Goal: Task Accomplishment & Management: Use online tool/utility

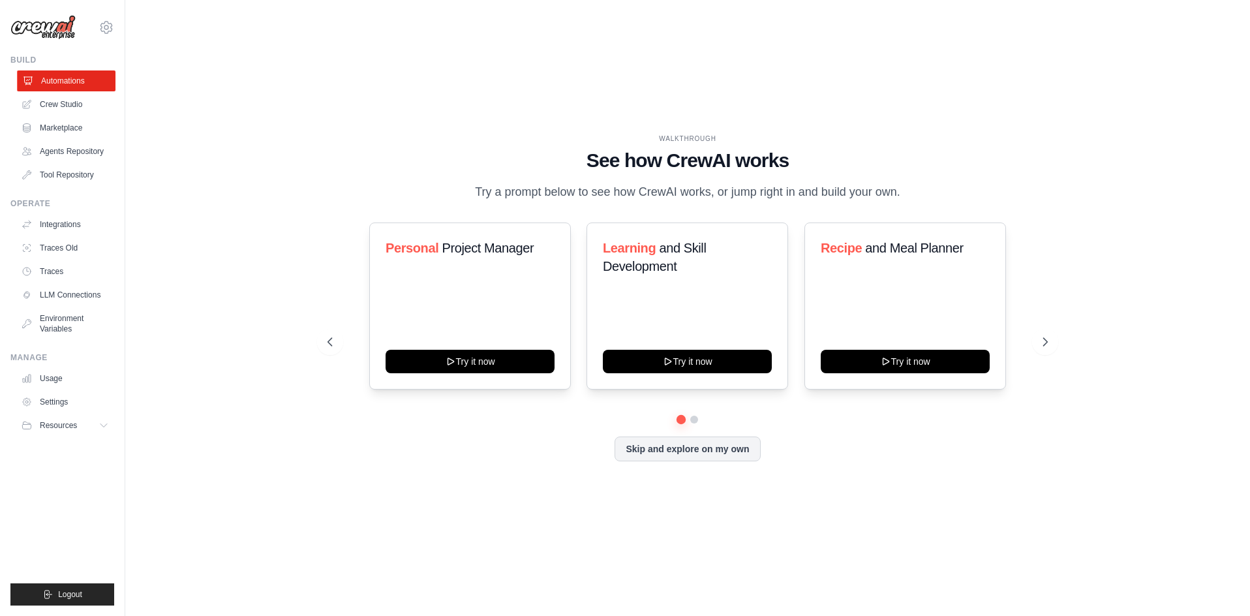
click at [85, 79] on link "Automations" at bounding box center [66, 80] width 99 height 21
click at [688, 456] on button "Skip and explore on my own" at bounding box center [688, 447] width 146 height 25
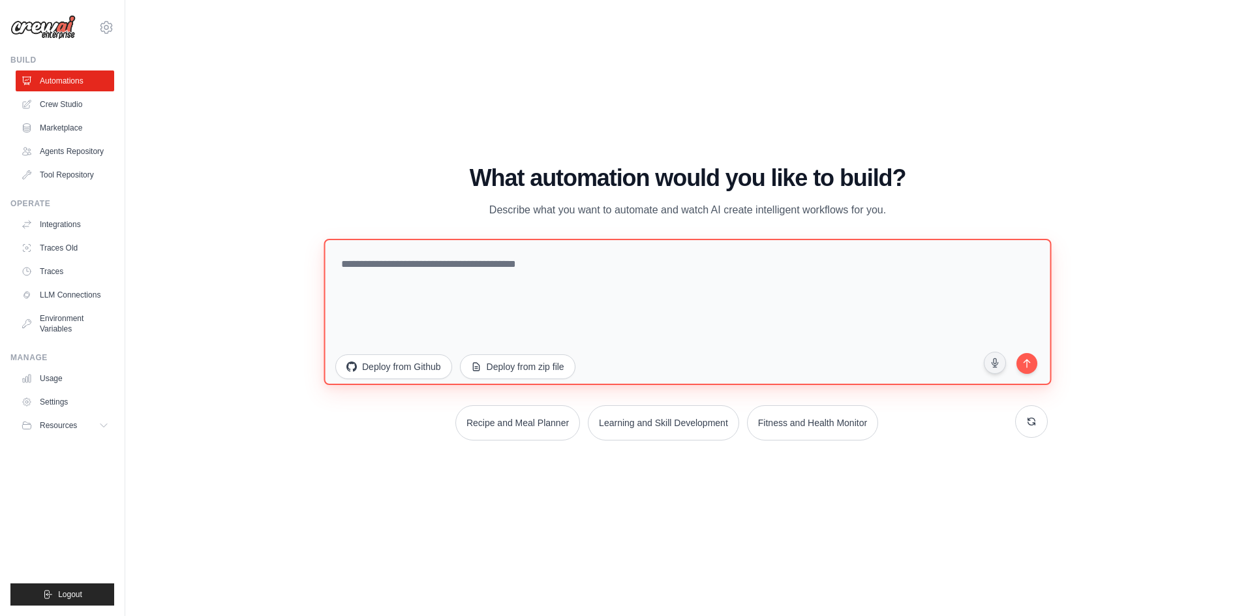
click at [432, 258] on textarea at bounding box center [688, 312] width 728 height 146
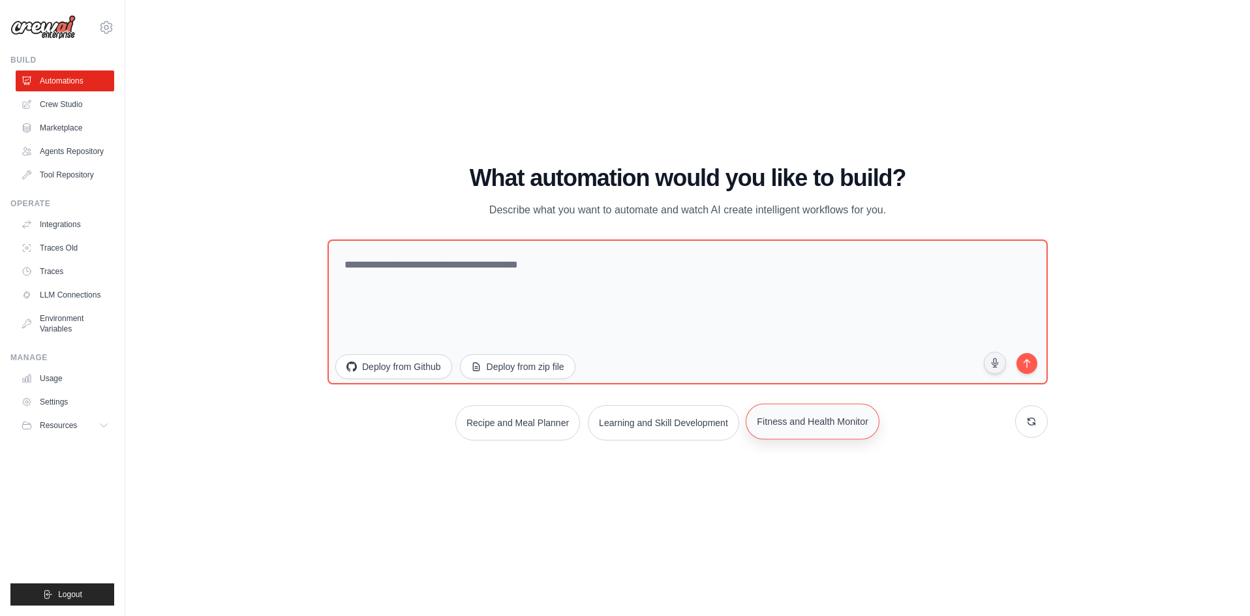
click at [812, 437] on button "Fitness and Health Monitor" at bounding box center [813, 421] width 134 height 36
type textarea "**********"
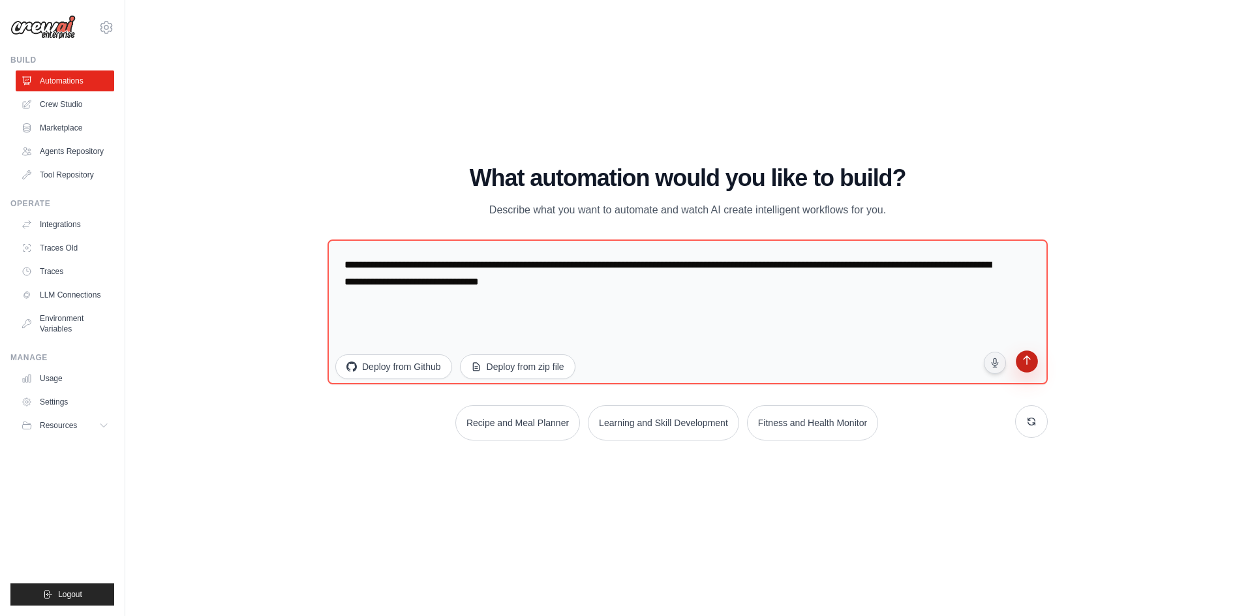
click at [1029, 369] on button "submit" at bounding box center [1027, 363] width 25 height 25
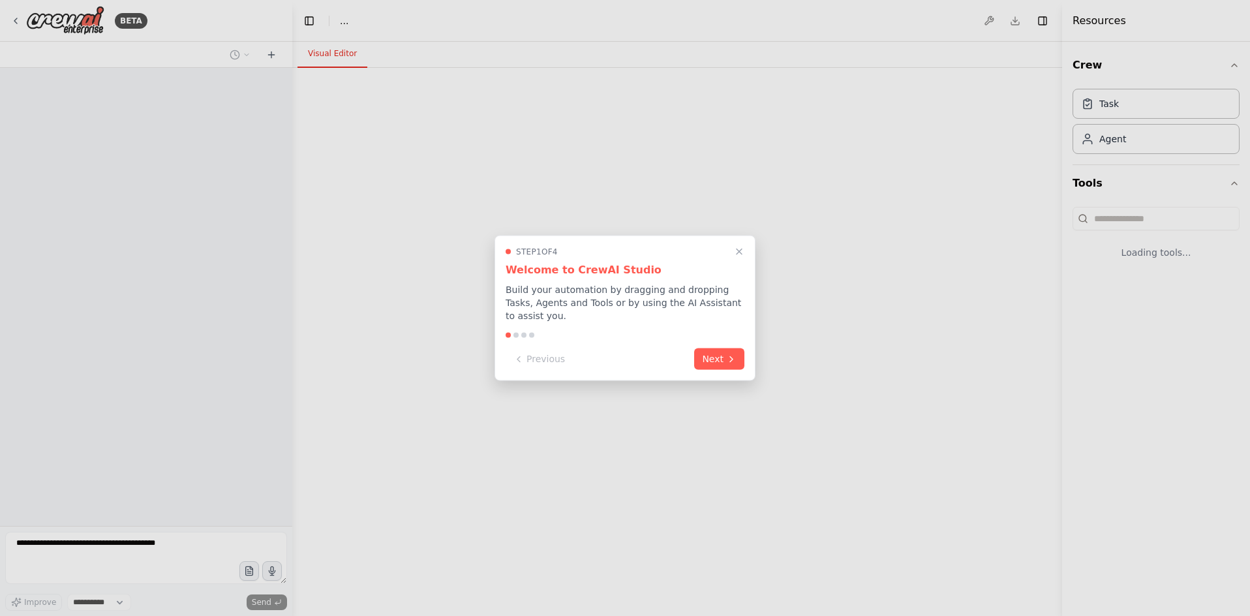
select select "****"
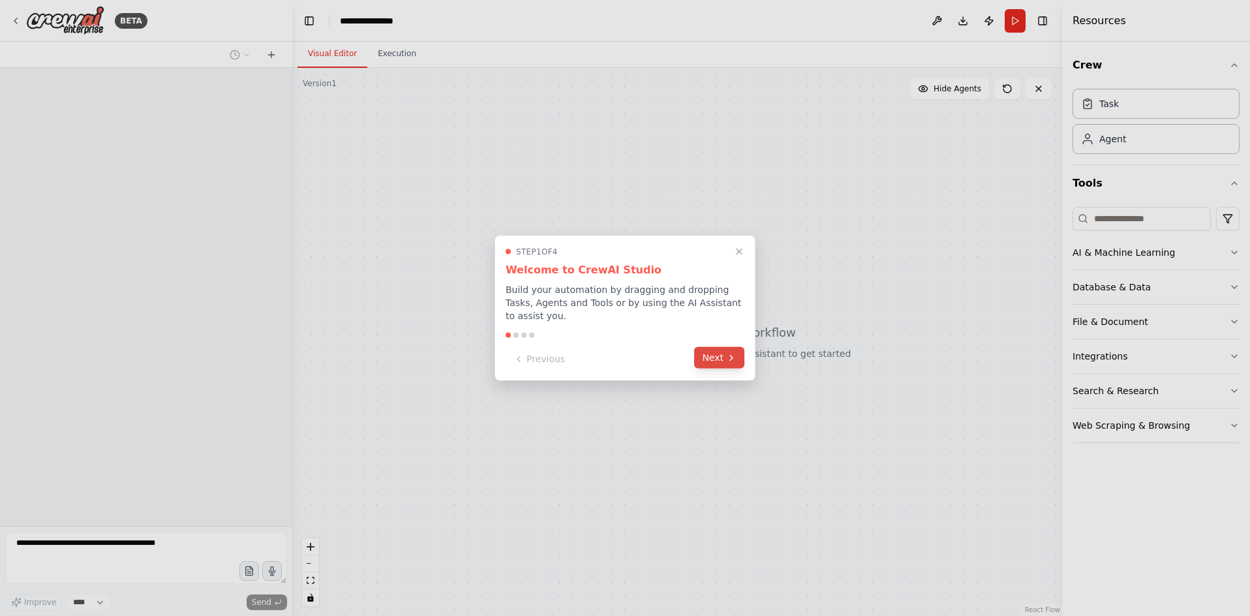
click at [711, 352] on button "Next" at bounding box center [719, 358] width 50 height 22
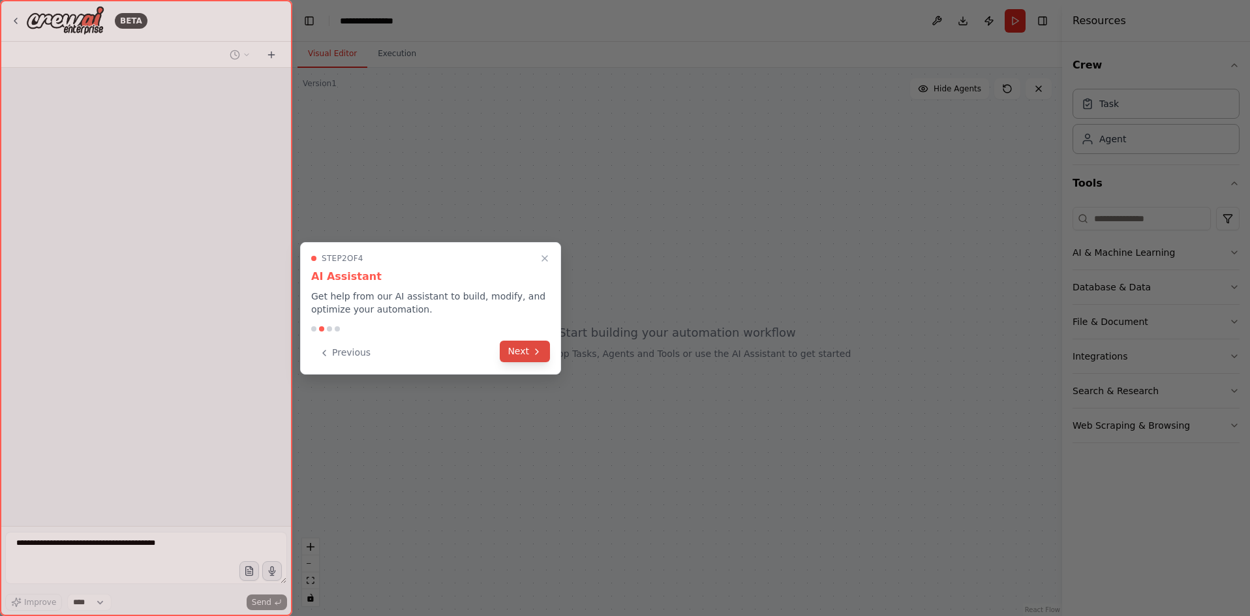
click at [515, 356] on button "Next" at bounding box center [525, 352] width 50 height 22
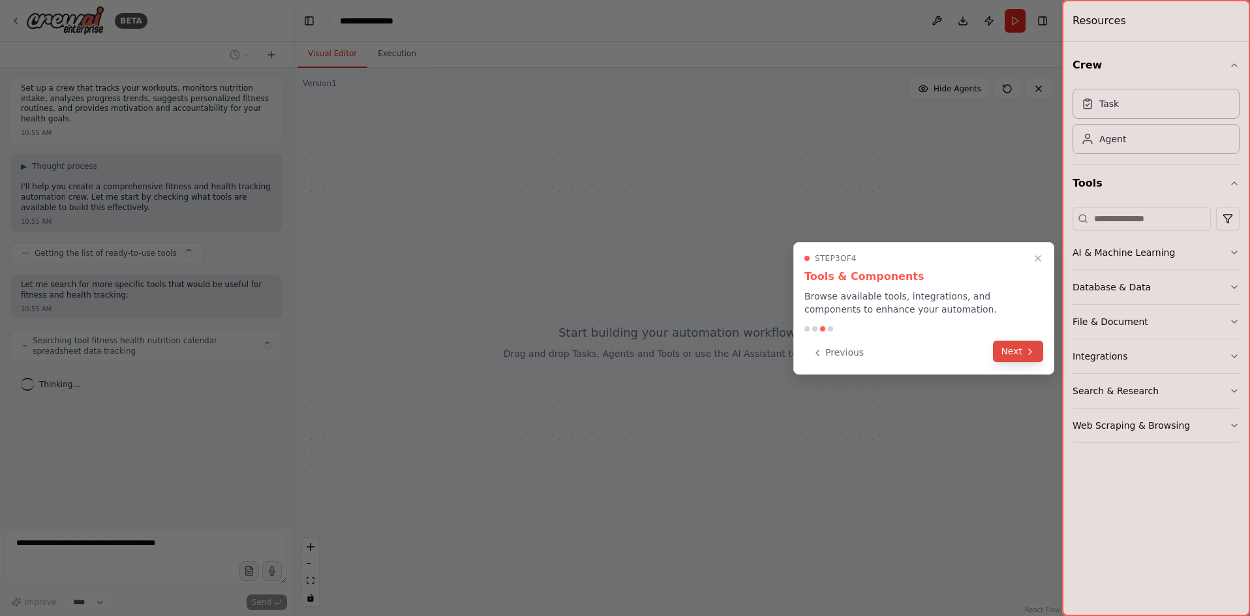
click at [1025, 358] on button "Next" at bounding box center [1018, 352] width 50 height 22
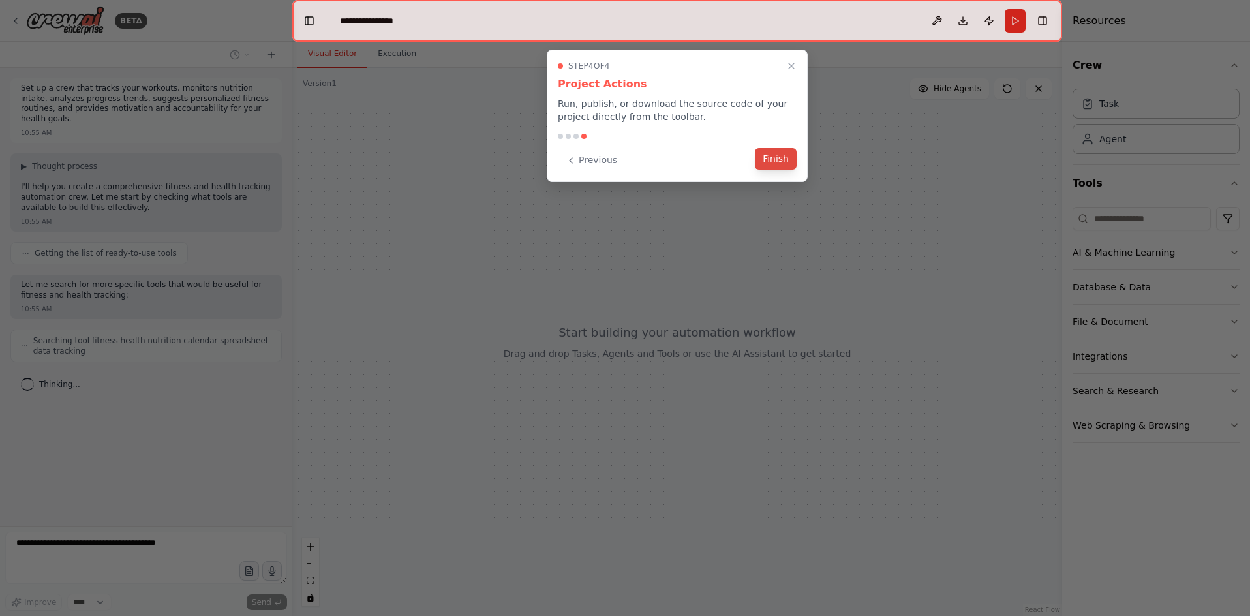
click at [783, 166] on button "Finish" at bounding box center [776, 159] width 42 height 22
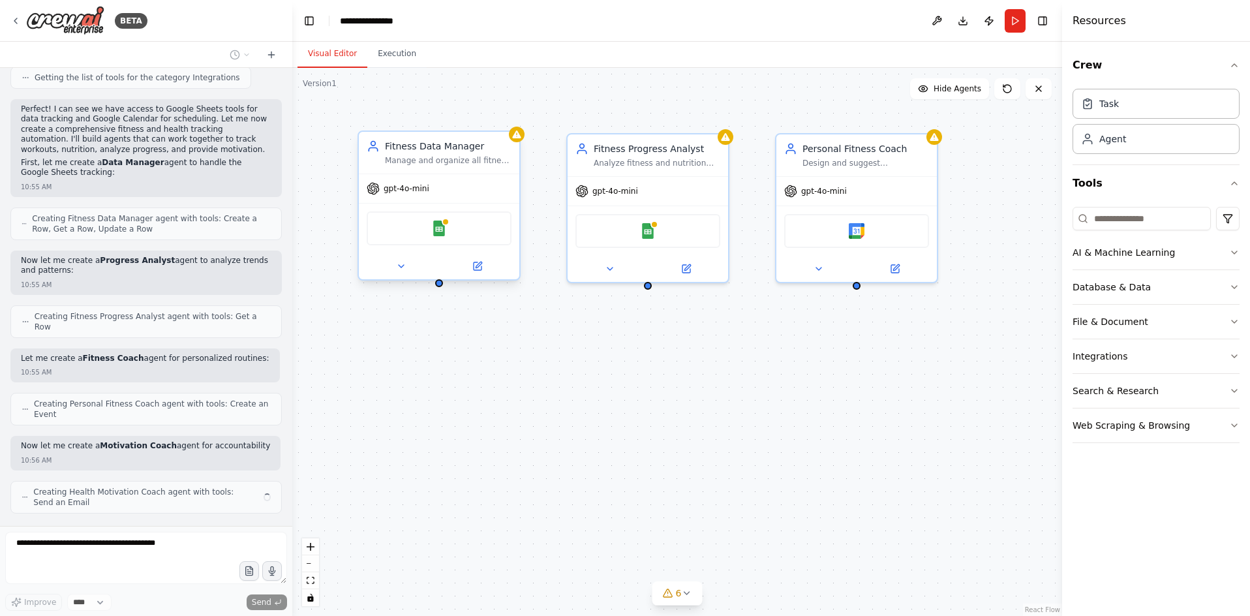
scroll to position [437, 0]
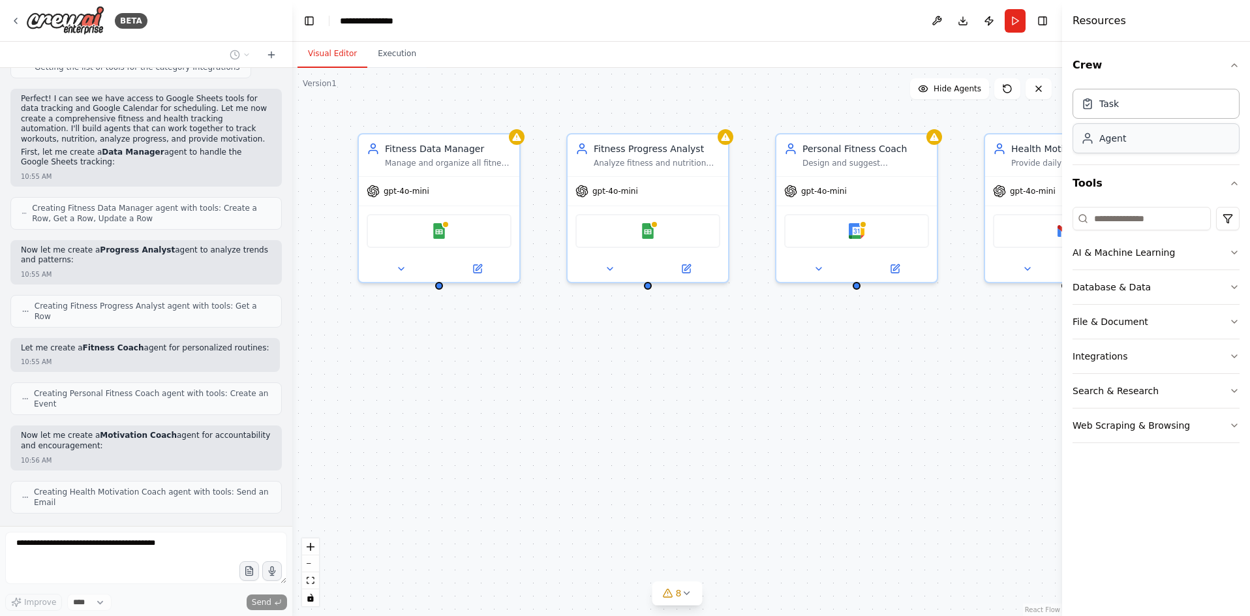
click at [1128, 134] on div "Agent" at bounding box center [1156, 138] width 167 height 30
click at [1040, 21] on button "Toggle Right Sidebar" at bounding box center [1043, 21] width 18 height 18
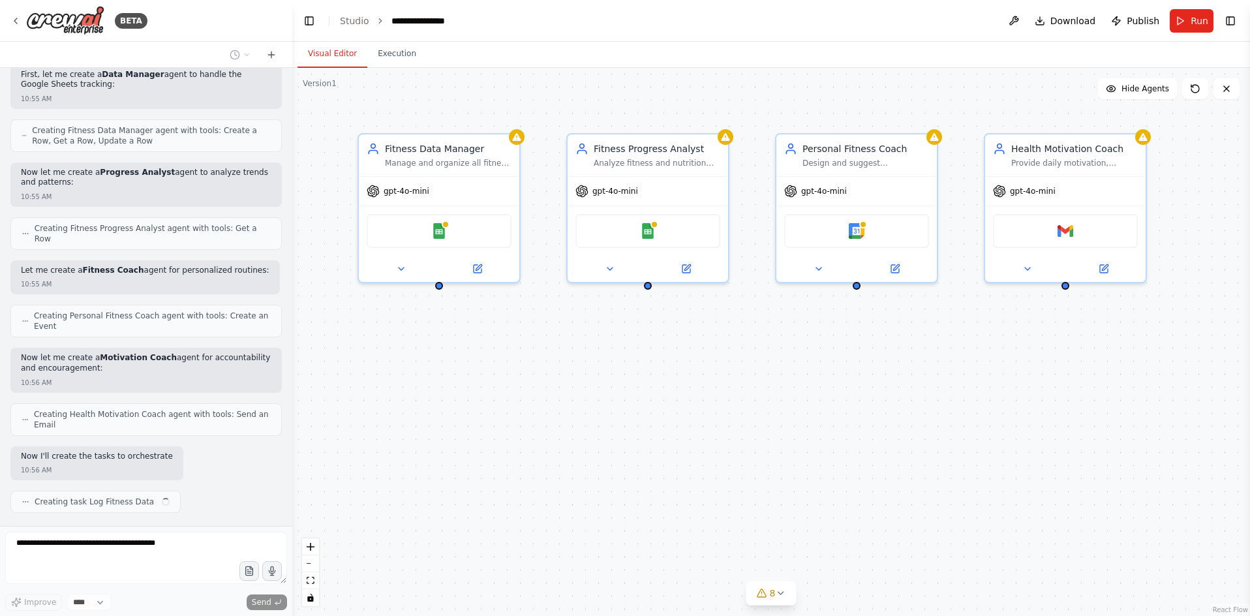
scroll to position [525, 0]
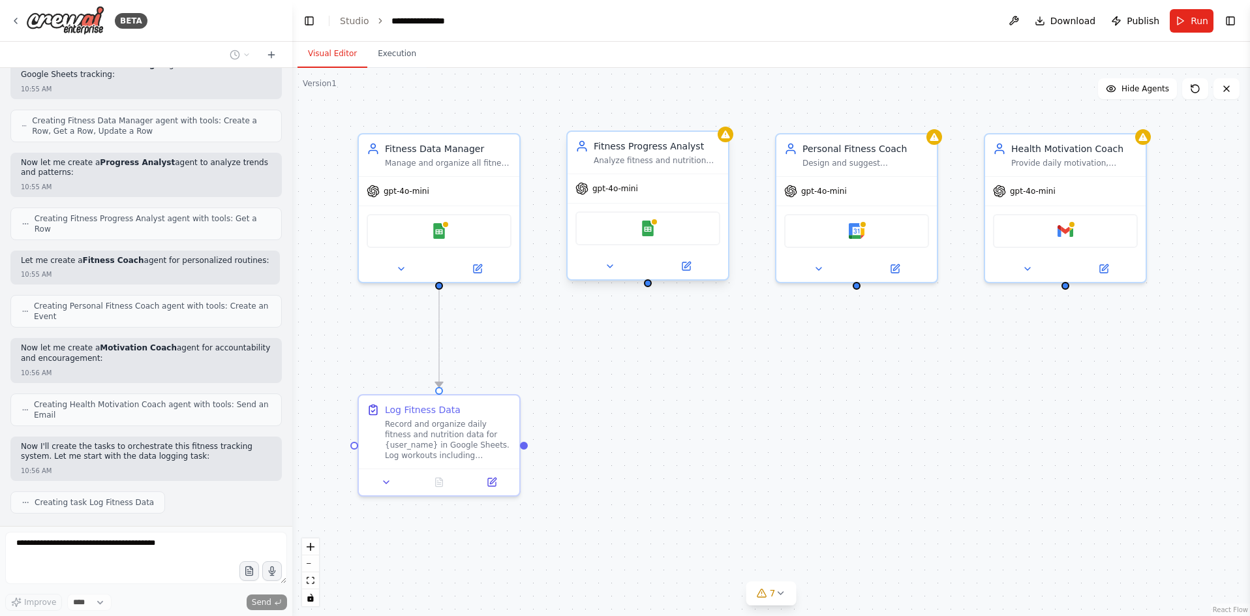
click at [618, 275] on div at bounding box center [648, 266] width 161 height 26
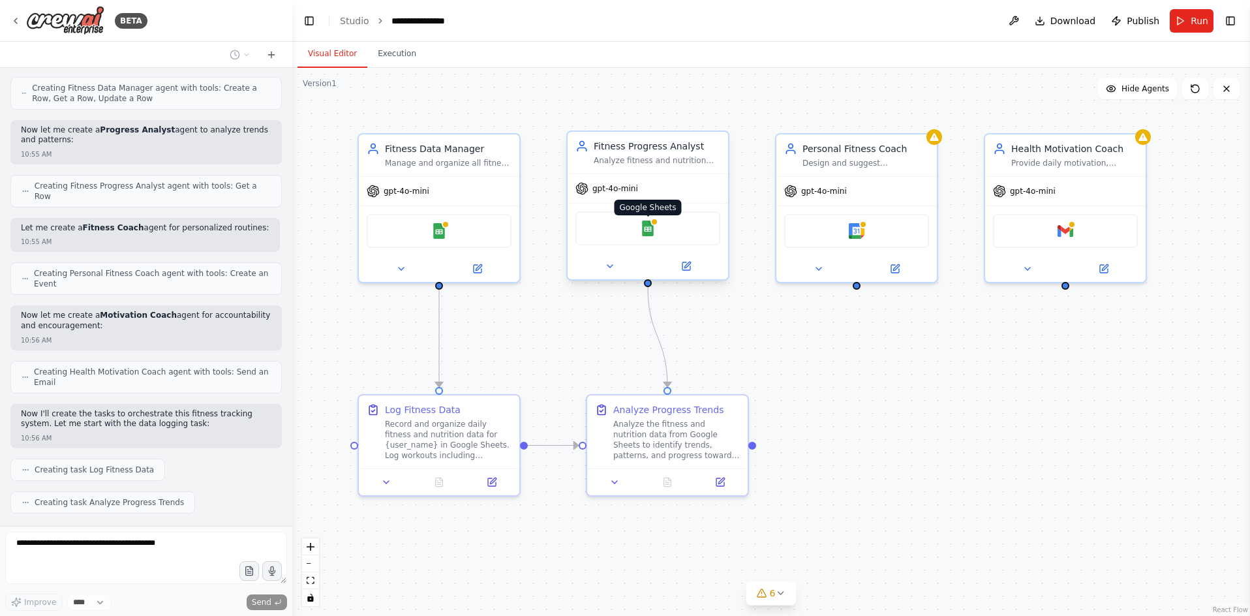
click at [652, 233] on img at bounding box center [648, 229] width 16 height 16
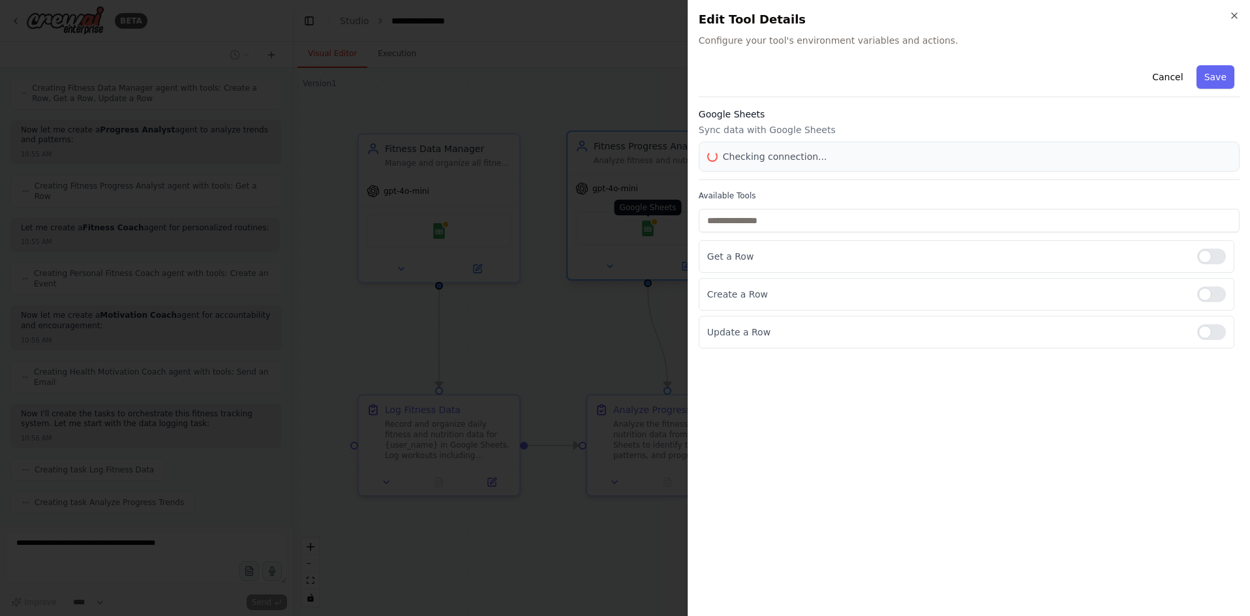
click at [652, 233] on div at bounding box center [625, 308] width 1250 height 616
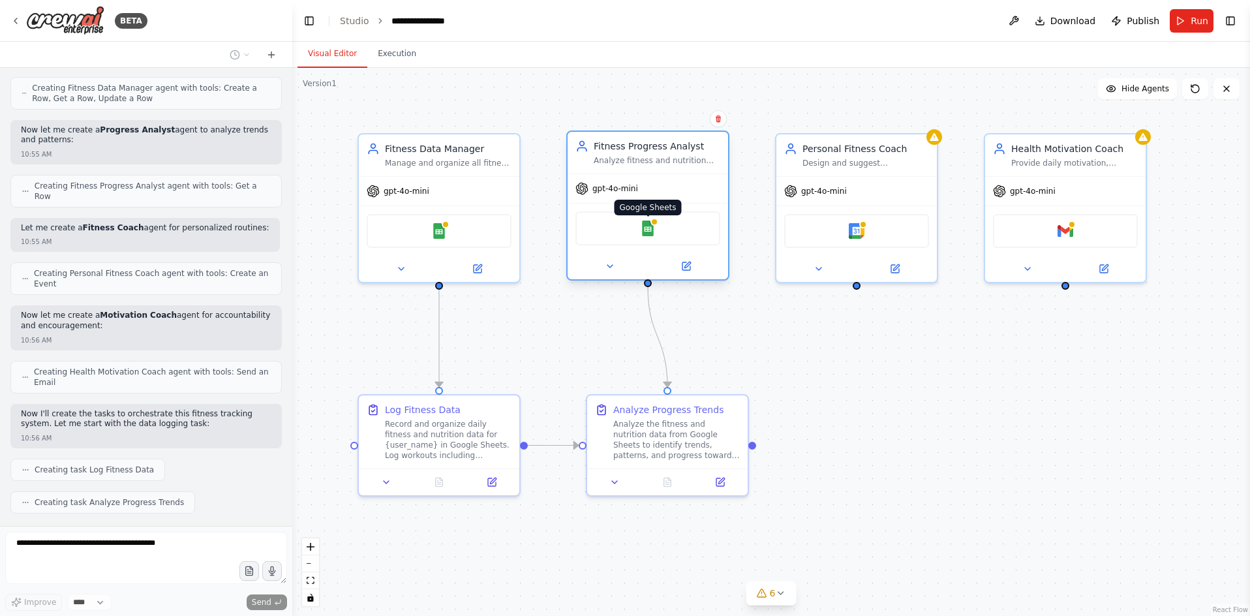
click at [652, 233] on img at bounding box center [648, 229] width 16 height 16
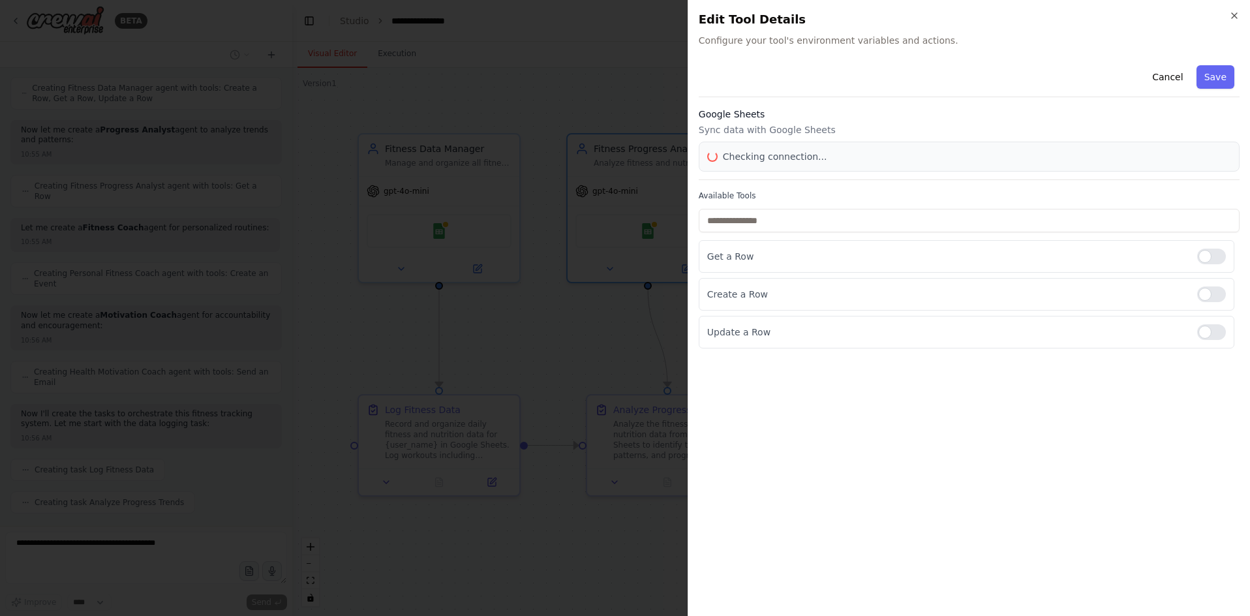
click at [638, 100] on div at bounding box center [625, 308] width 1250 height 616
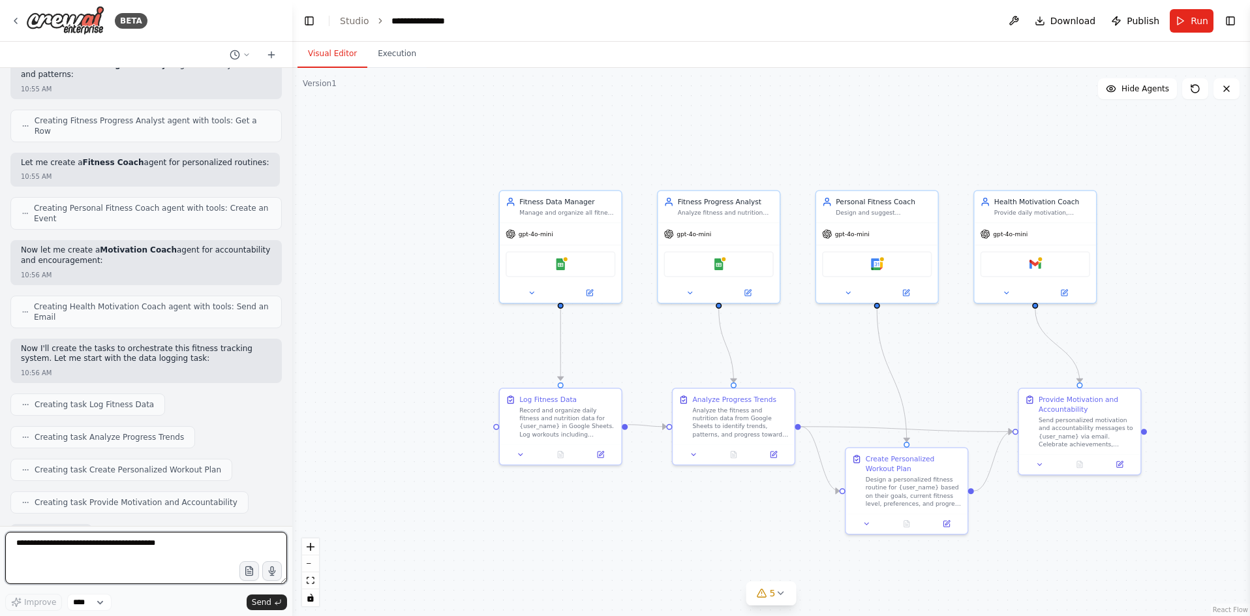
scroll to position [700, 0]
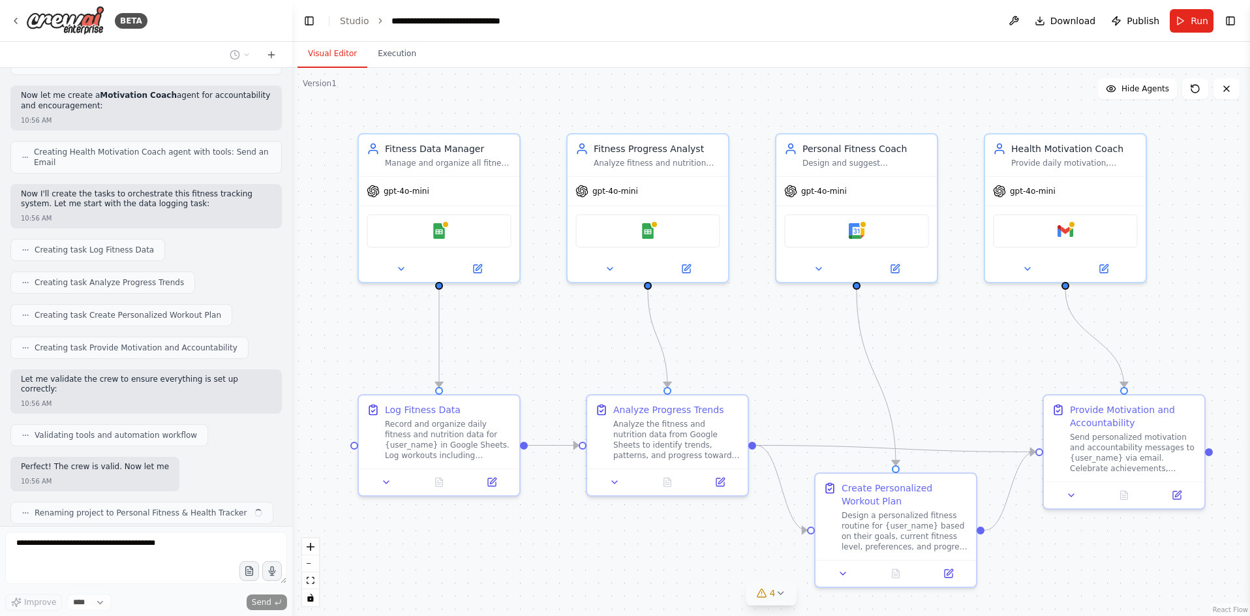
click at [794, 597] on button "4" at bounding box center [772, 593] width 50 height 24
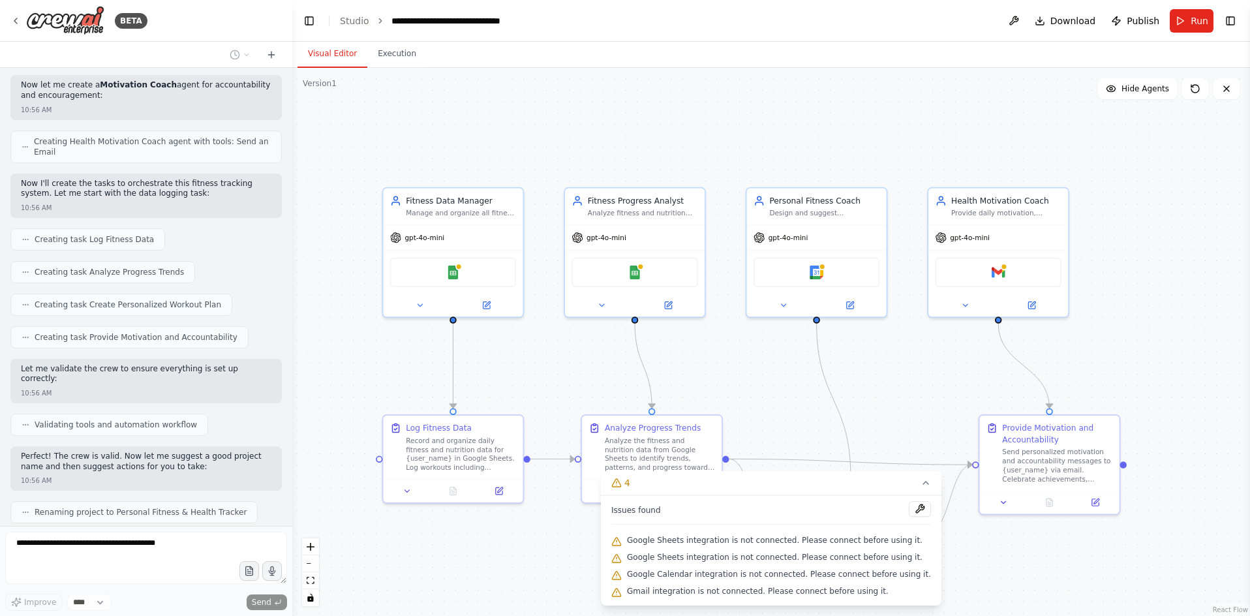
click at [517, 386] on div ".deletable-edge-delete-btn { width: 20px; height: 20px; border: 0px solid #ffff…" at bounding box center [771, 342] width 958 height 548
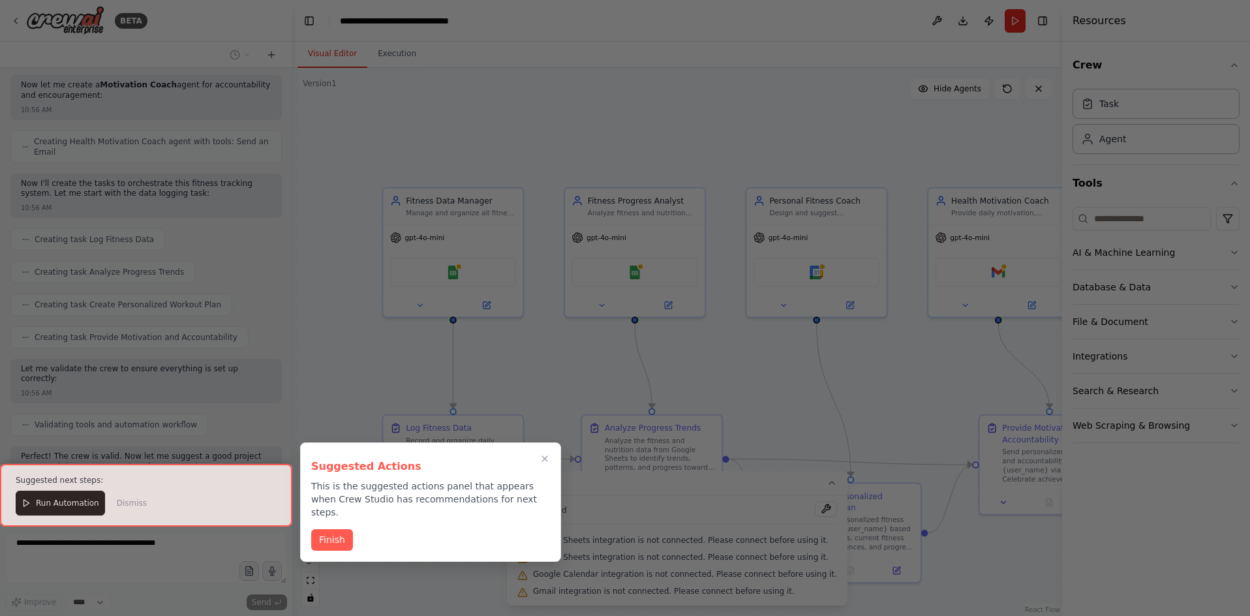
click at [62, 501] on div at bounding box center [146, 495] width 292 height 63
click at [78, 501] on div at bounding box center [146, 495] width 292 height 63
click at [334, 528] on button "Finish" at bounding box center [332, 539] width 42 height 22
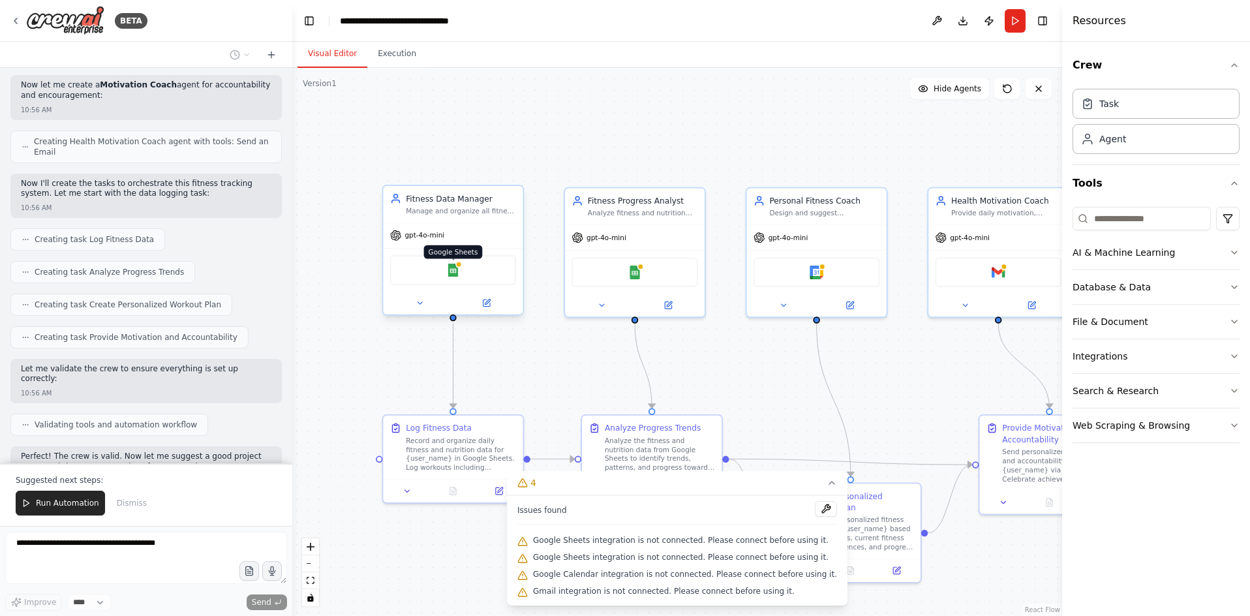
click at [458, 273] on img at bounding box center [453, 271] width 14 height 14
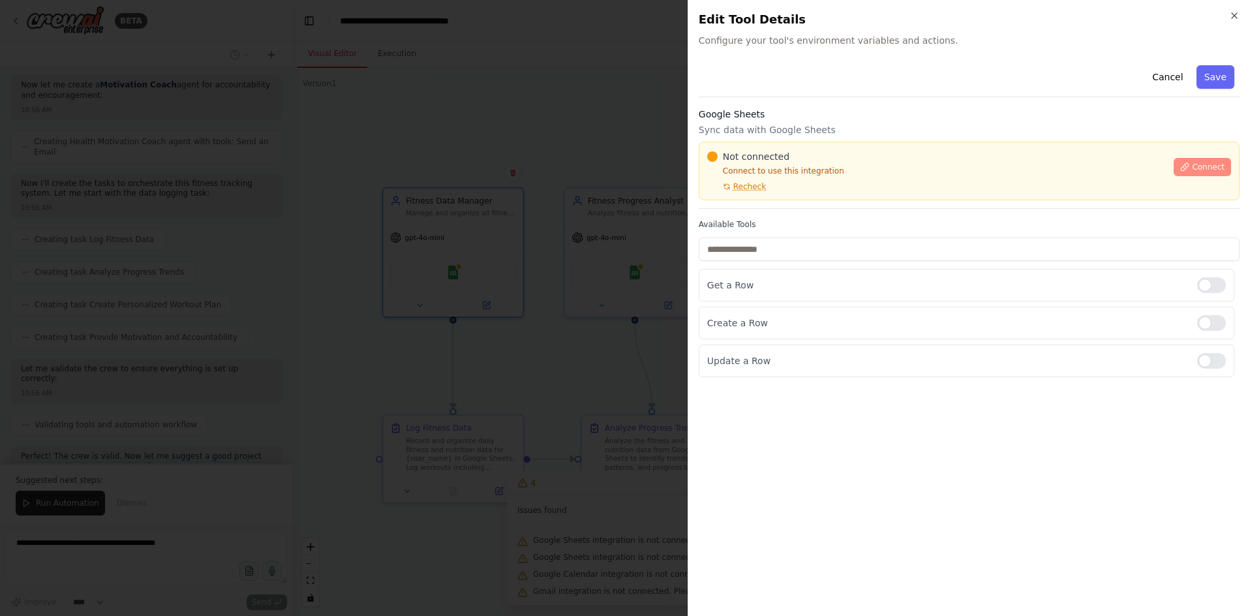
click at [1203, 166] on span "Connect" at bounding box center [1208, 167] width 33 height 10
click at [1205, 173] on button "Connect" at bounding box center [1202, 167] width 57 height 18
click at [752, 202] on div "Google Sheets Sync data with Google Sheets Not connected Connect to use this in…" at bounding box center [969, 158] width 541 height 101
click at [525, 251] on div at bounding box center [625, 308] width 1250 height 616
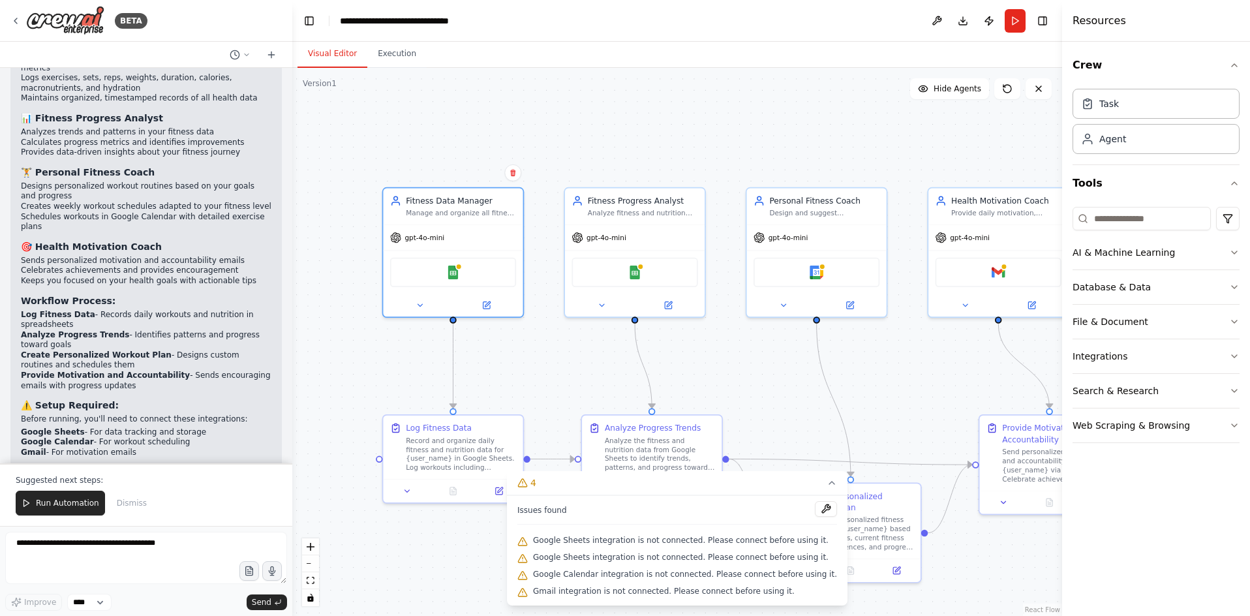
scroll to position [1338, 0]
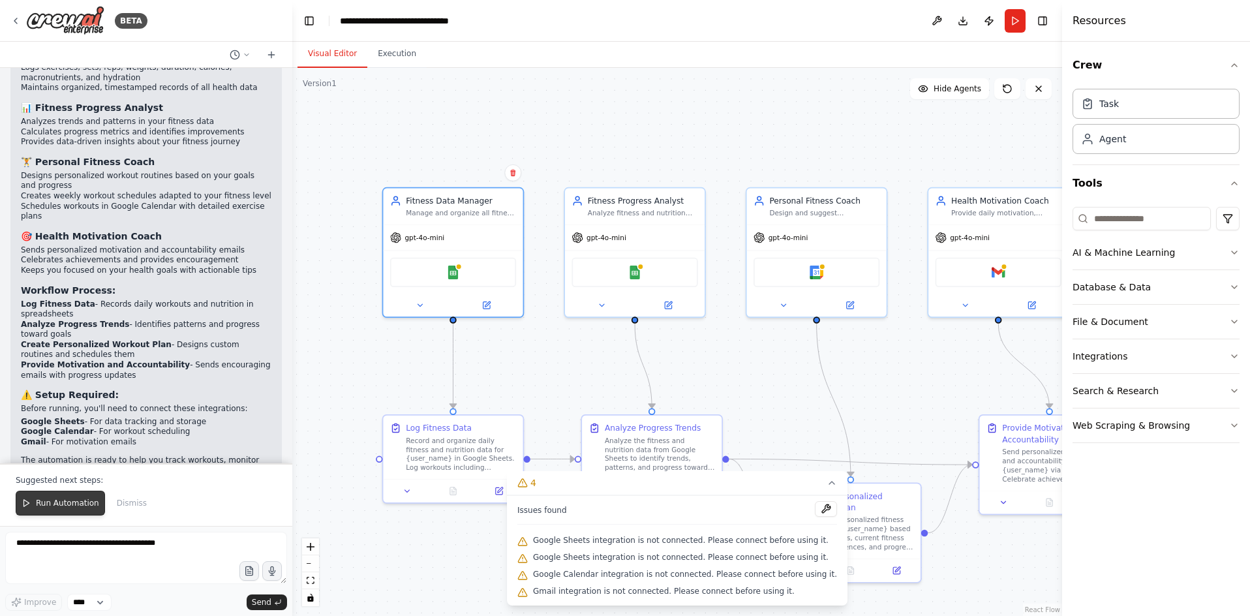
click at [69, 504] on span "Run Automation" at bounding box center [67, 503] width 63 height 10
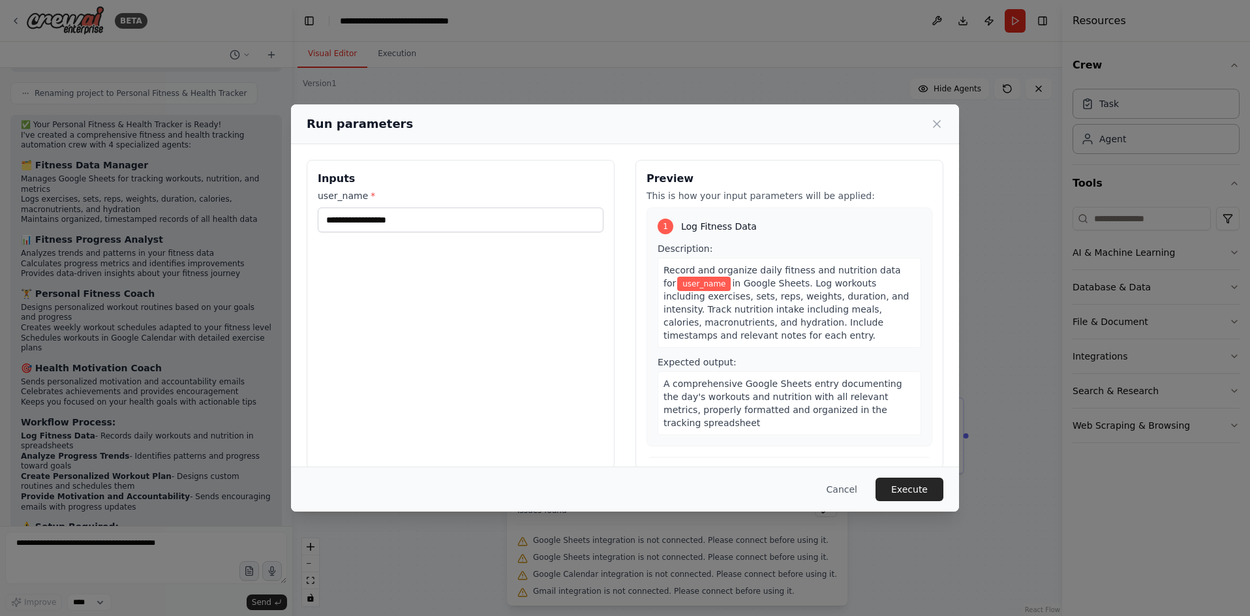
scroll to position [1276, 0]
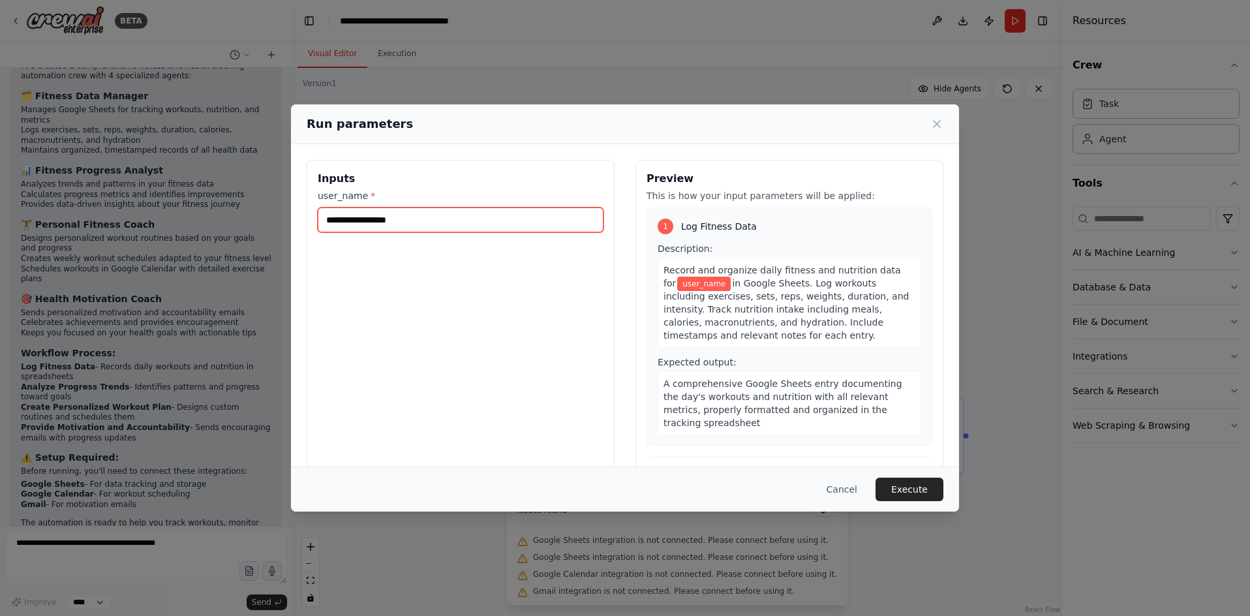
click at [517, 217] on input "user_name *" at bounding box center [461, 220] width 286 height 25
type input "**********"
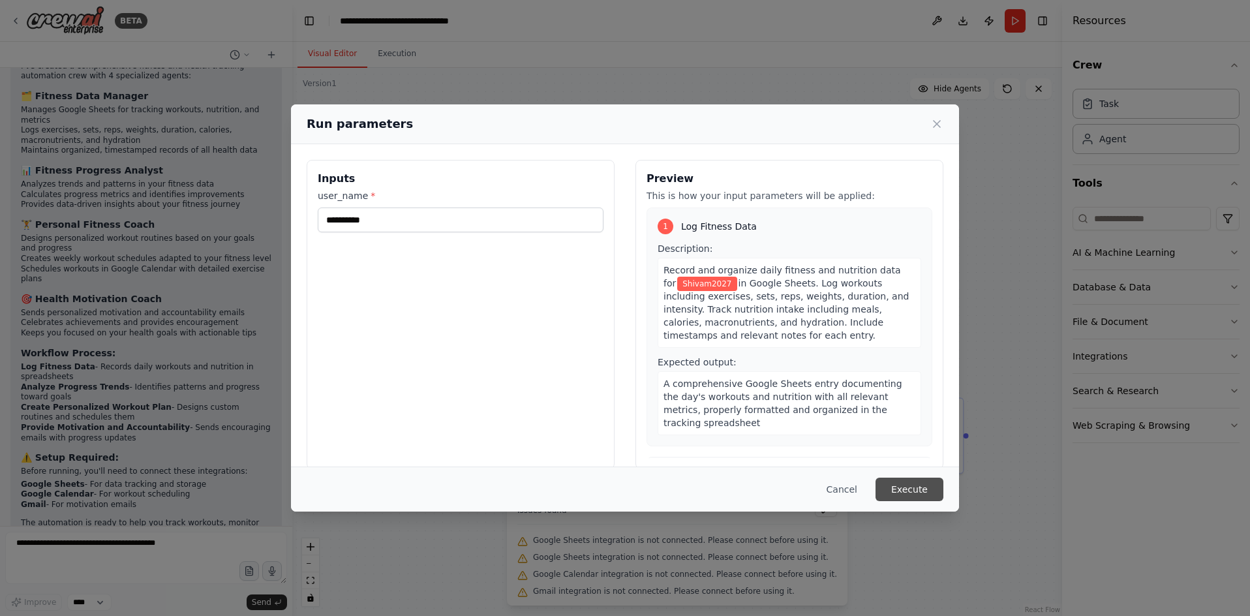
click at [912, 492] on button "Execute" at bounding box center [910, 489] width 68 height 23
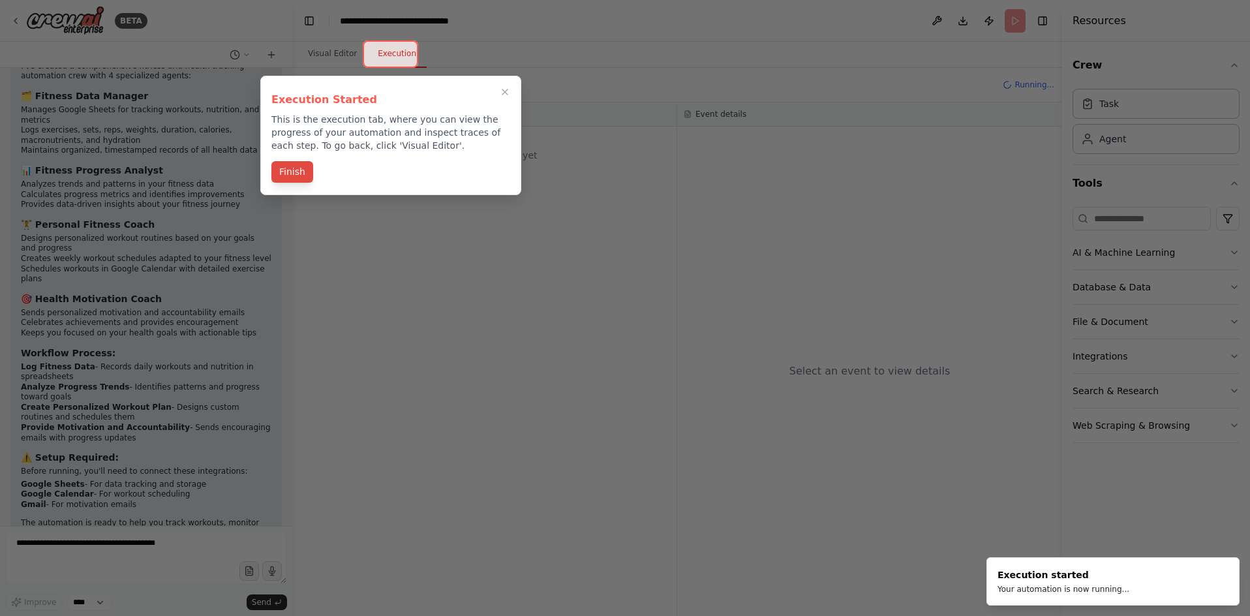
click at [305, 170] on button "Finish" at bounding box center [292, 172] width 42 height 22
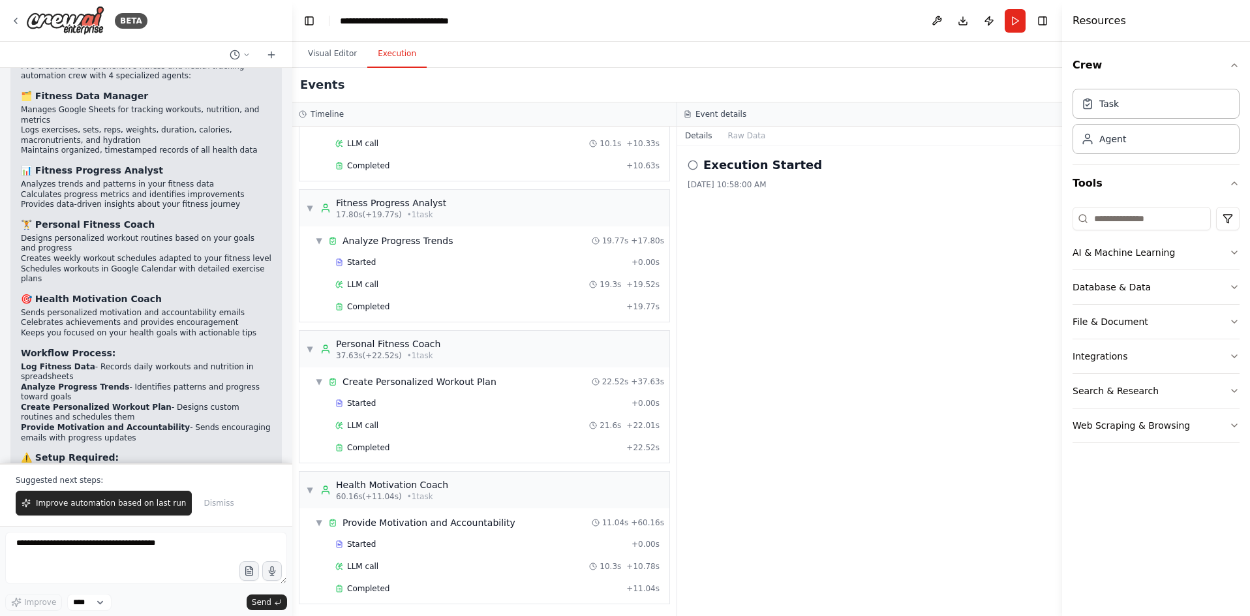
scroll to position [87, 0]
click at [1112, 164] on div "Crew Task Agent" at bounding box center [1156, 106] width 167 height 118
click at [1132, 132] on div "Agent" at bounding box center [1156, 138] width 167 height 30
click at [1126, 142] on div "Agent" at bounding box center [1156, 138] width 167 height 30
drag, startPoint x: 728, startPoint y: 162, endPoint x: 679, endPoint y: 169, distance: 49.5
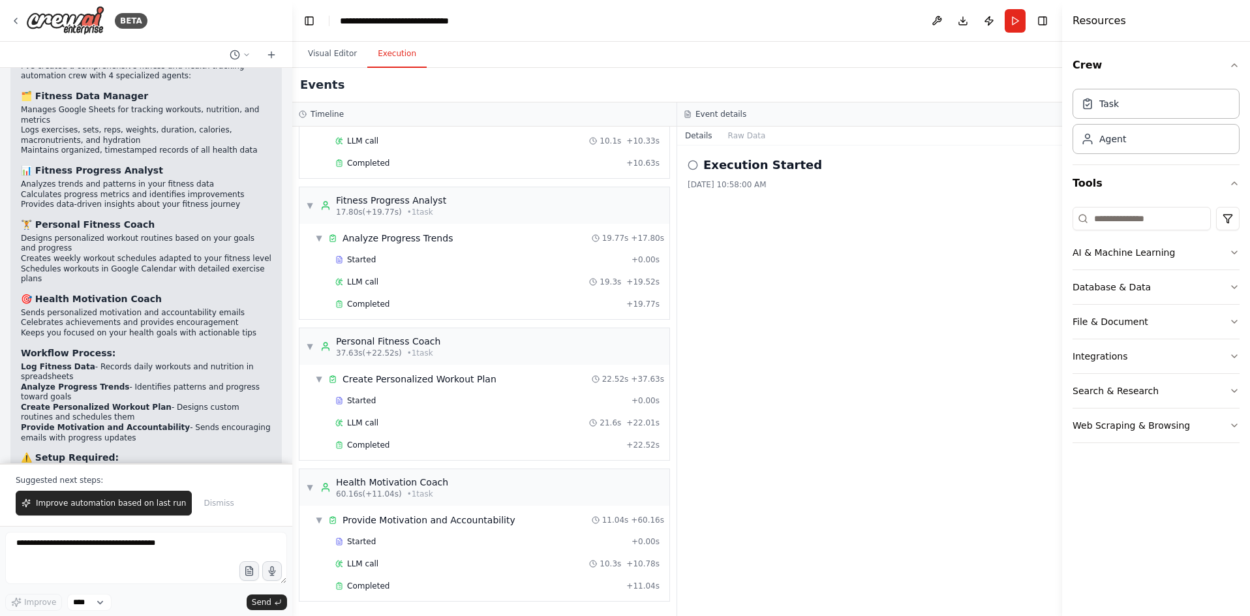
click at [723, 161] on h2 "Execution Started" at bounding box center [762, 165] width 119 height 18
click at [694, 162] on icon at bounding box center [693, 165] width 10 height 10
click at [745, 177] on div "Execution Started 9/22/2025, 10:58:00 AM" at bounding box center [870, 173] width 364 height 34
click at [739, 142] on button "Raw Data" at bounding box center [747, 136] width 54 height 18
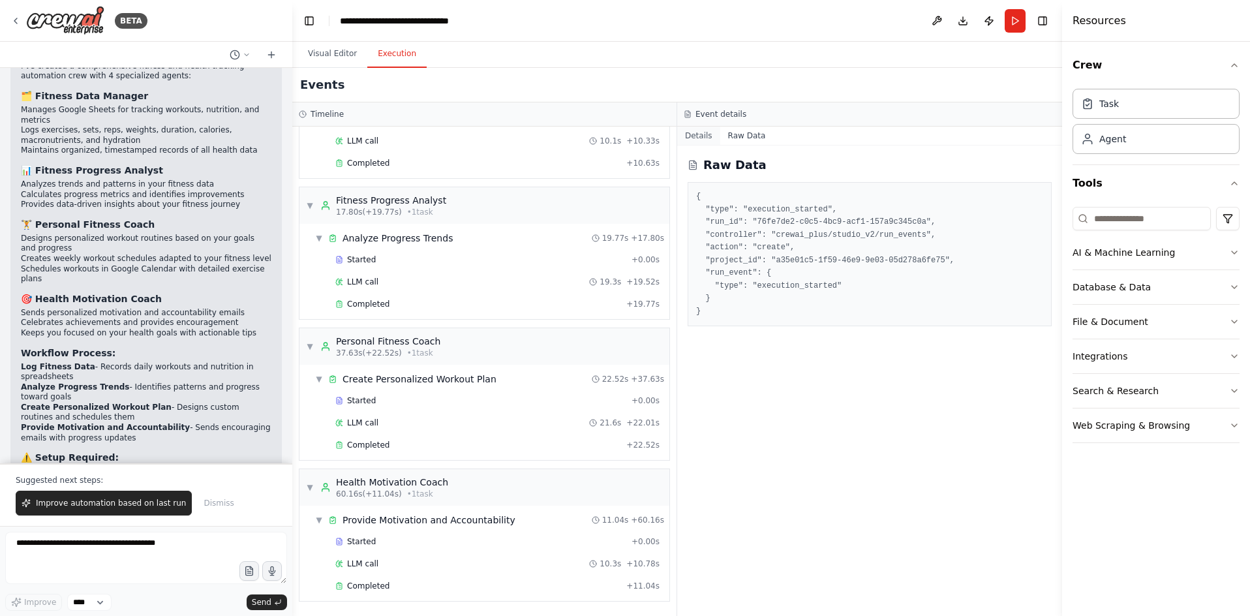
click at [699, 131] on button "Details" at bounding box center [698, 136] width 43 height 18
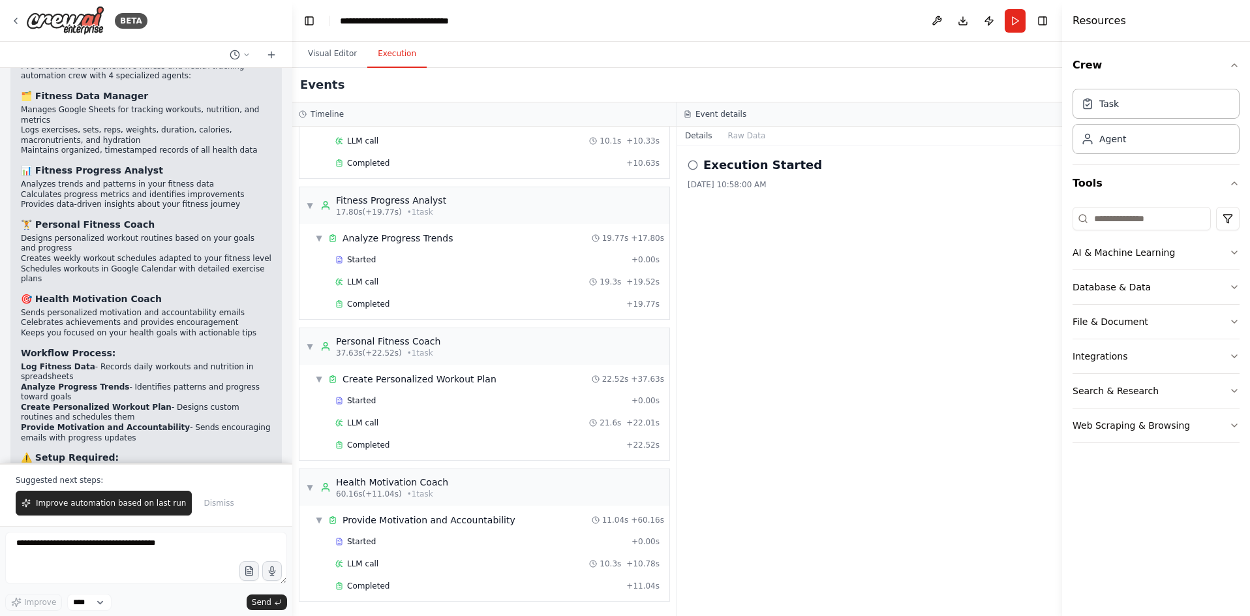
scroll to position [1338, 0]
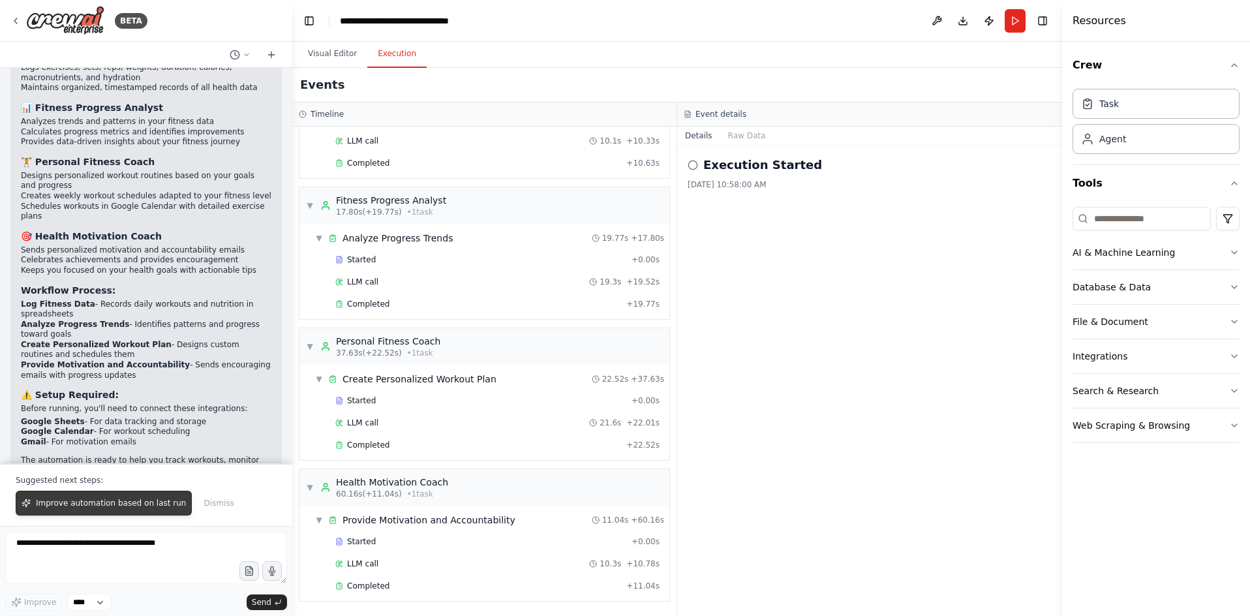
click at [153, 506] on span "Improve automation based on last run" at bounding box center [111, 503] width 150 height 10
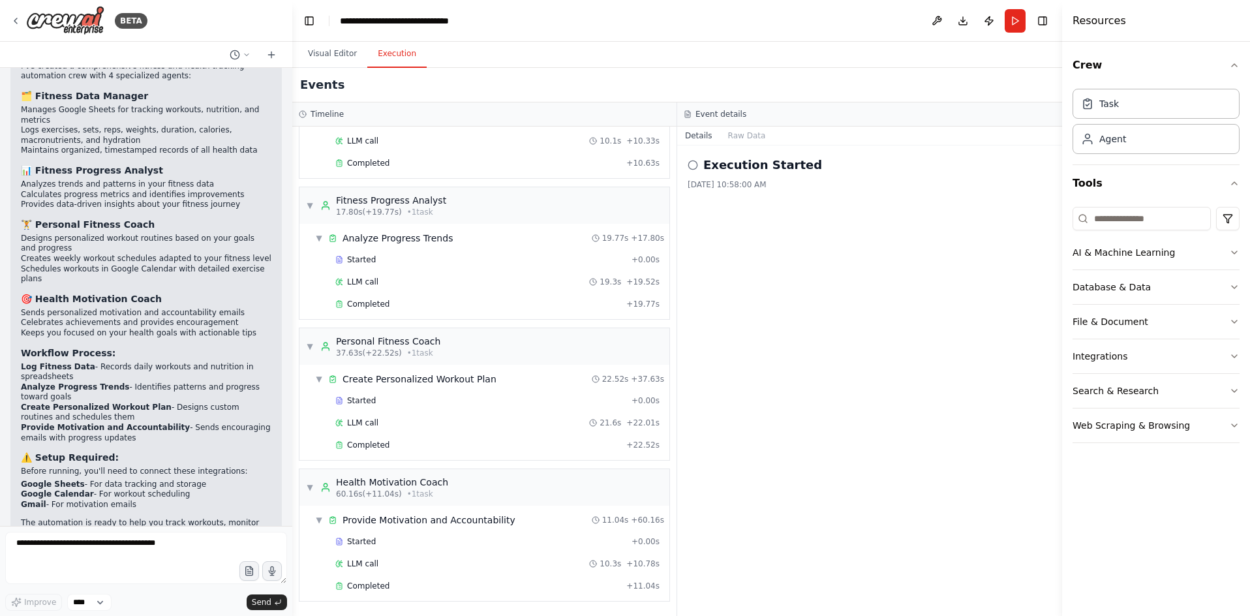
scroll to position [1310, 0]
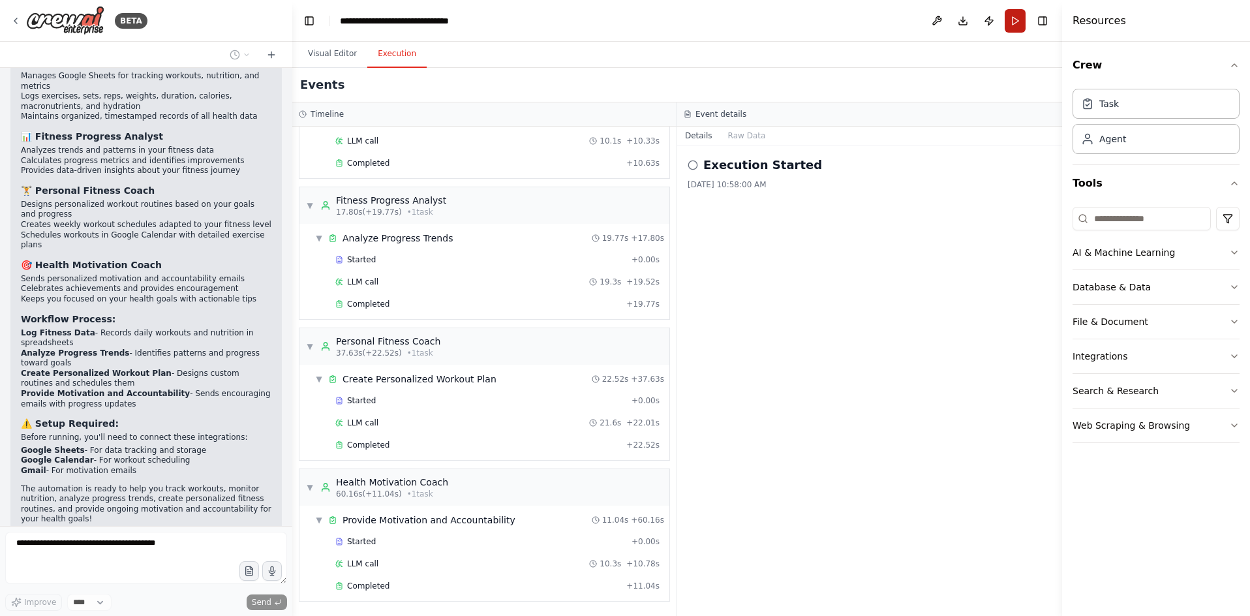
click at [1020, 15] on button "Run" at bounding box center [1015, 20] width 21 height 23
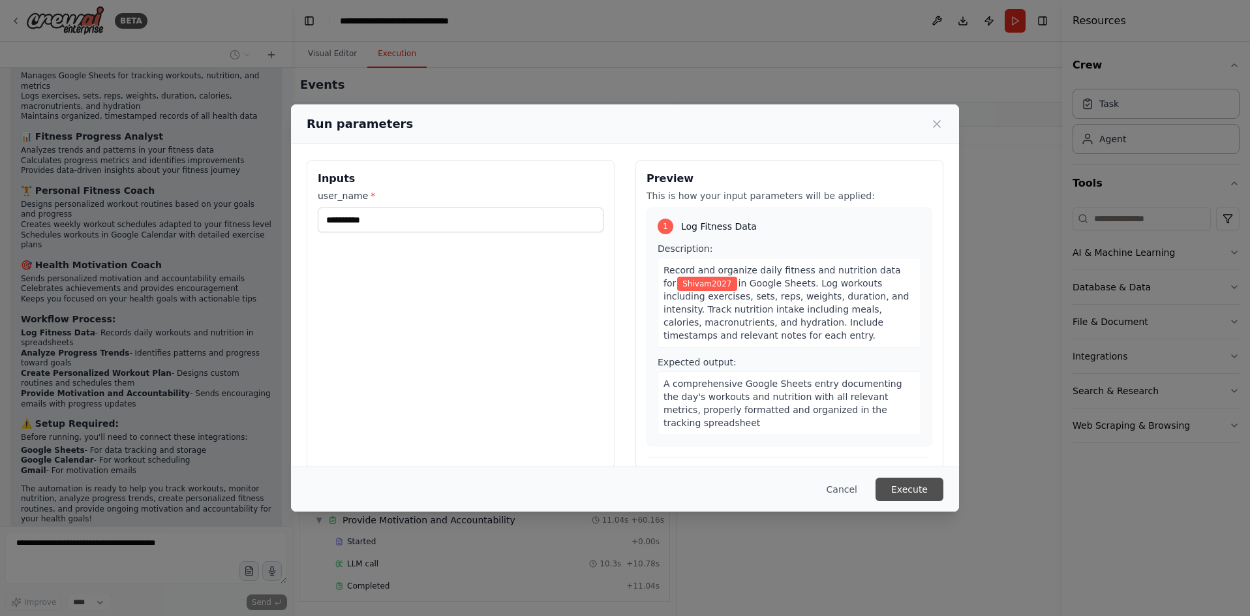
click at [905, 481] on button "Execute" at bounding box center [910, 489] width 68 height 23
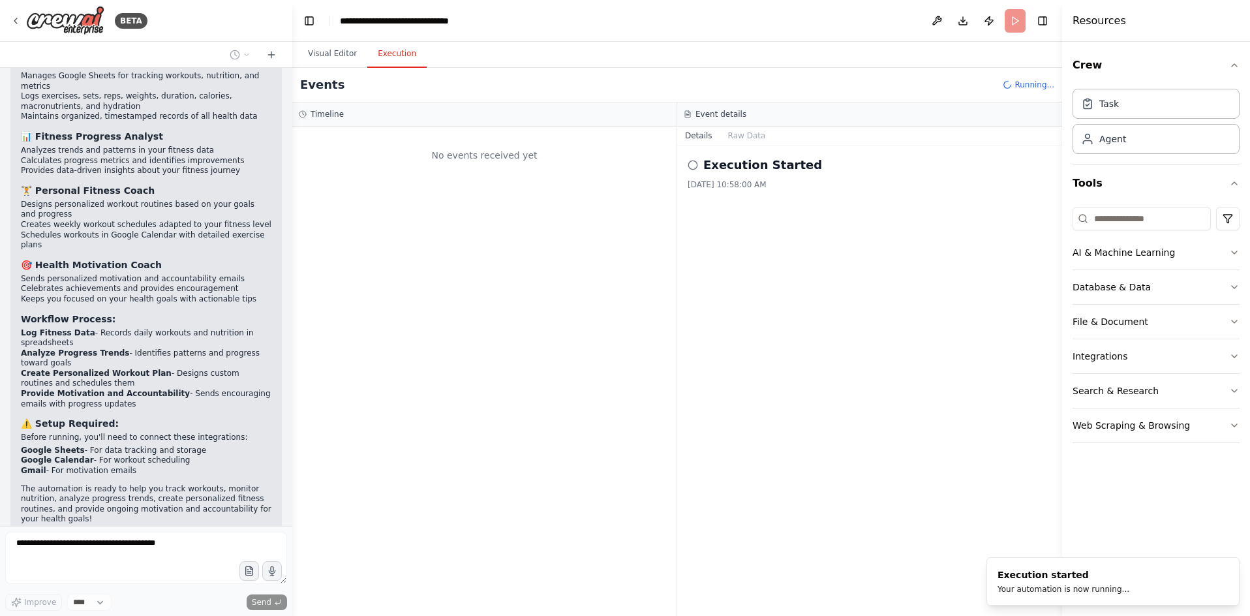
click at [726, 174] on h2 "Execution Started" at bounding box center [762, 165] width 119 height 18
click at [304, 48] on button "Visual Editor" at bounding box center [333, 53] width 70 height 27
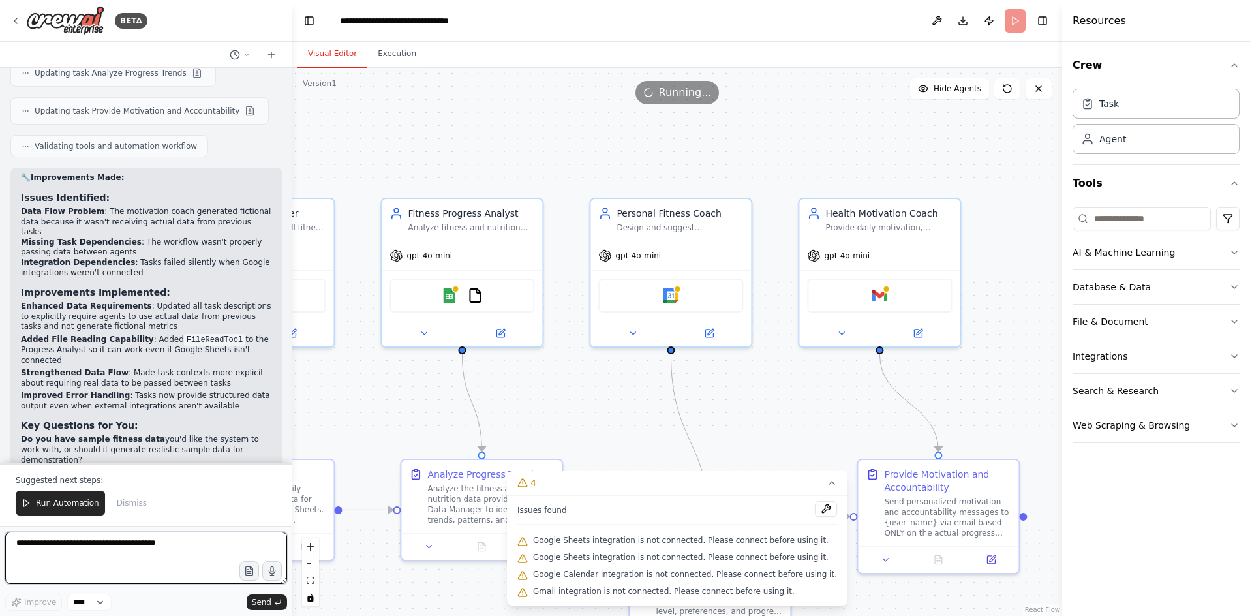
scroll to position [2491, 0]
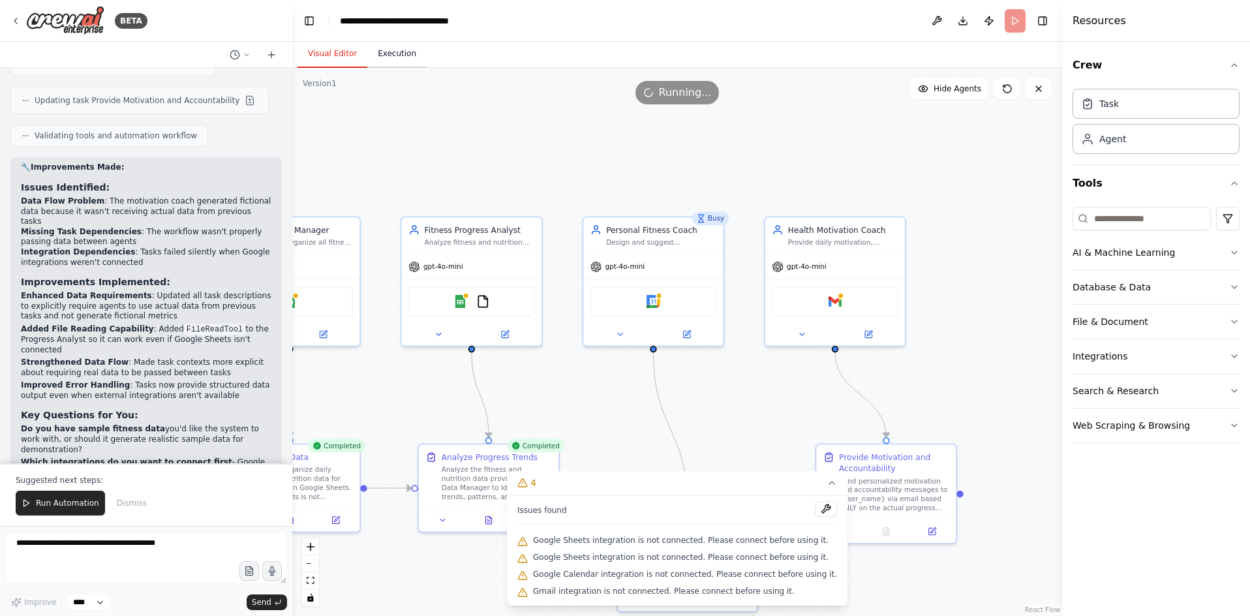
click at [397, 60] on button "Execution" at bounding box center [396, 53] width 59 height 27
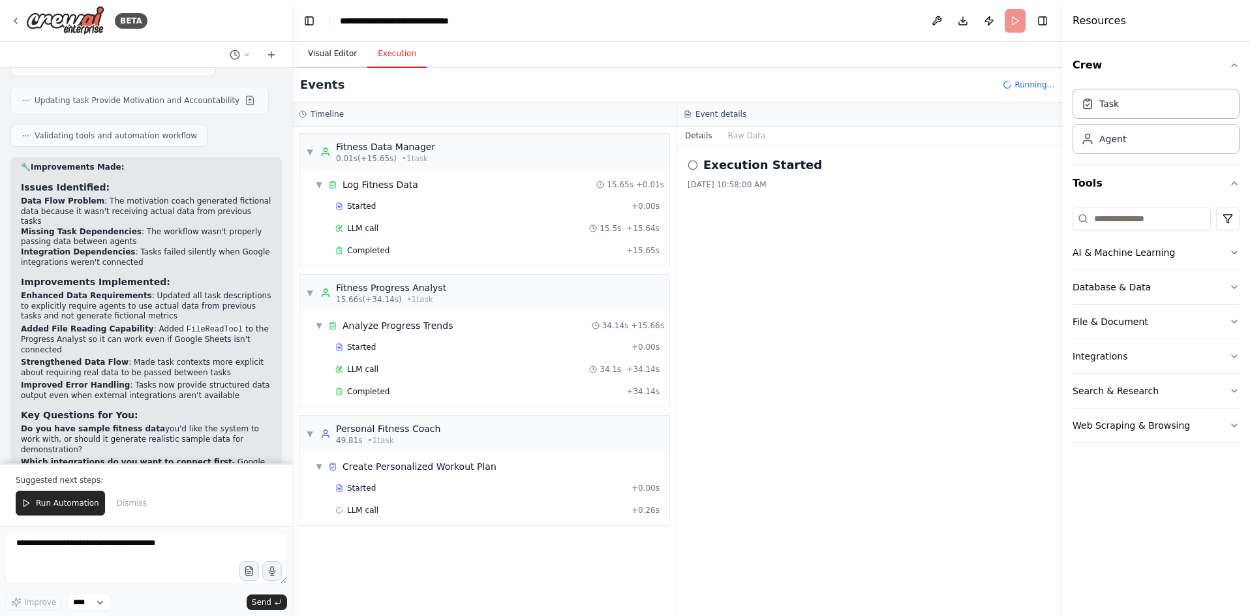
click at [332, 50] on button "Visual Editor" at bounding box center [333, 53] width 70 height 27
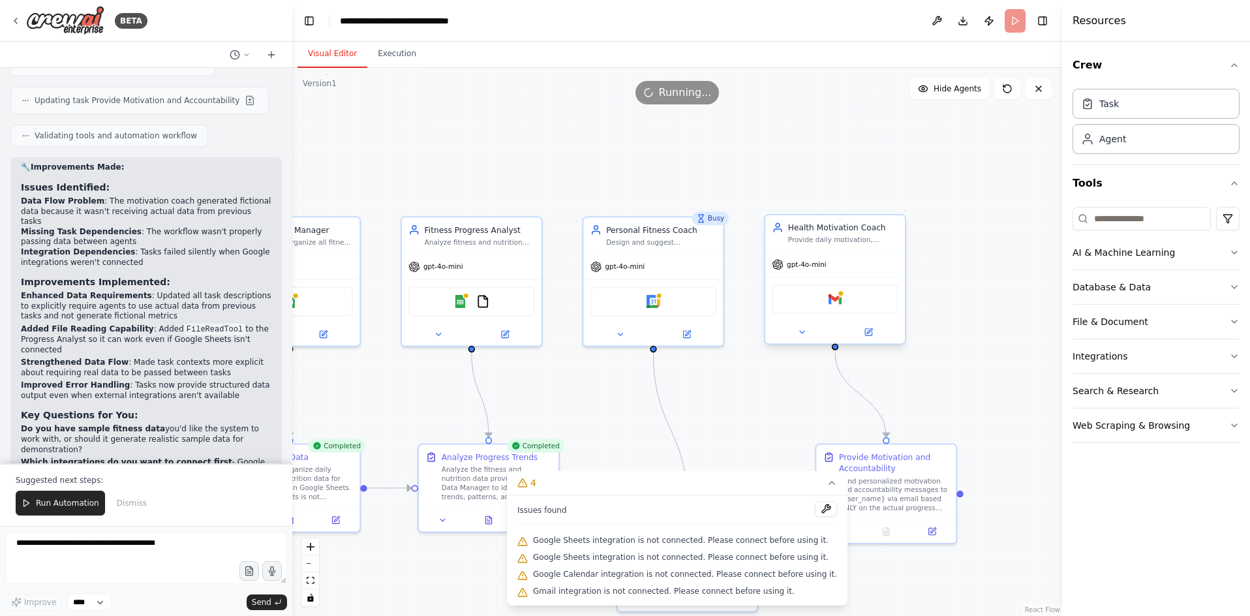
click at [850, 307] on div "Gmail" at bounding box center [835, 299] width 126 height 29
click at [839, 307] on div "Gmail" at bounding box center [835, 299] width 126 height 29
click at [853, 296] on div "Gmail" at bounding box center [835, 299] width 126 height 29
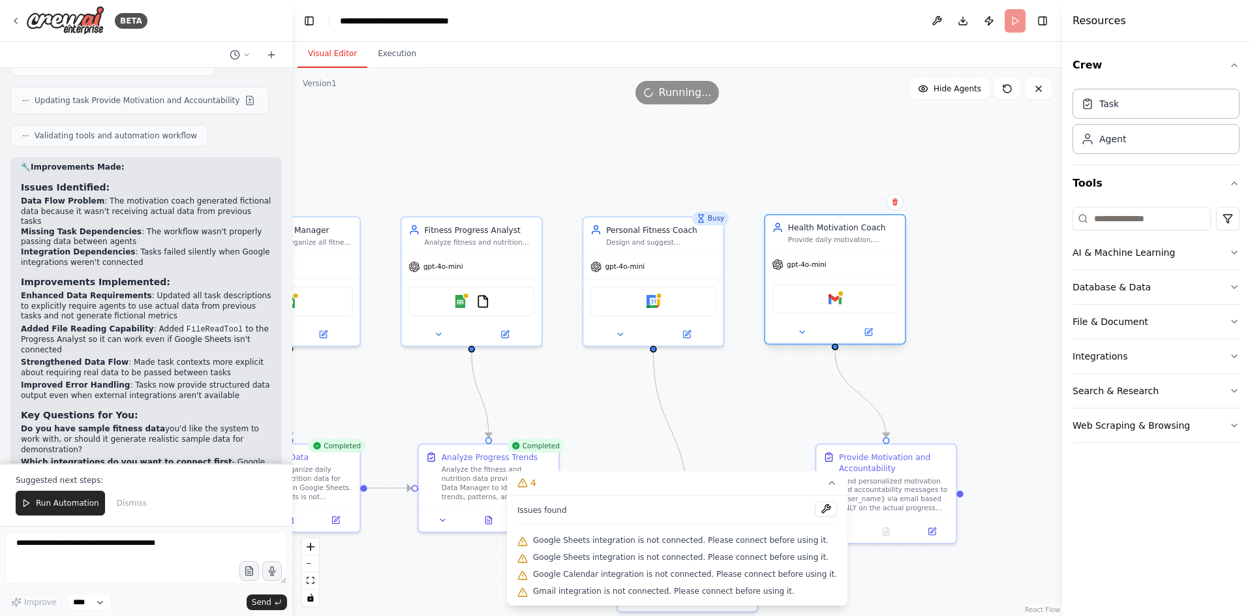
click at [853, 296] on div "Gmail" at bounding box center [835, 299] width 126 height 29
click at [1010, 28] on header "**********" at bounding box center [677, 21] width 770 height 42
click at [685, 95] on span "Running..." at bounding box center [685, 93] width 53 height 16
click at [403, 57] on button "Execution" at bounding box center [396, 53] width 59 height 27
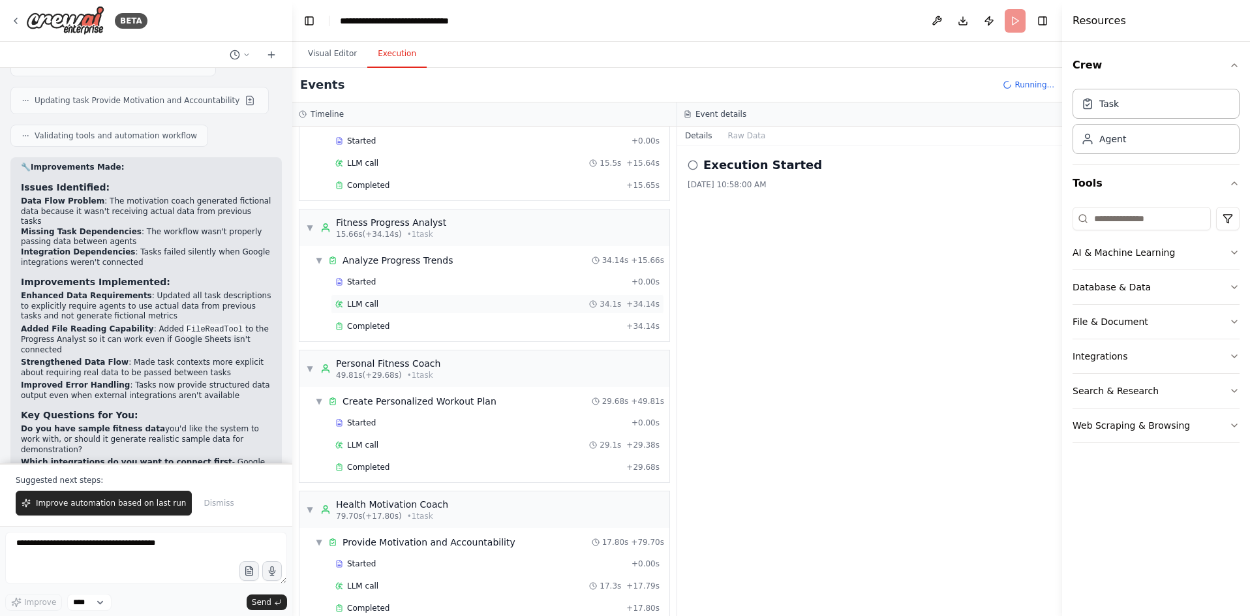
scroll to position [87, 0]
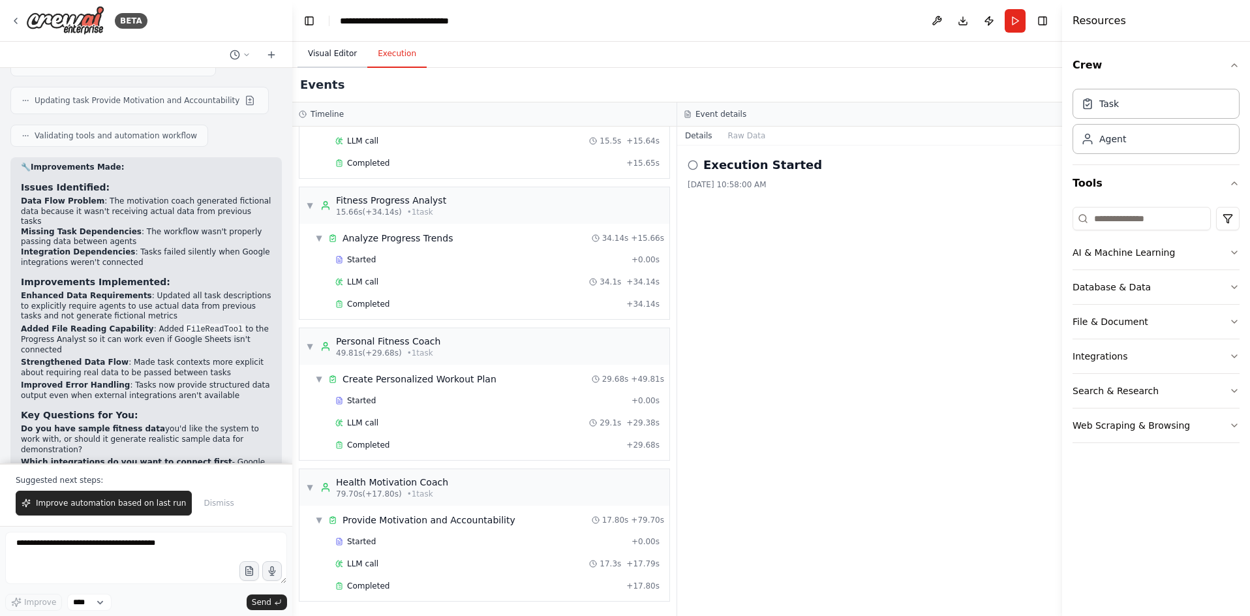
click at [329, 54] on button "Visual Editor" at bounding box center [333, 53] width 70 height 27
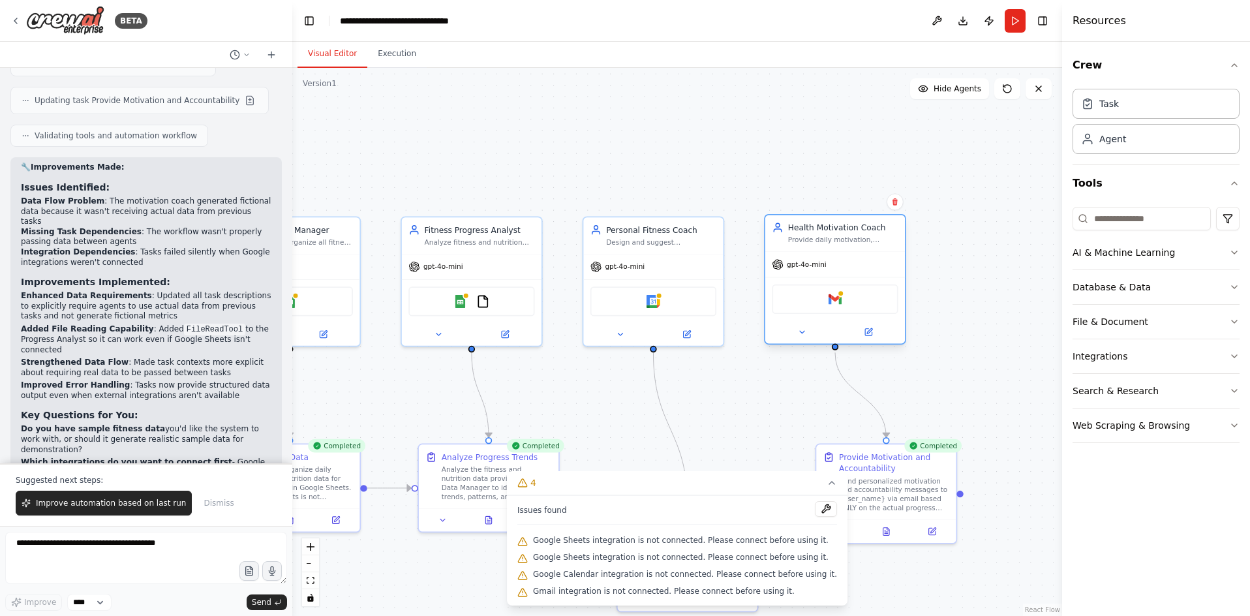
click at [846, 312] on div "Gmail" at bounding box center [835, 299] width 126 height 29
click at [1145, 127] on div "Agent" at bounding box center [1156, 138] width 167 height 30
click at [304, 23] on button "Toggle Left Sidebar" at bounding box center [309, 21] width 18 height 18
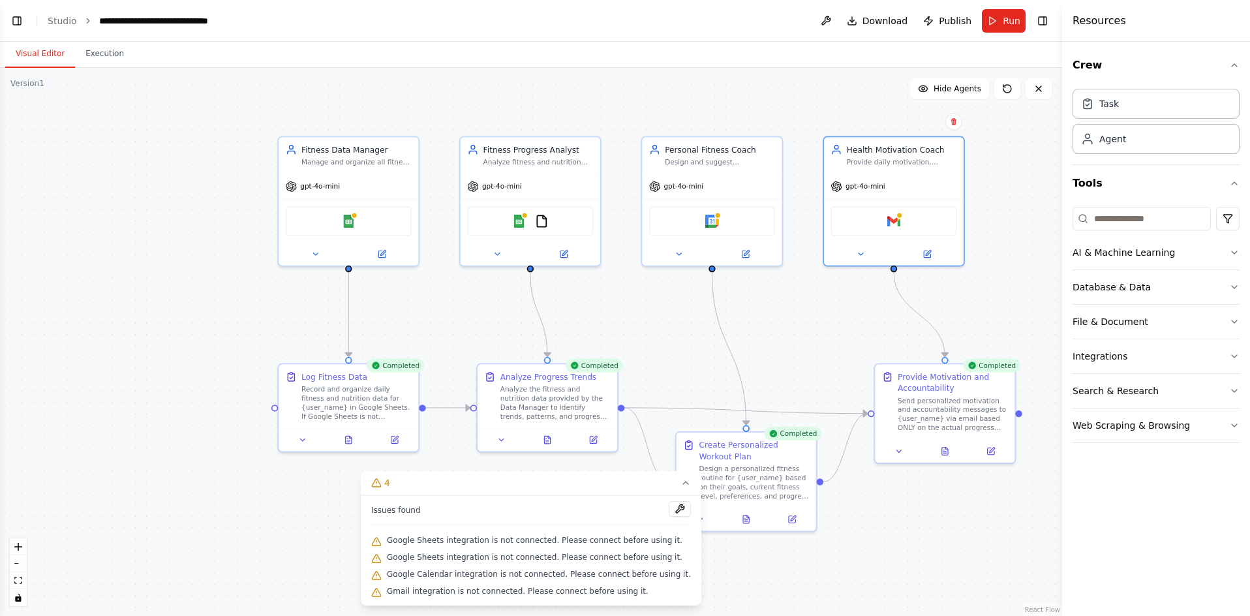
drag, startPoint x: 341, startPoint y: 166, endPoint x: 684, endPoint y: 109, distance: 347.3
click at [715, 74] on div ".deletable-edge-delete-btn { width: 20px; height: 20px; border: 0px solid #ffff…" at bounding box center [531, 342] width 1062 height 548
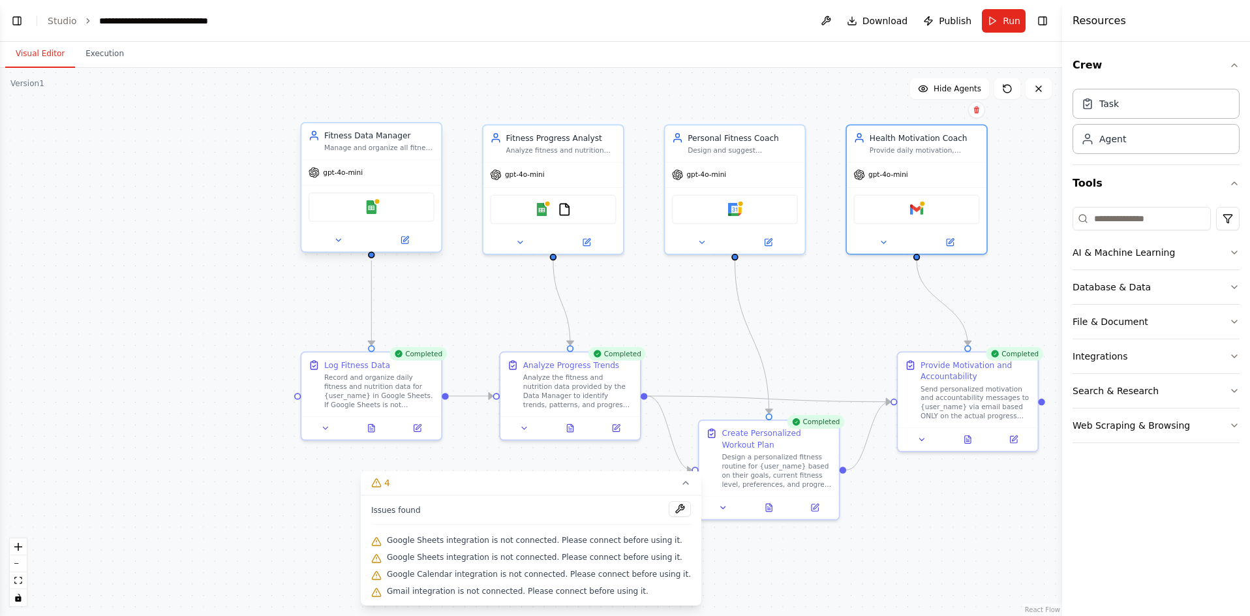
click at [378, 210] on div "Google Sheets" at bounding box center [372, 207] width 126 height 29
click at [363, 212] on div "Google Sheets" at bounding box center [372, 207] width 126 height 29
click at [387, 202] on div "Google Sheets" at bounding box center [372, 207] width 126 height 29
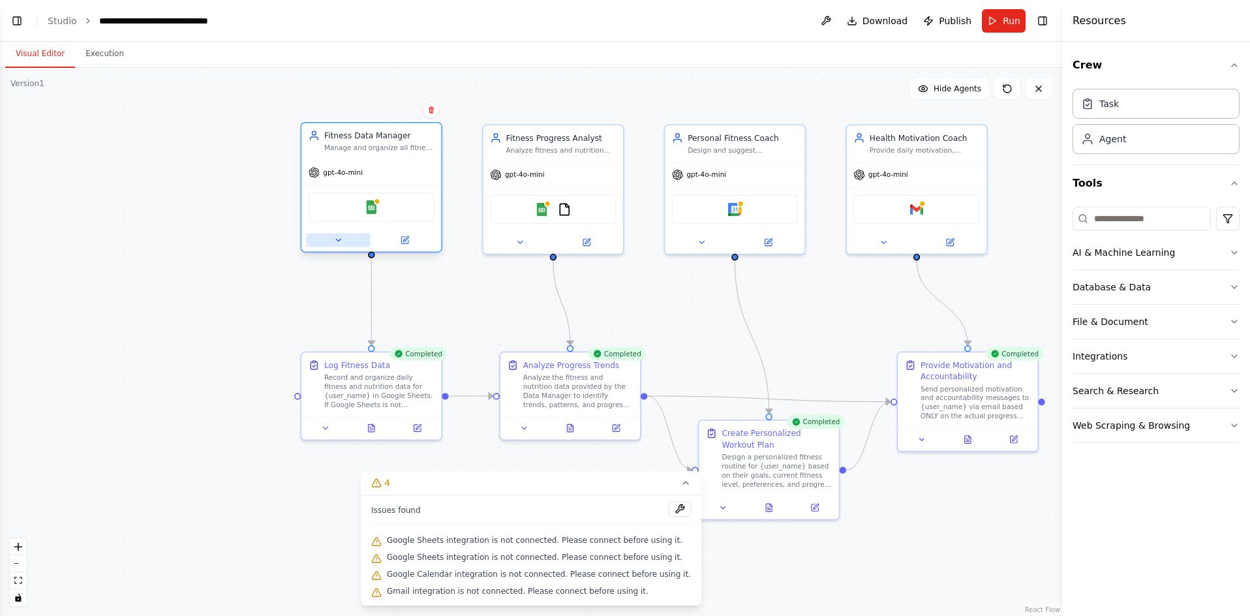
click at [348, 242] on button at bounding box center [338, 241] width 64 height 14
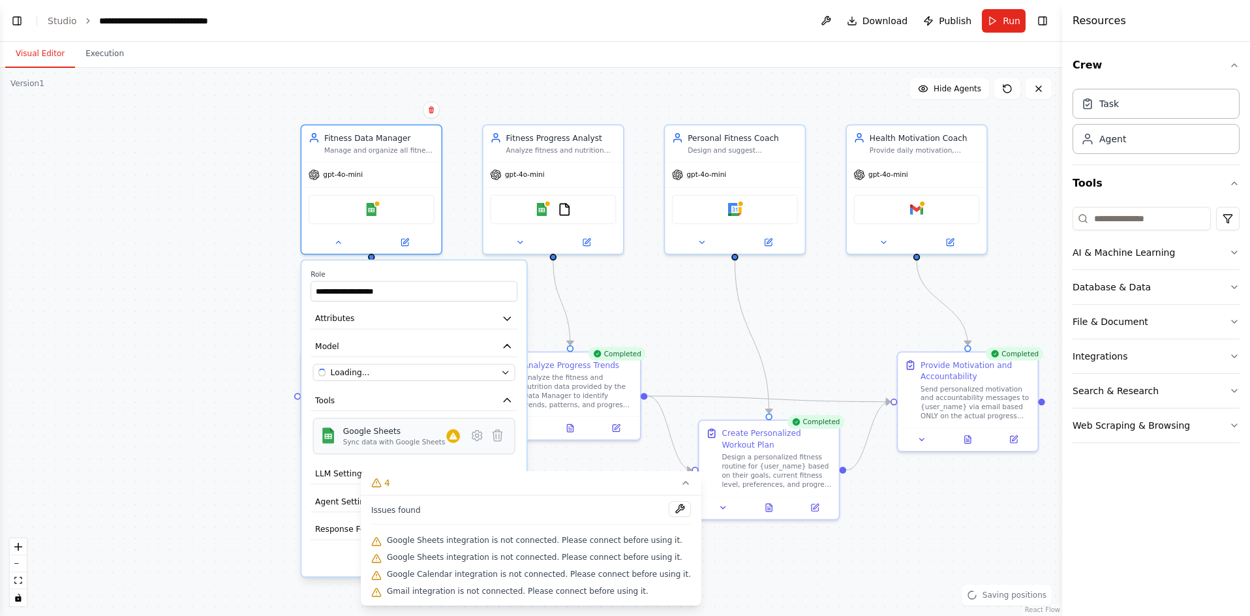
click at [461, 444] on div "Google Sheets Sync data with Google Sheets" at bounding box center [413, 436] width 187 height 22
click at [454, 444] on div "Google Sheets Sync data with Google Sheets" at bounding box center [401, 436] width 117 height 22
drag, startPoint x: 426, startPoint y: 447, endPoint x: 368, endPoint y: 448, distance: 58.1
click at [424, 447] on div "Google Sheets Sync data with Google Sheets" at bounding box center [414, 436] width 202 height 37
click at [368, 448] on div "Google Sheets Sync data with Google Sheets" at bounding box center [414, 436] width 202 height 37
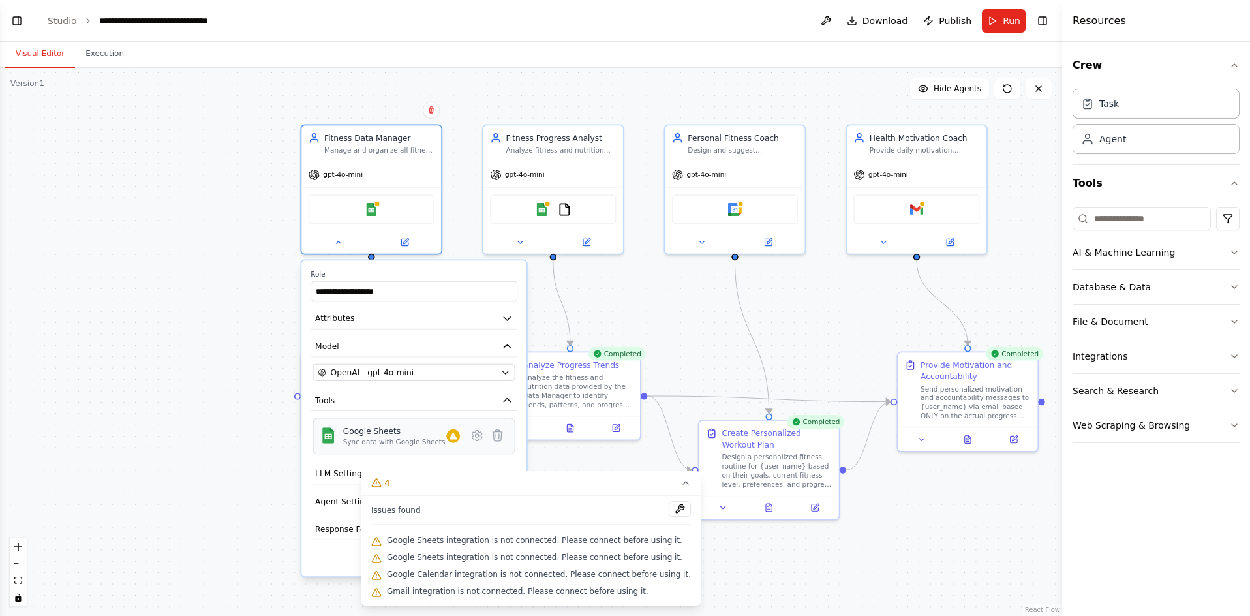
click at [368, 448] on div "Google Sheets Sync data with Google Sheets" at bounding box center [414, 436] width 202 height 37
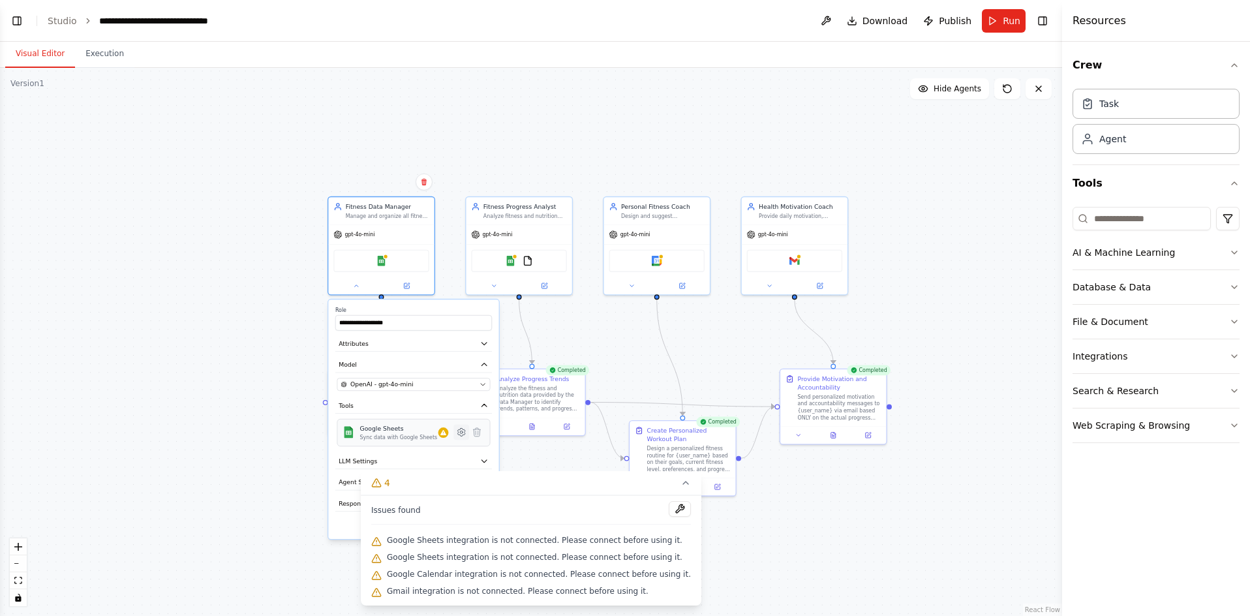
click at [461, 431] on icon at bounding box center [461, 432] width 3 height 3
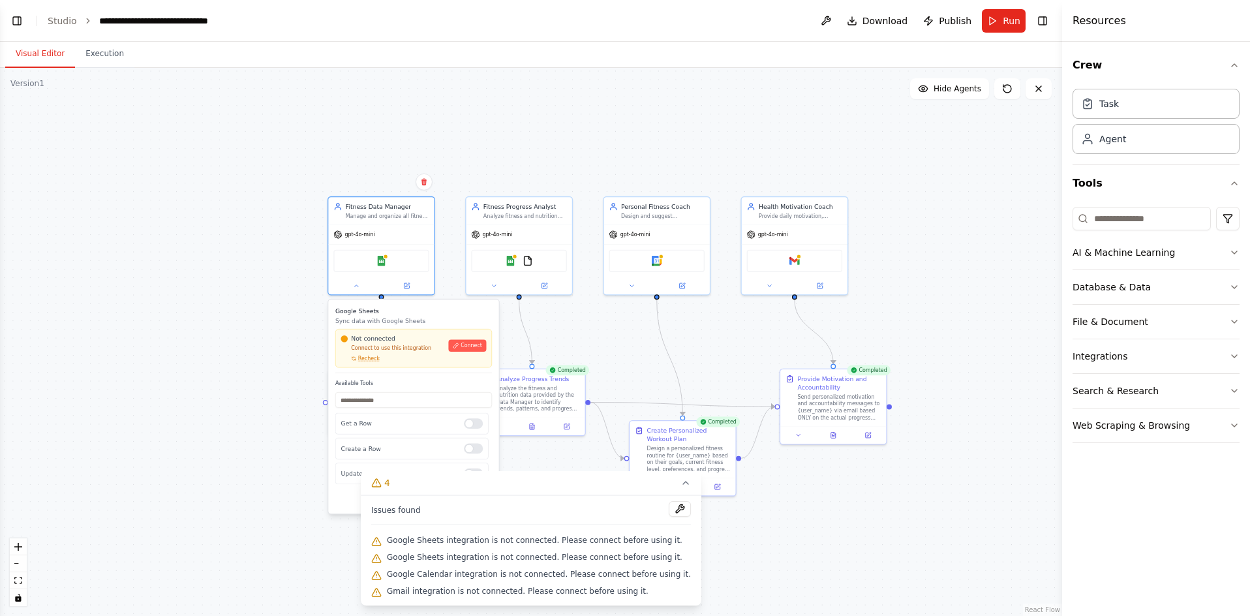
click at [463, 354] on div "Not connected Connect to use this integration Recheck Connect" at bounding box center [414, 348] width 146 height 27
click at [472, 353] on div "Not connected Connect to use this integration Recheck Connect" at bounding box center [414, 348] width 146 height 27
click at [478, 347] on span "Connect" at bounding box center [472, 345] width 22 height 7
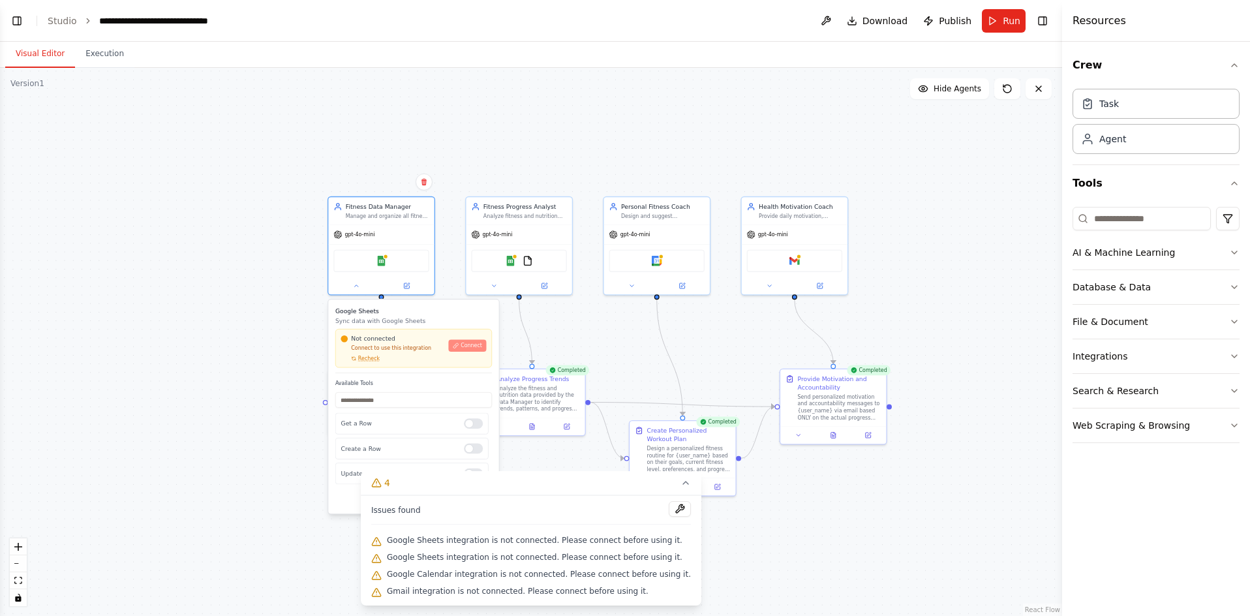
click at [478, 347] on span "Connect" at bounding box center [472, 345] width 22 height 7
click at [796, 268] on div "Gmail" at bounding box center [794, 259] width 95 height 22
click at [782, 286] on button at bounding box center [769, 284] width 49 height 10
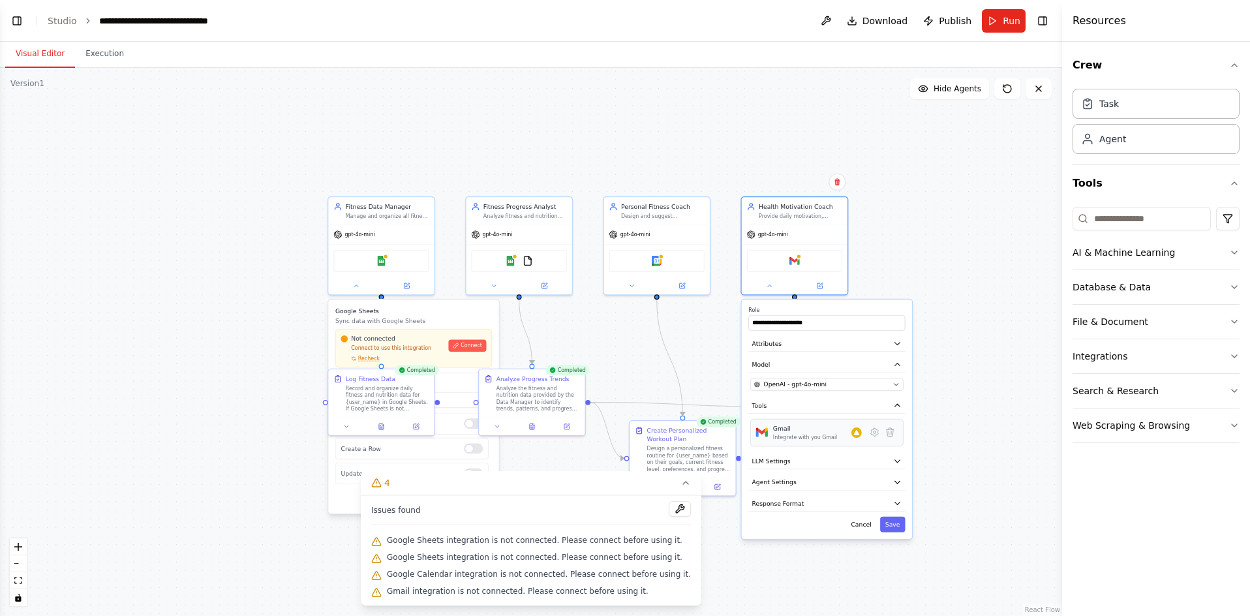
click at [875, 442] on div "Gmail Integrate with you Gmail" at bounding box center [826, 432] width 153 height 27
click at [878, 428] on icon at bounding box center [875, 432] width 10 height 10
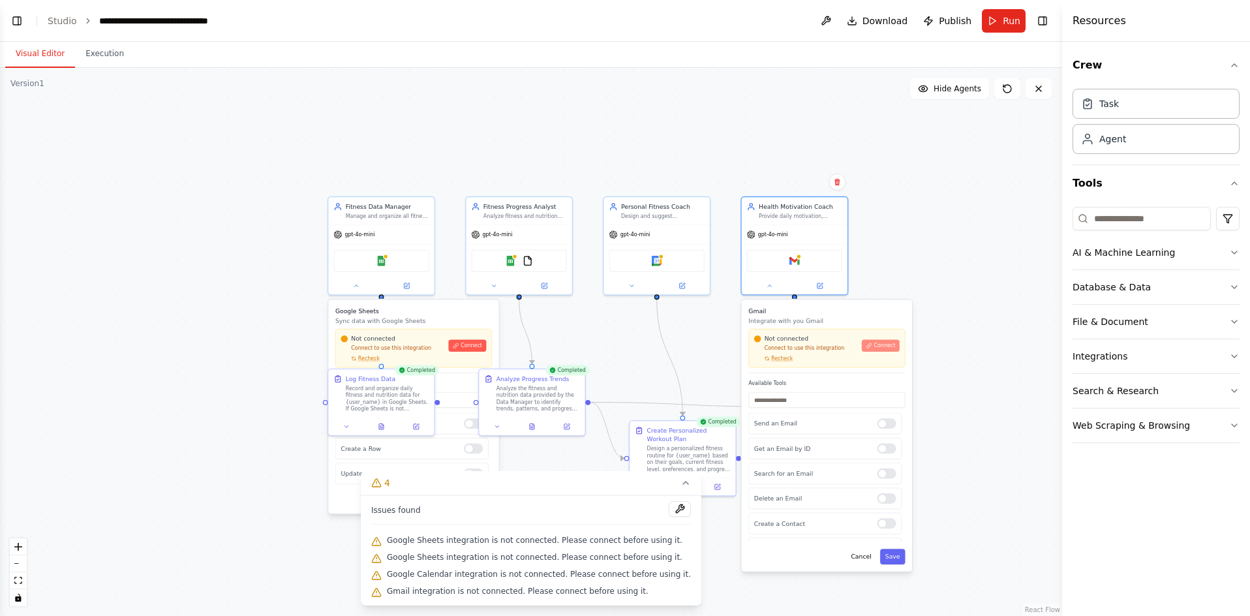
click at [886, 344] on span "Connect" at bounding box center [885, 345] width 22 height 7
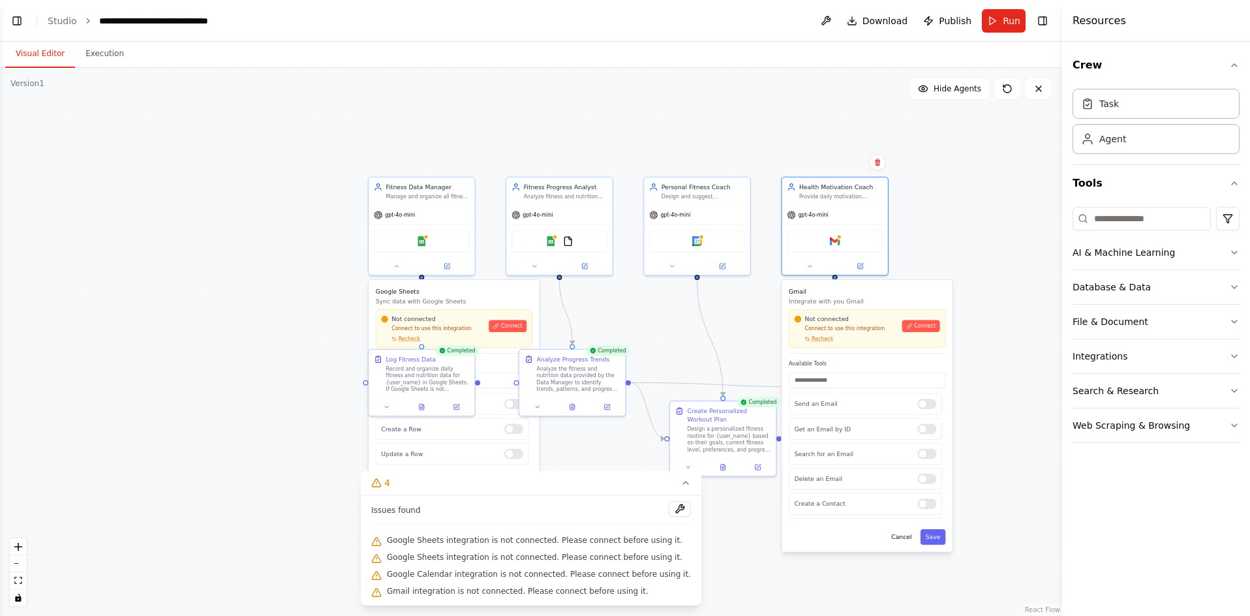
click at [295, 192] on div ".deletable-edge-delete-btn { width: 20px; height: 20px; border: 0px solid #ffff…" at bounding box center [531, 342] width 1062 height 548
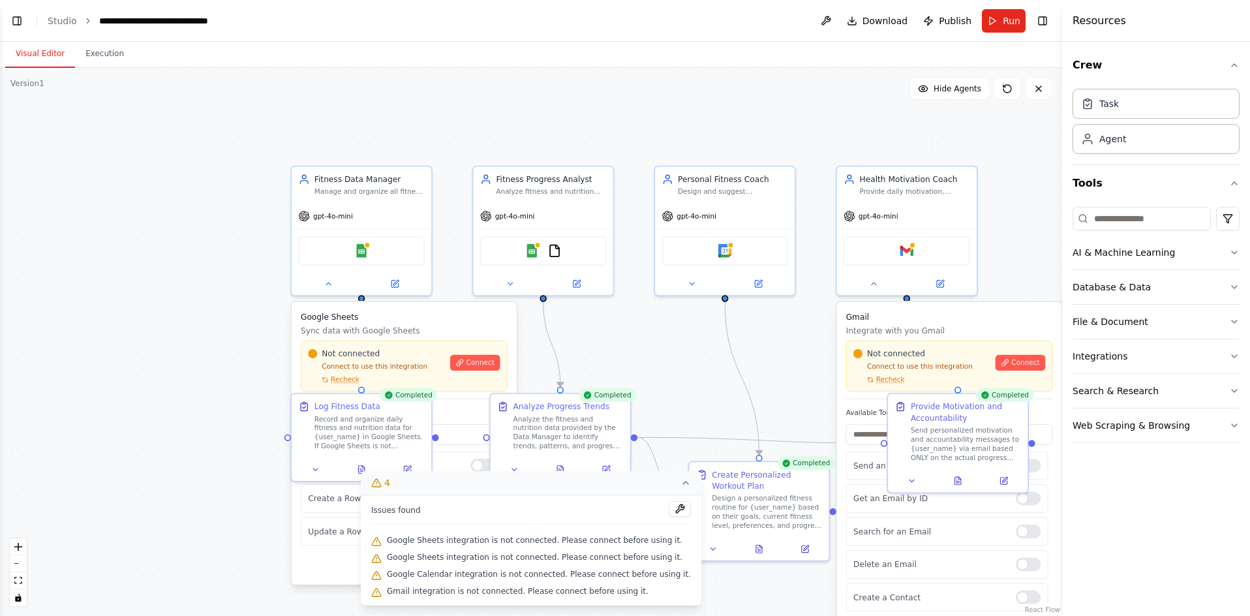
click at [658, 479] on button "4" at bounding box center [531, 483] width 341 height 24
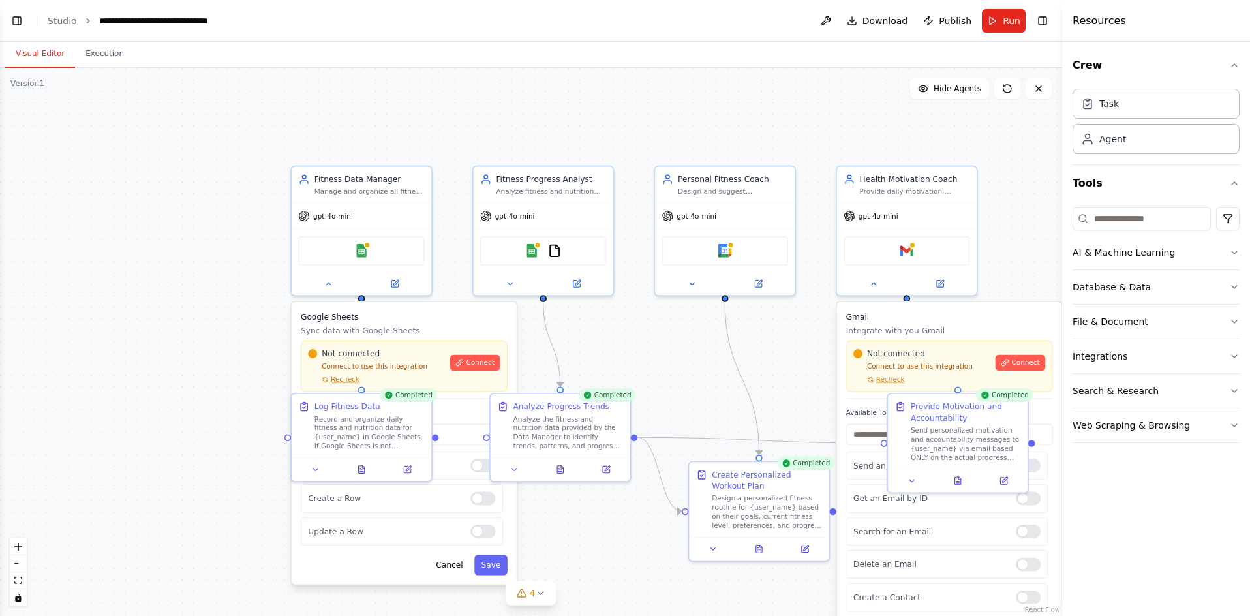
click at [47, 81] on div ".deletable-edge-delete-btn { width: 20px; height: 20px; border: 0px solid #ffff…" at bounding box center [531, 342] width 1062 height 548
click at [1026, 364] on span "Connect" at bounding box center [1025, 362] width 28 height 9
click at [961, 85] on span "Hide Agents" at bounding box center [958, 89] width 48 height 10
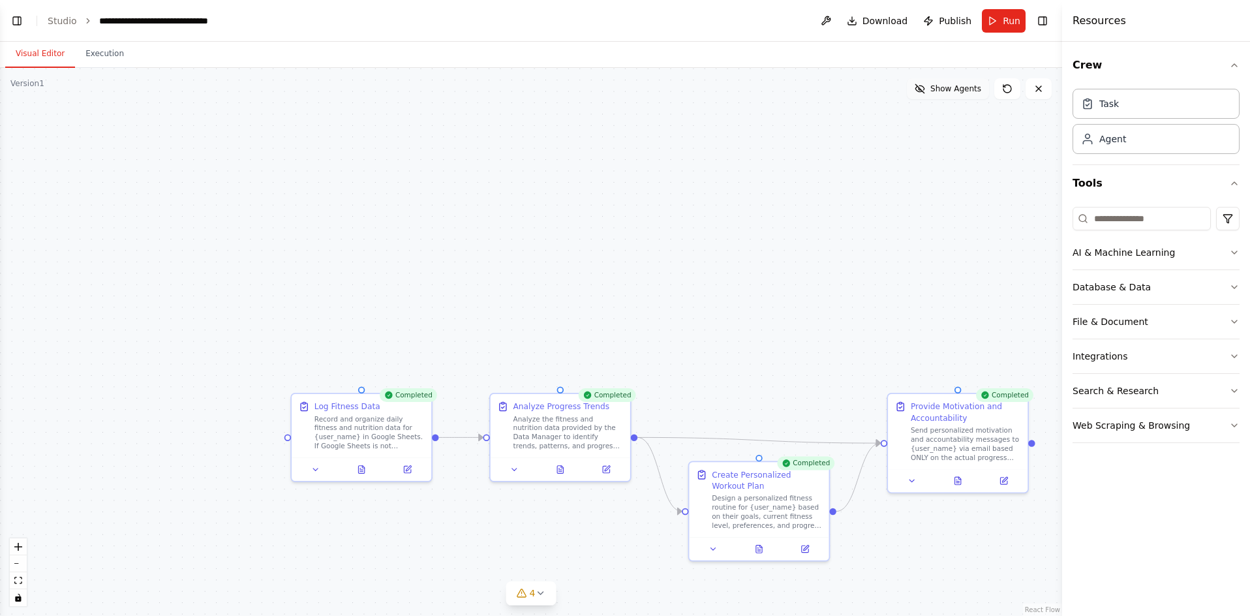
click at [961, 85] on span "Show Agents" at bounding box center [956, 89] width 51 height 10
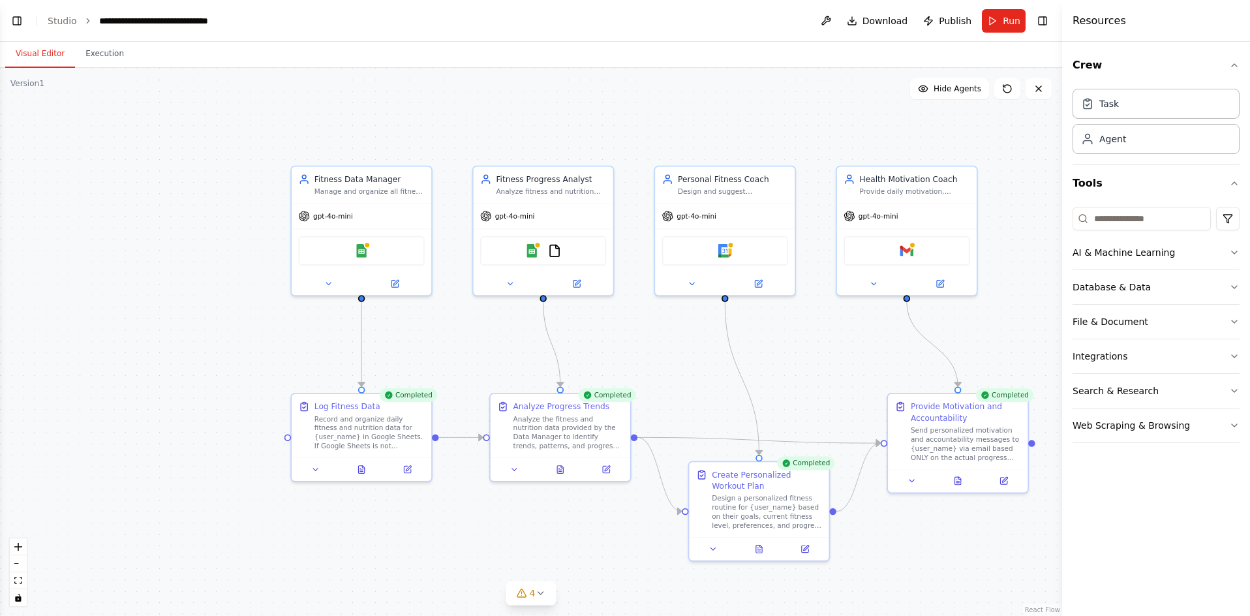
click at [872, 38] on header "**********" at bounding box center [531, 21] width 1062 height 42
click at [12, 20] on button "Toggle Left Sidebar" at bounding box center [17, 21] width 18 height 18
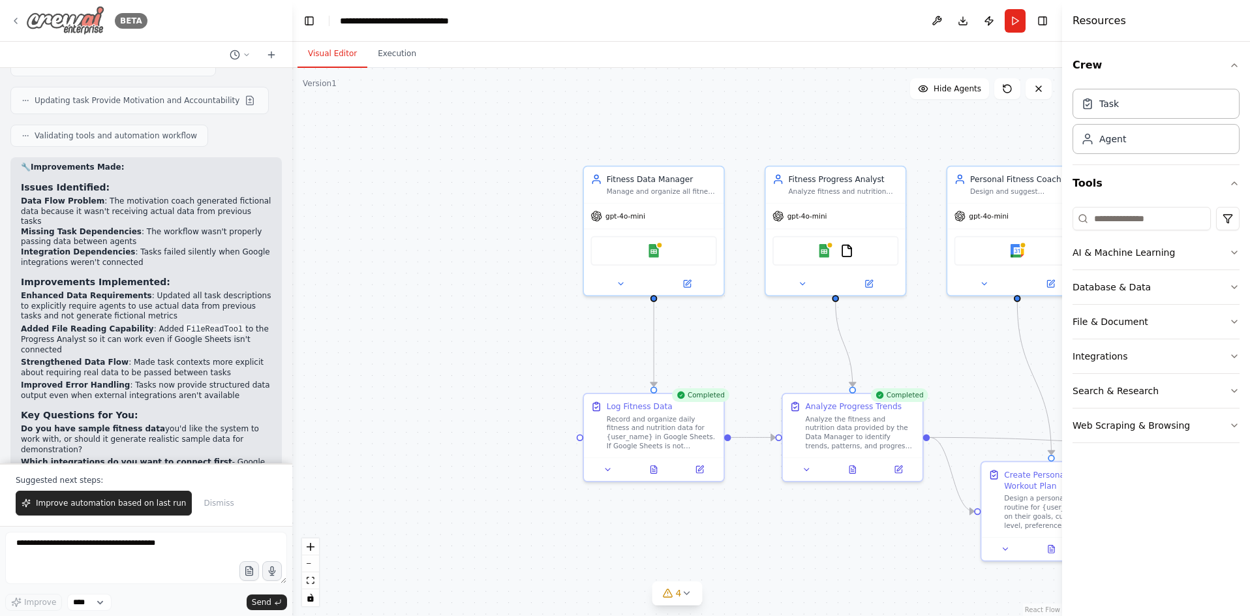
click at [59, 15] on img at bounding box center [65, 20] width 78 height 29
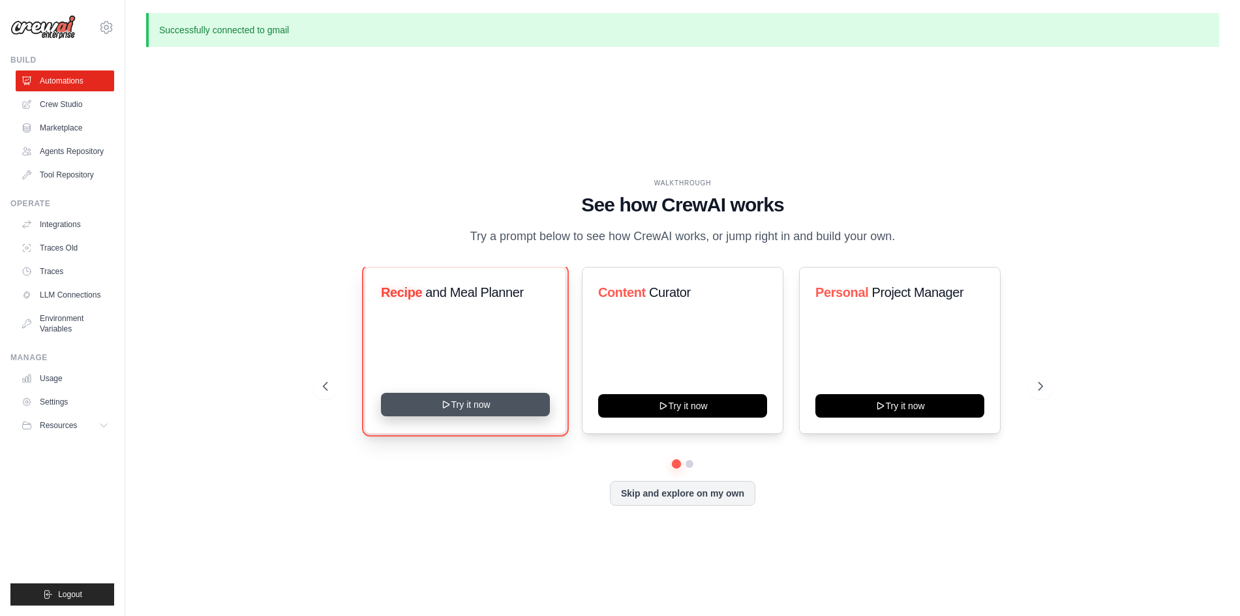
click at [525, 402] on button "Try it now" at bounding box center [465, 404] width 169 height 23
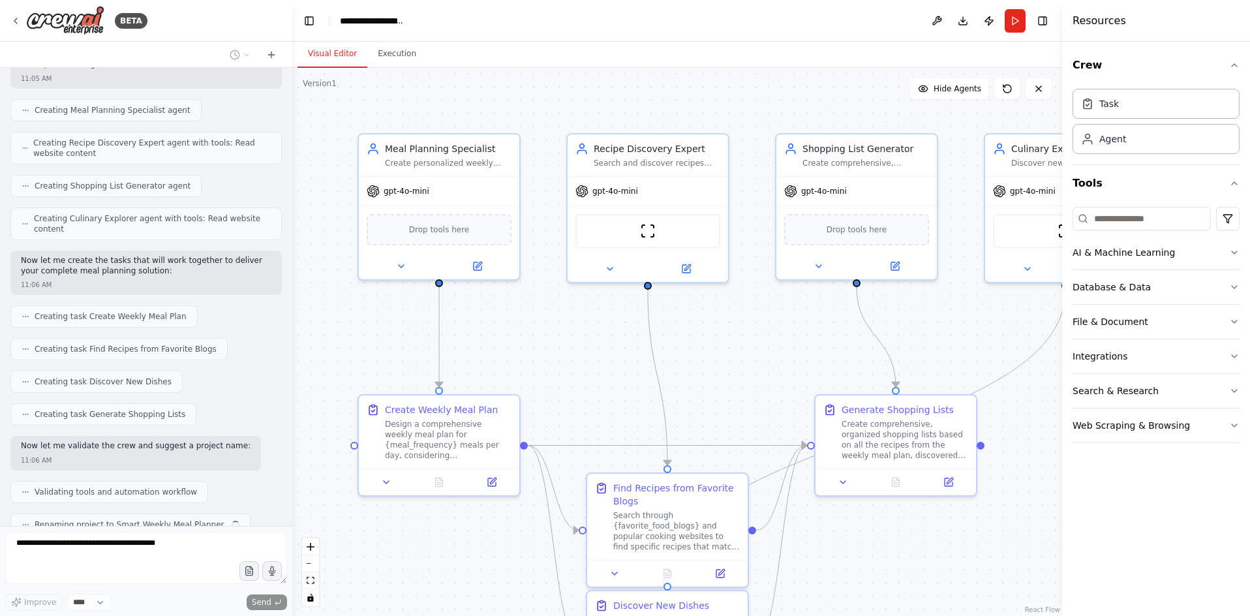
scroll to position [373, 0]
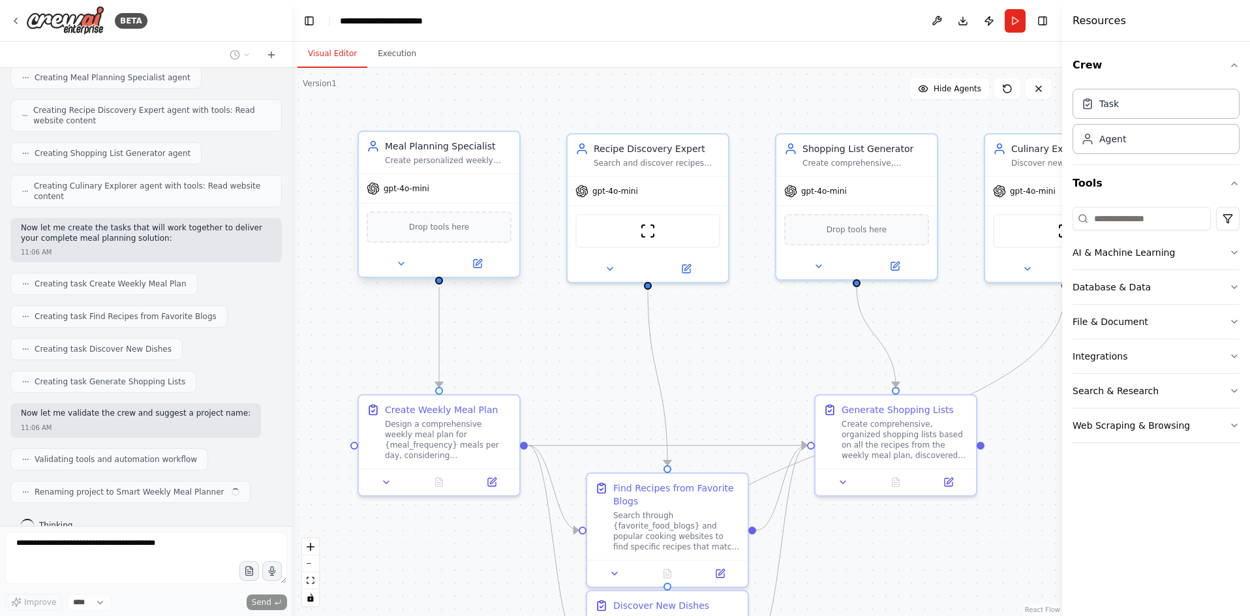
click at [403, 239] on div "Drop tools here" at bounding box center [439, 226] width 145 height 31
click at [474, 241] on div "Drop tools here" at bounding box center [439, 226] width 145 height 31
click at [455, 229] on span "Drop tools here" at bounding box center [439, 227] width 61 height 13
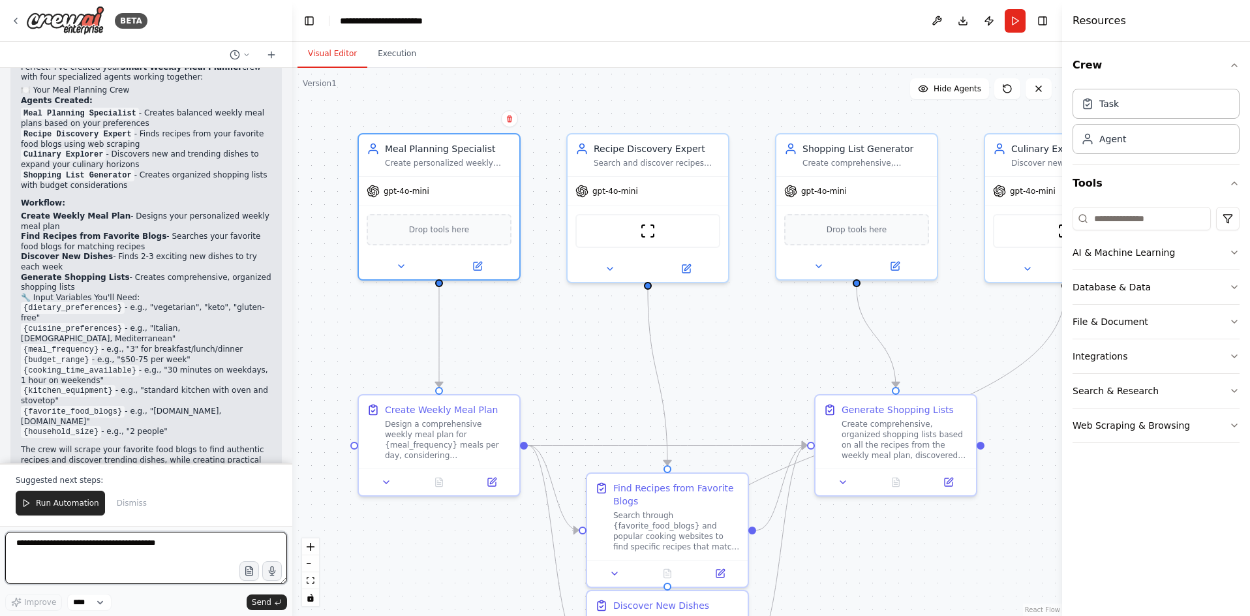
scroll to position [840, 0]
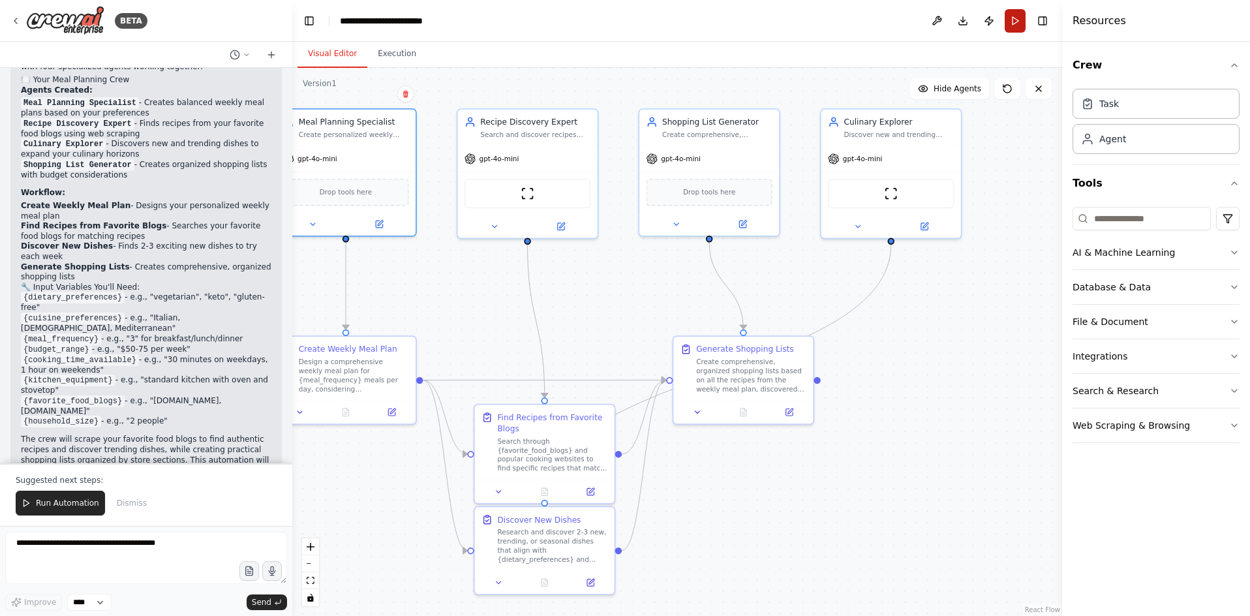
click at [1013, 19] on button "Run" at bounding box center [1015, 20] width 21 height 23
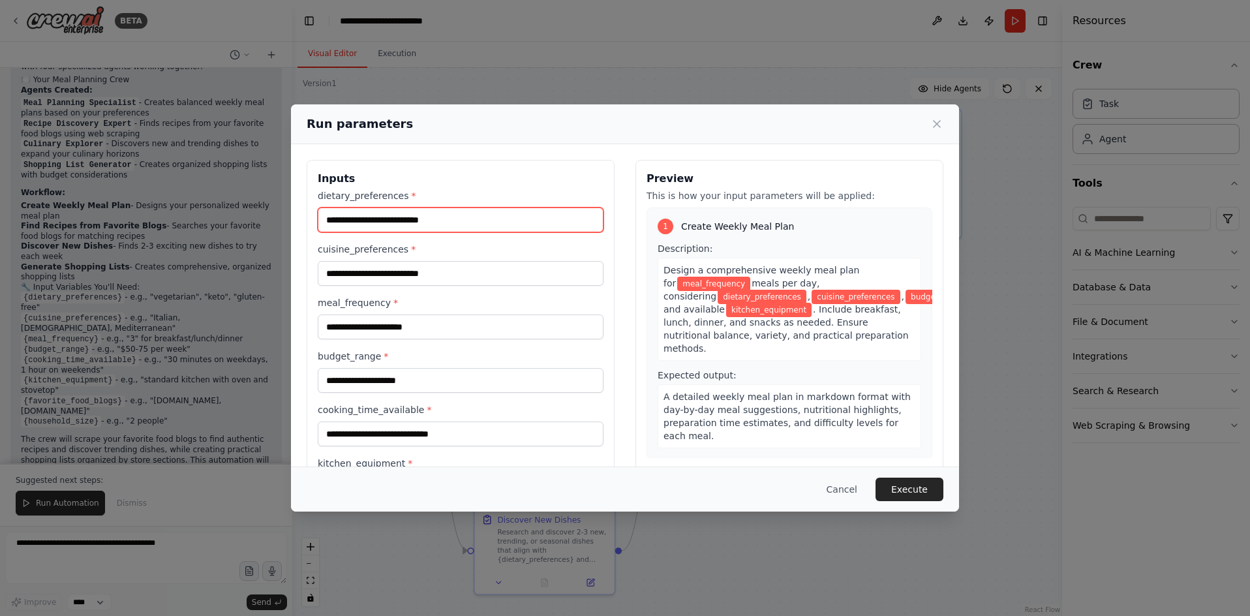
click at [454, 221] on input "dietary_preferences *" at bounding box center [461, 220] width 286 height 25
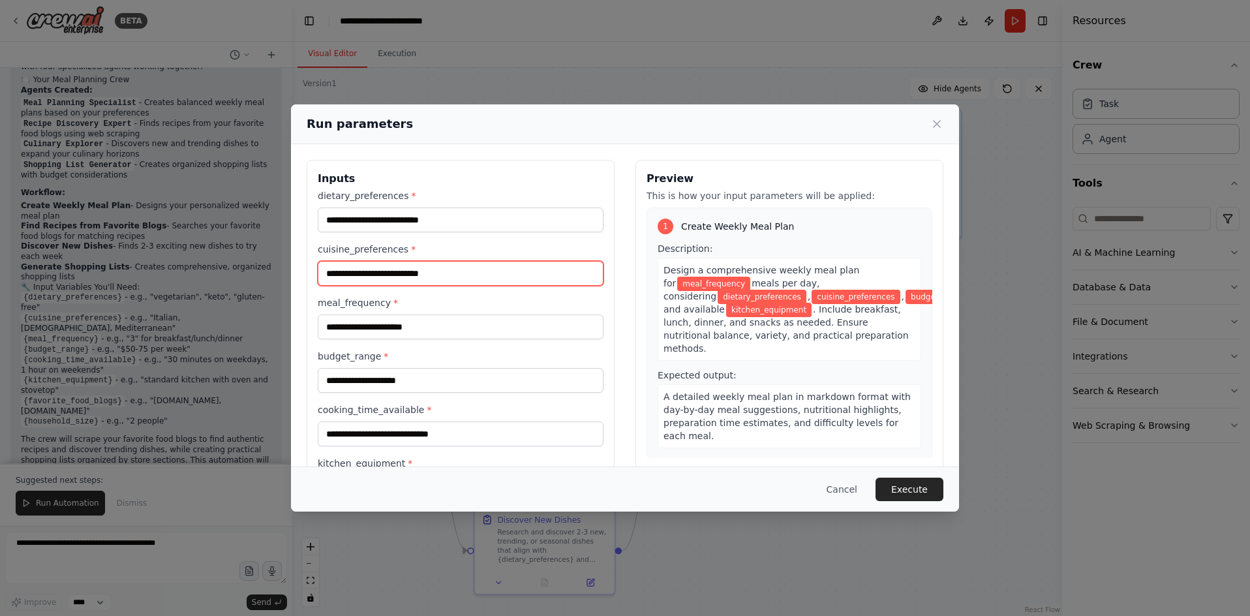
click at [353, 280] on input "cuisine_preferences *" at bounding box center [461, 273] width 286 height 25
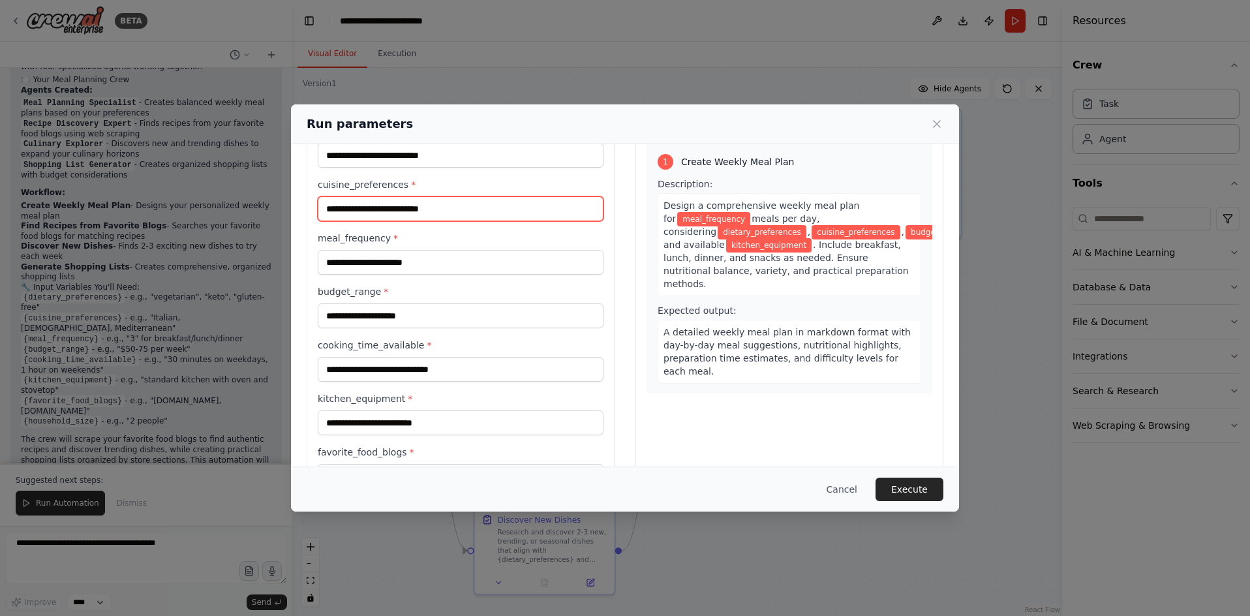
scroll to position [65, 0]
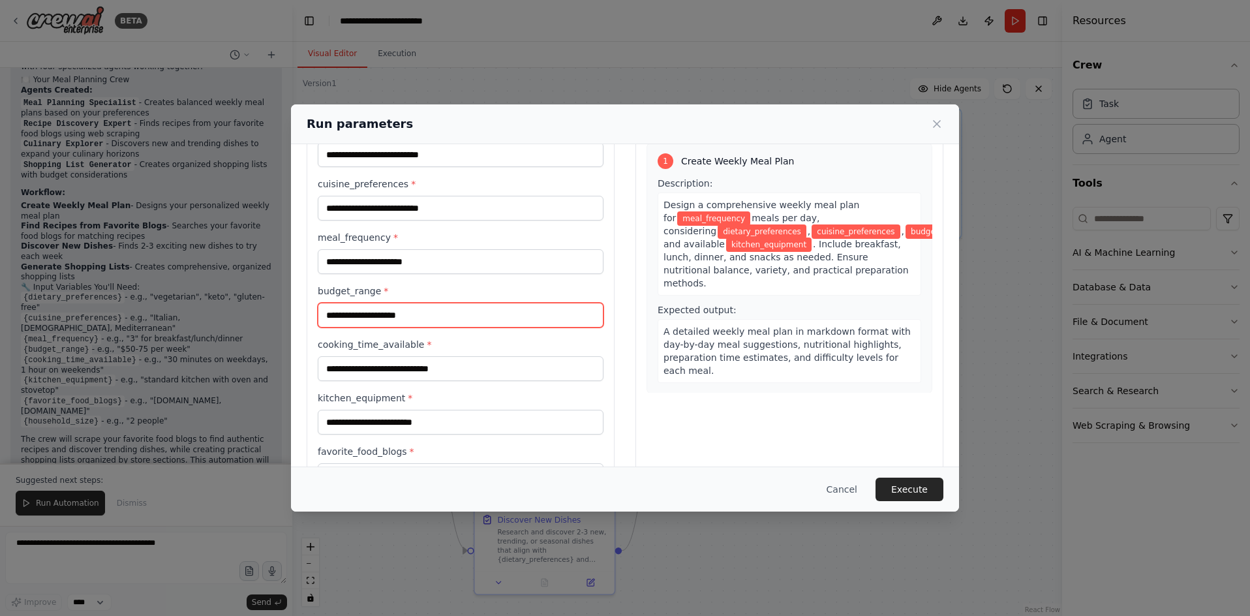
click at [359, 314] on input "budget_range *" at bounding box center [461, 315] width 286 height 25
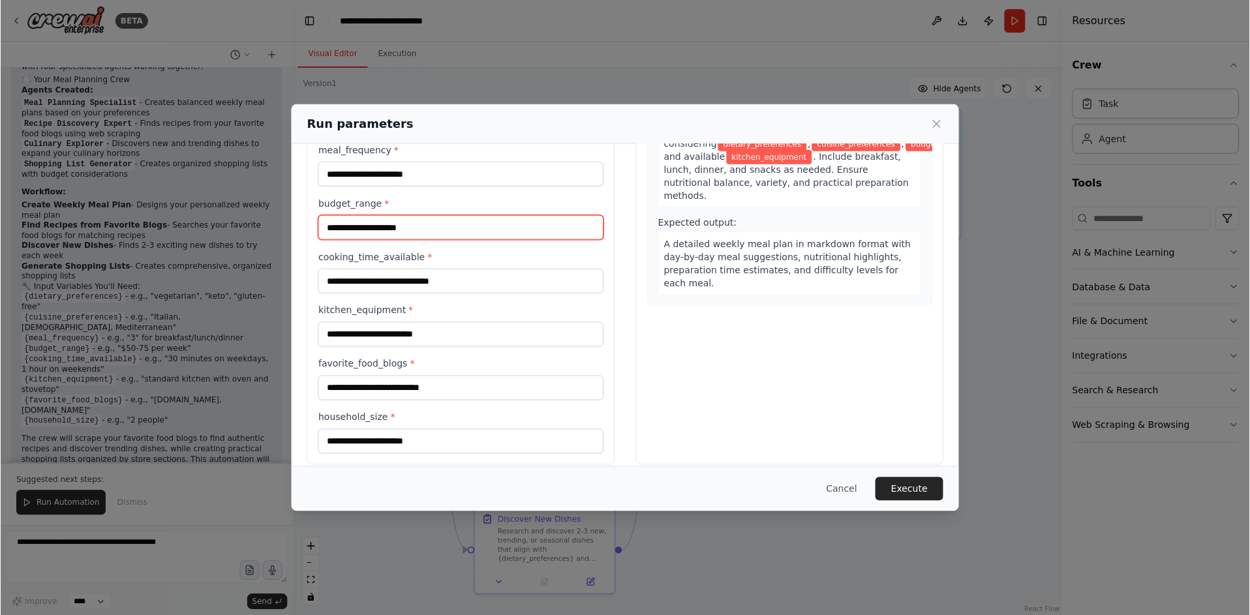
scroll to position [167, 0]
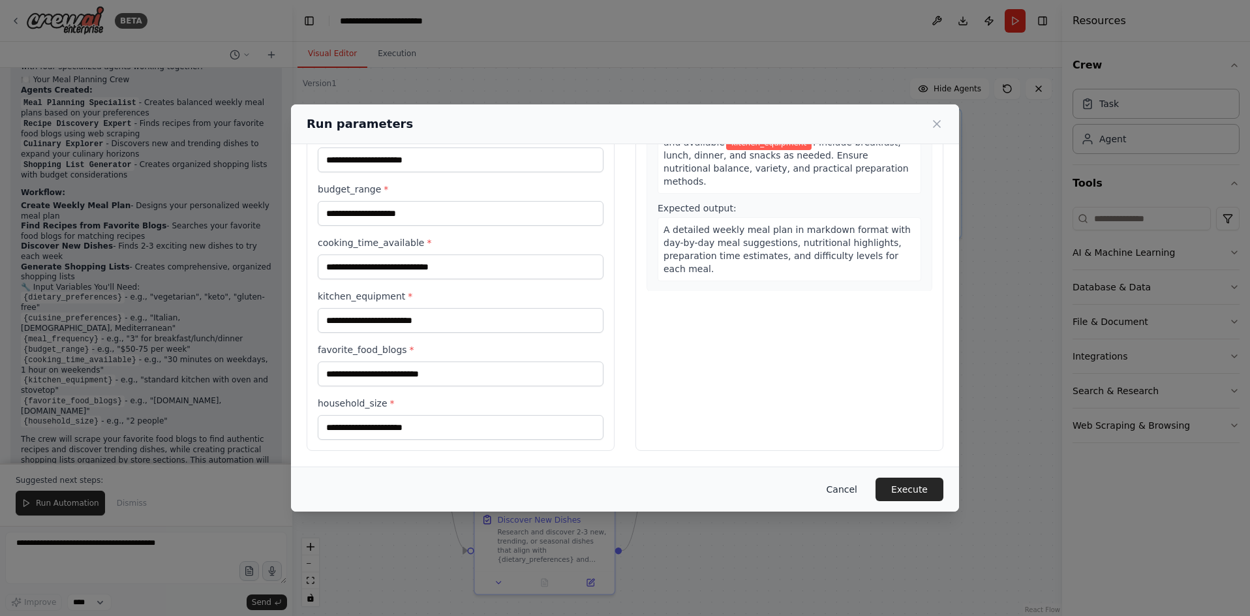
click at [839, 491] on button "Cancel" at bounding box center [842, 489] width 52 height 23
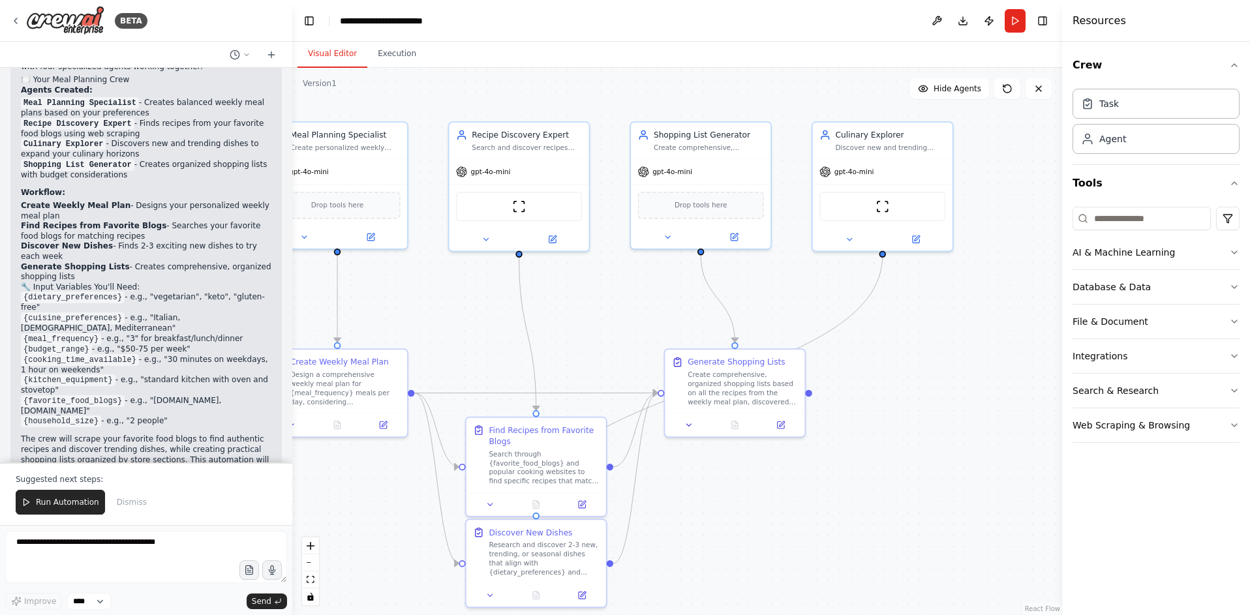
drag, startPoint x: 988, startPoint y: 326, endPoint x: 979, endPoint y: 339, distance: 15.6
click at [979, 339] on div ".deletable-edge-delete-btn { width: 20px; height: 20px; border: 0px solid #ffff…" at bounding box center [677, 341] width 770 height 547
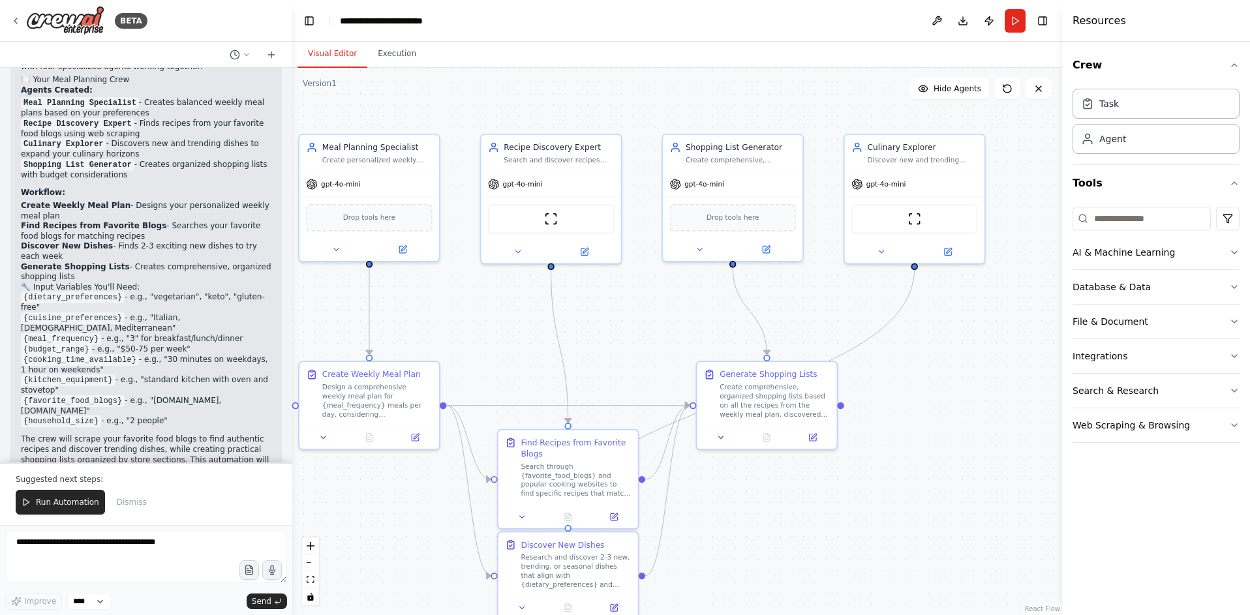
drag, startPoint x: 961, startPoint y: 334, endPoint x: 1014, endPoint y: 354, distance: 56.6
click at [1014, 354] on div ".deletable-edge-delete-btn { width: 20px; height: 20px; border: 0px solid #ffff…" at bounding box center [677, 341] width 770 height 547
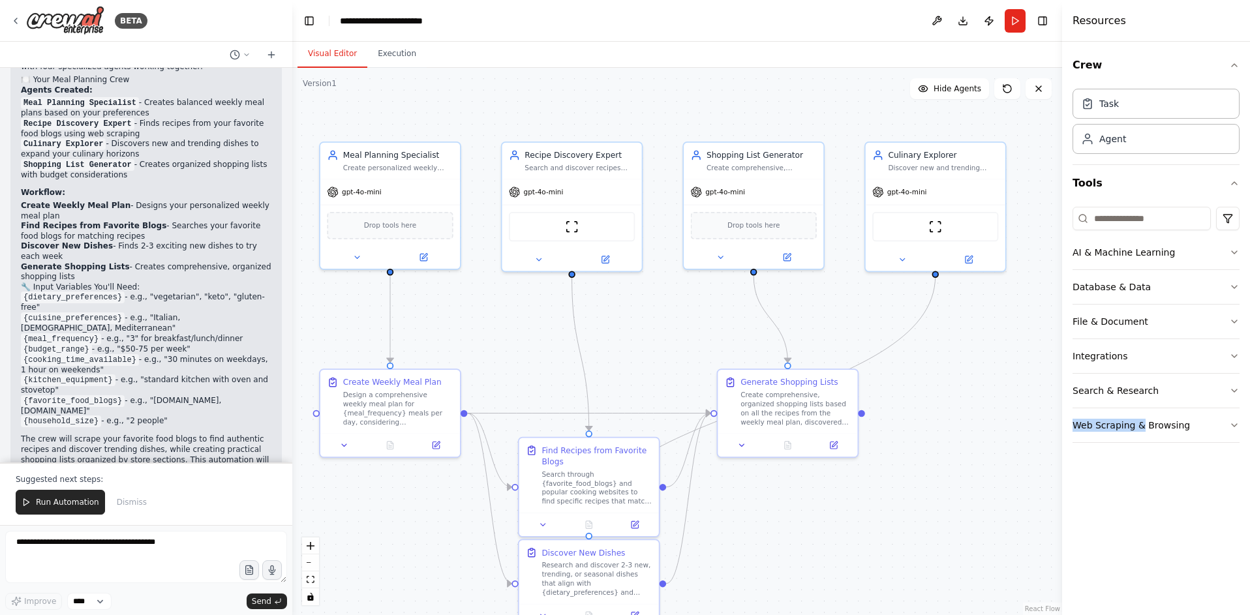
drag, startPoint x: 1071, startPoint y: 508, endPoint x: 1137, endPoint y: 463, distance: 79.8
click at [1137, 463] on div "Crew Task Agent Tools AI & Machine Learning Database & Data File & Document Int…" at bounding box center [1156, 329] width 188 height 574
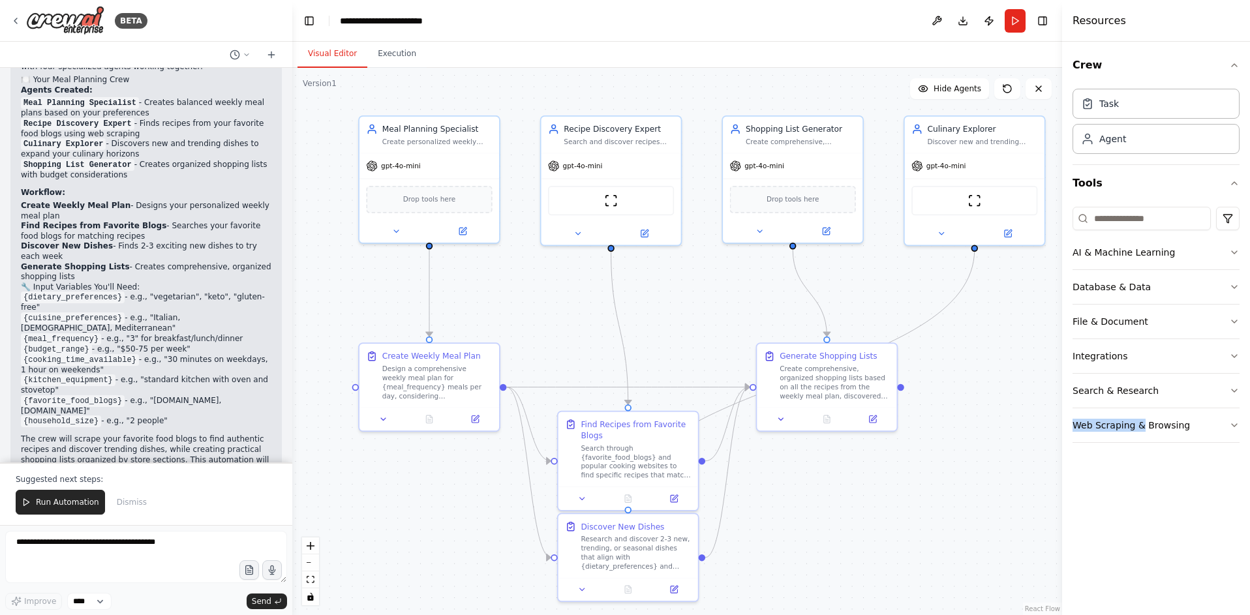
drag, startPoint x: 967, startPoint y: 457, endPoint x: 1006, endPoint y: 431, distance: 47.1
click at [1006, 431] on div ".deletable-edge-delete-btn { width: 20px; height: 20px; border: 0px solid #ffff…" at bounding box center [677, 341] width 770 height 547
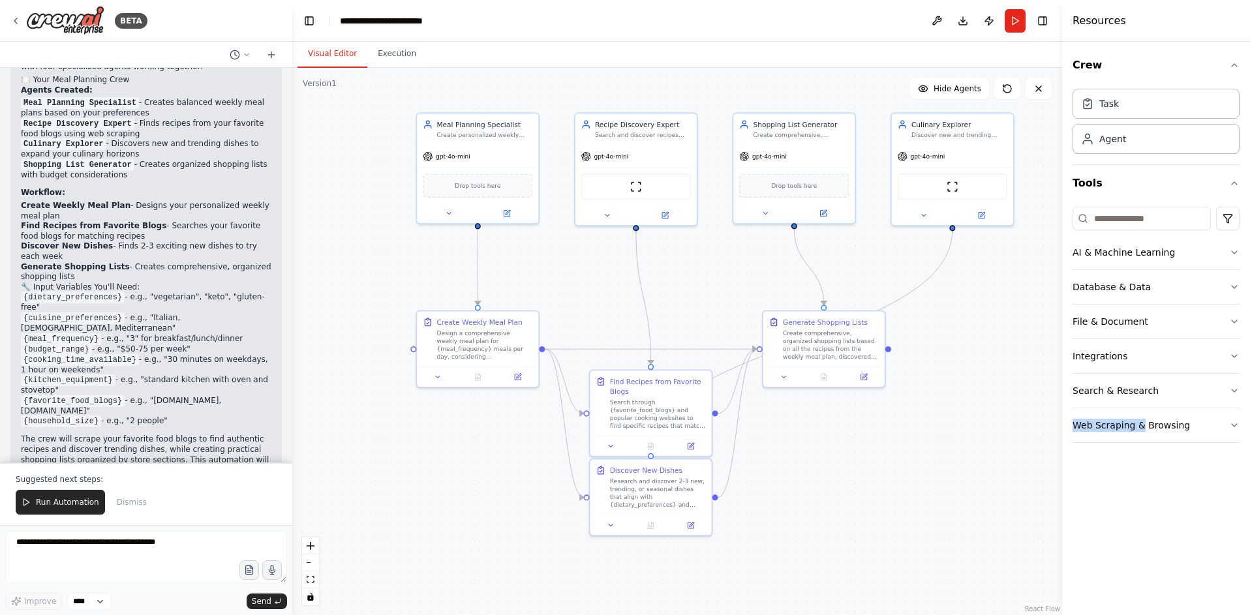
drag, startPoint x: 1006, startPoint y: 431, endPoint x: 976, endPoint y: 386, distance: 54.1
click at [976, 386] on div ".deletable-edge-delete-btn { width: 20px; height: 20px; border: 0px solid #ffff…" at bounding box center [677, 341] width 770 height 547
click at [1235, 254] on icon "button" at bounding box center [1234, 252] width 10 height 10
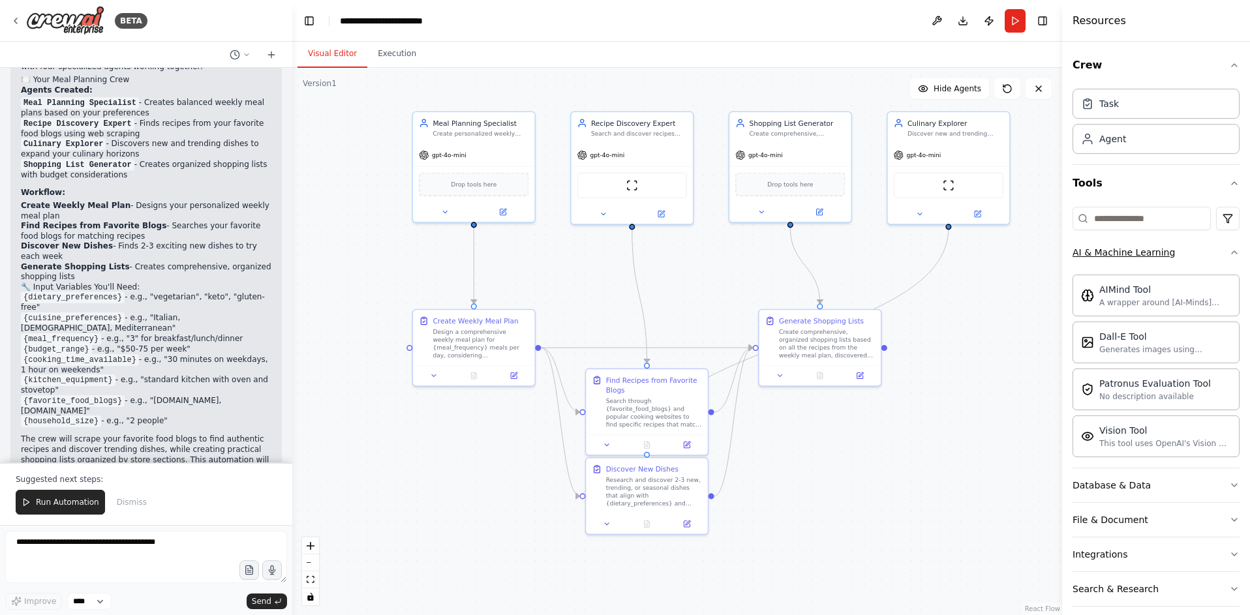
click at [1229, 250] on icon "button" at bounding box center [1234, 252] width 10 height 10
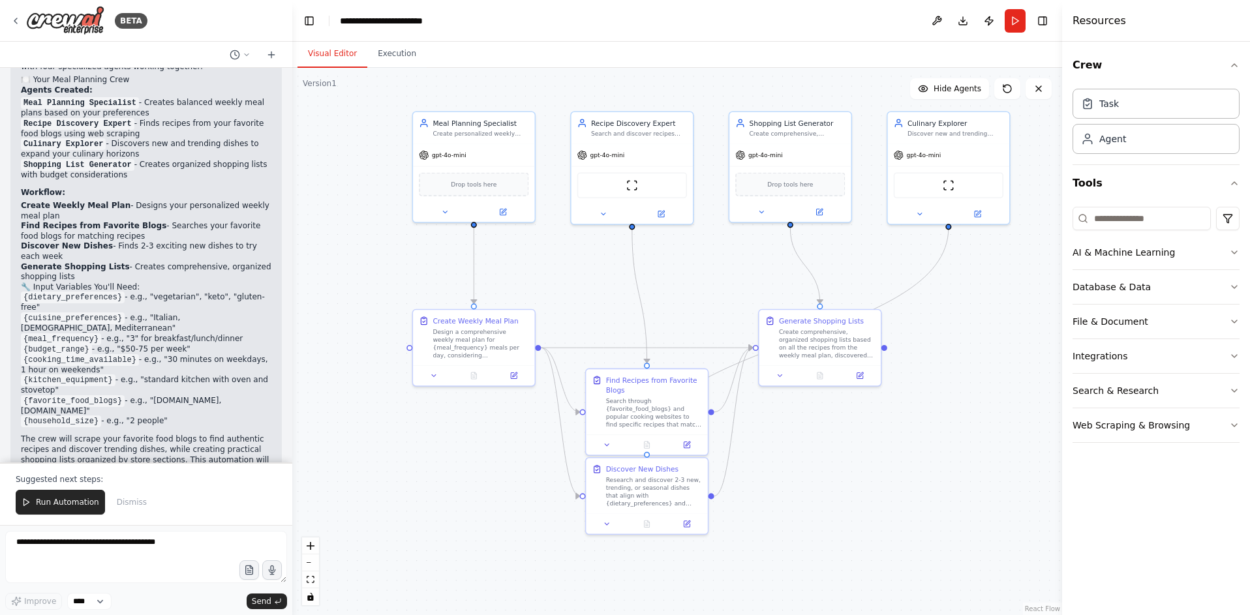
drag, startPoint x: 1147, startPoint y: 123, endPoint x: 1152, endPoint y: 156, distance: 33.7
click at [1147, 127] on div "Task Agent" at bounding box center [1156, 119] width 167 height 70
click at [1152, 121] on div "Task Agent" at bounding box center [1156, 119] width 167 height 70
click at [1152, 96] on div "Task" at bounding box center [1156, 103] width 167 height 30
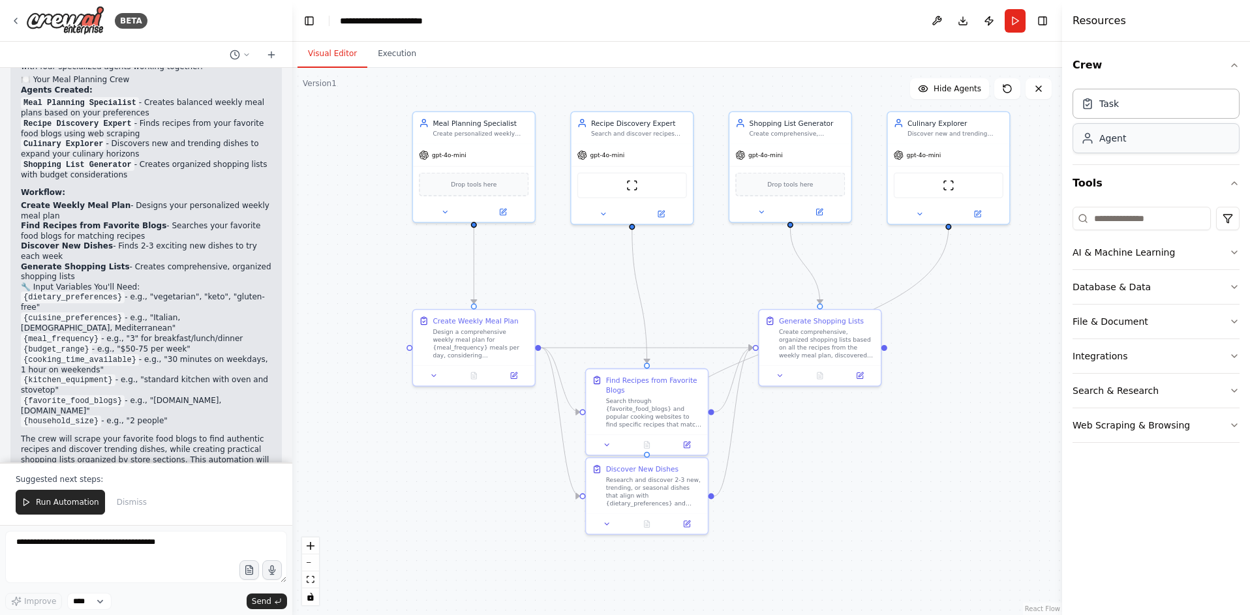
click at [1147, 127] on div "Agent" at bounding box center [1156, 138] width 167 height 30
click at [463, 188] on div "Drop tools here" at bounding box center [474, 181] width 110 height 23
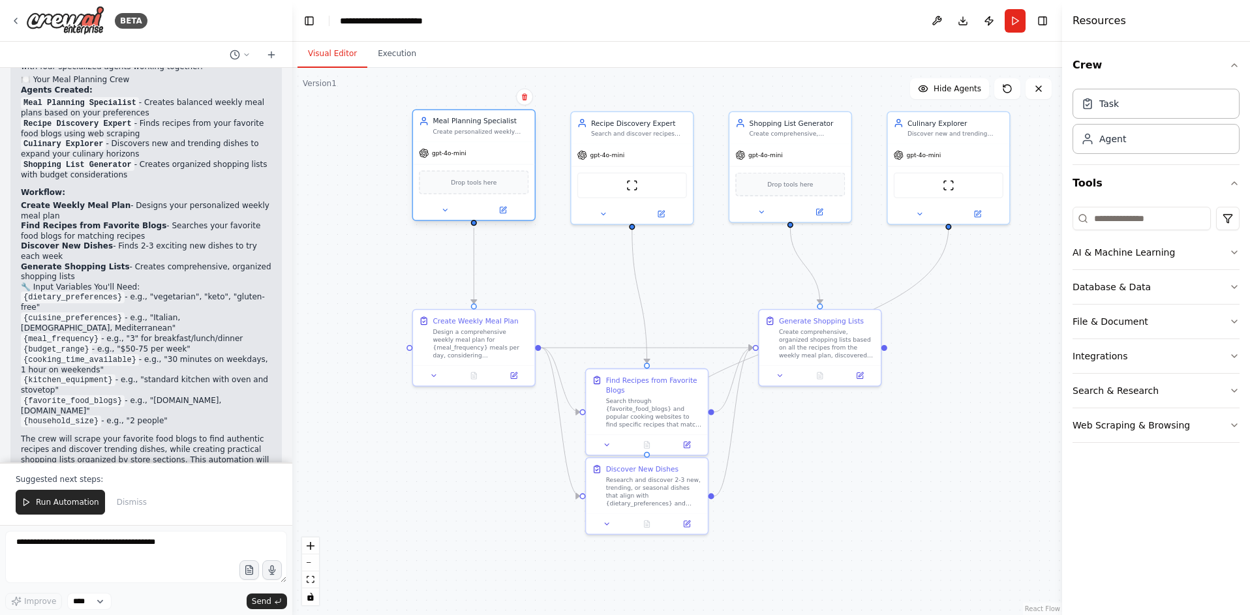
click at [463, 188] on div "Drop tools here" at bounding box center [474, 181] width 110 height 23
click at [1016, 26] on button "Run" at bounding box center [1015, 20] width 21 height 23
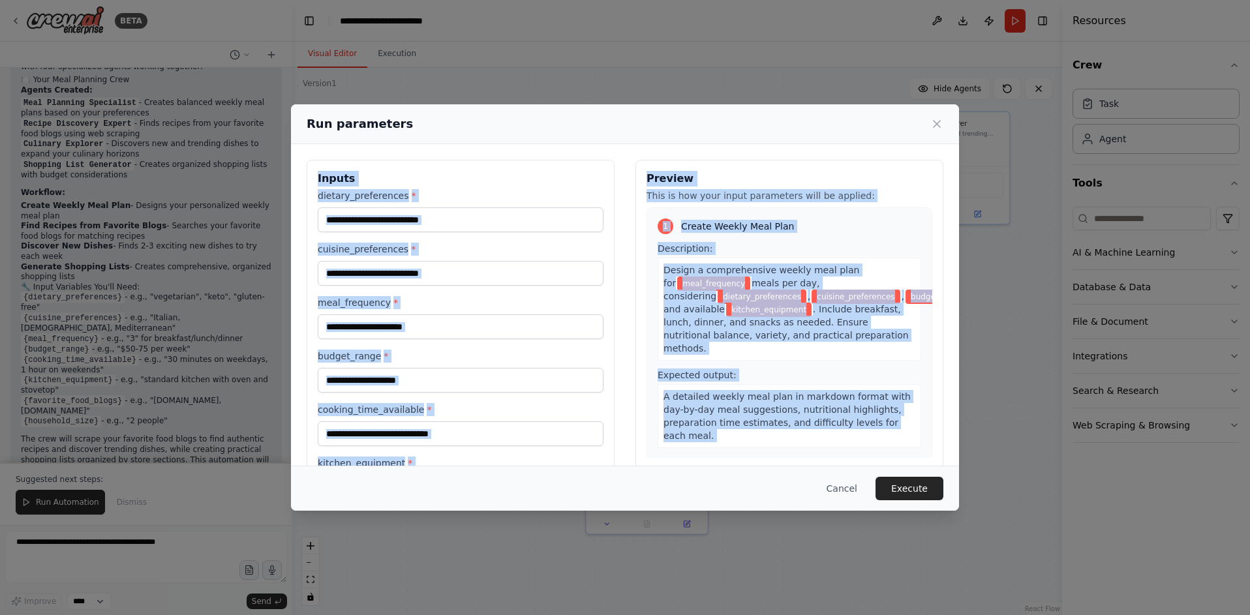
scroll to position [168, 0]
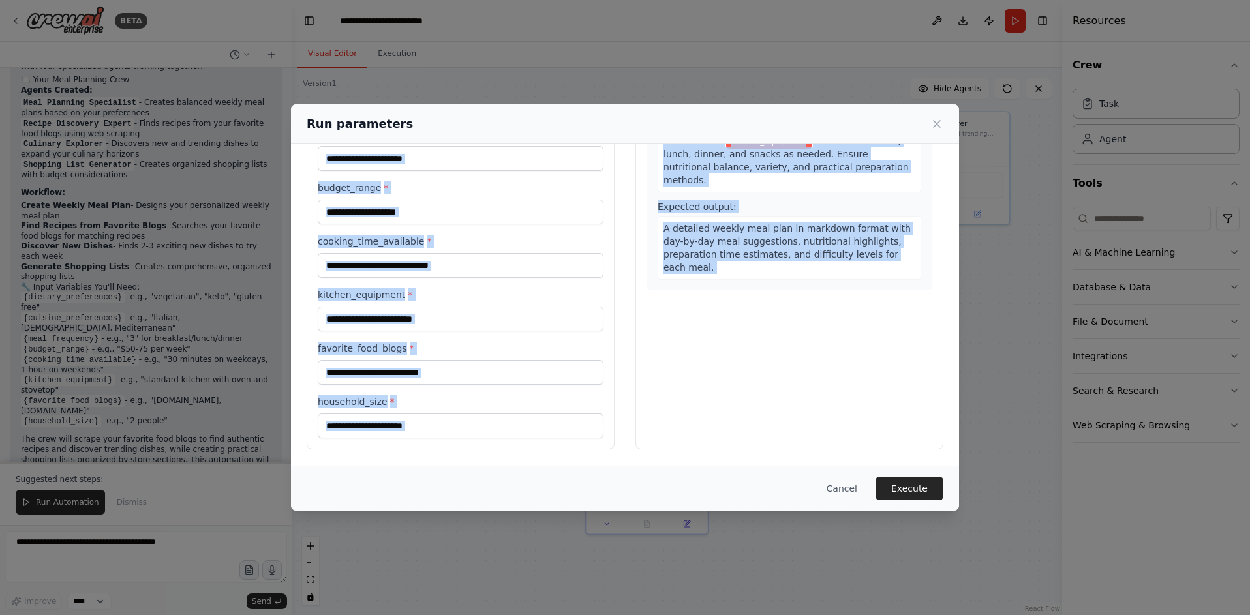
drag, startPoint x: 309, startPoint y: 179, endPoint x: 456, endPoint y: 484, distance: 337.7
click at [456, 484] on div "Run parameters Inputs dietary_preferences * cuisine_preferences * meal_frequenc…" at bounding box center [625, 307] width 668 height 406
copy div "Inputs dietary_preferences * cuisine_preferences * meal_frequency * budget_rang…"
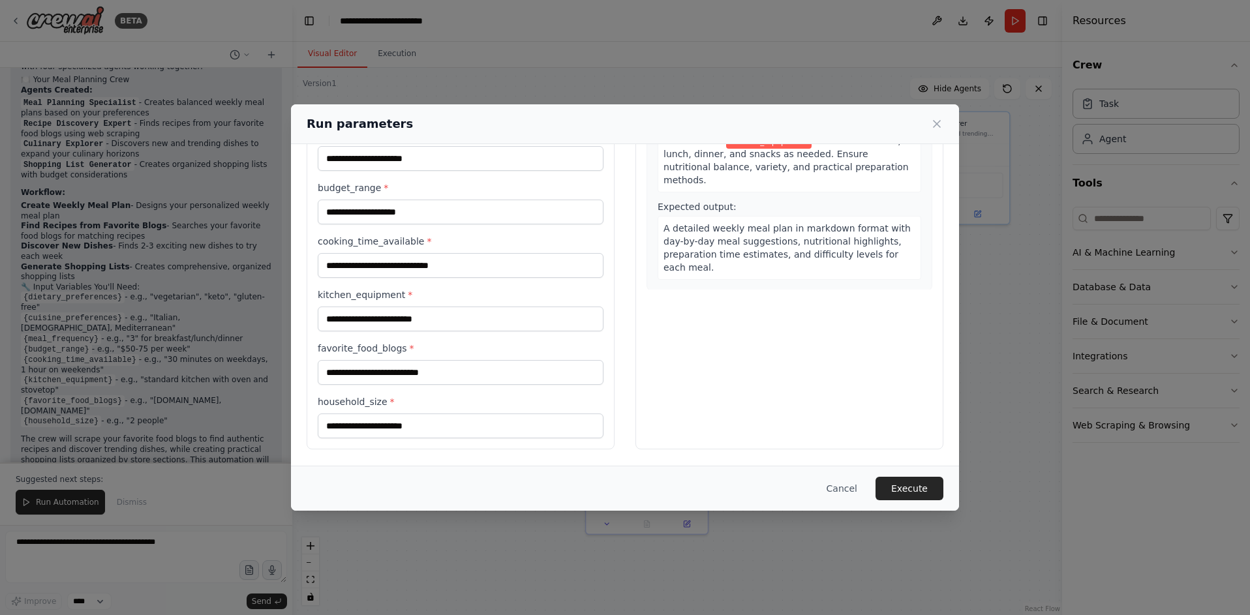
click at [407, 141] on div "Run parameters" at bounding box center [625, 124] width 668 height 40
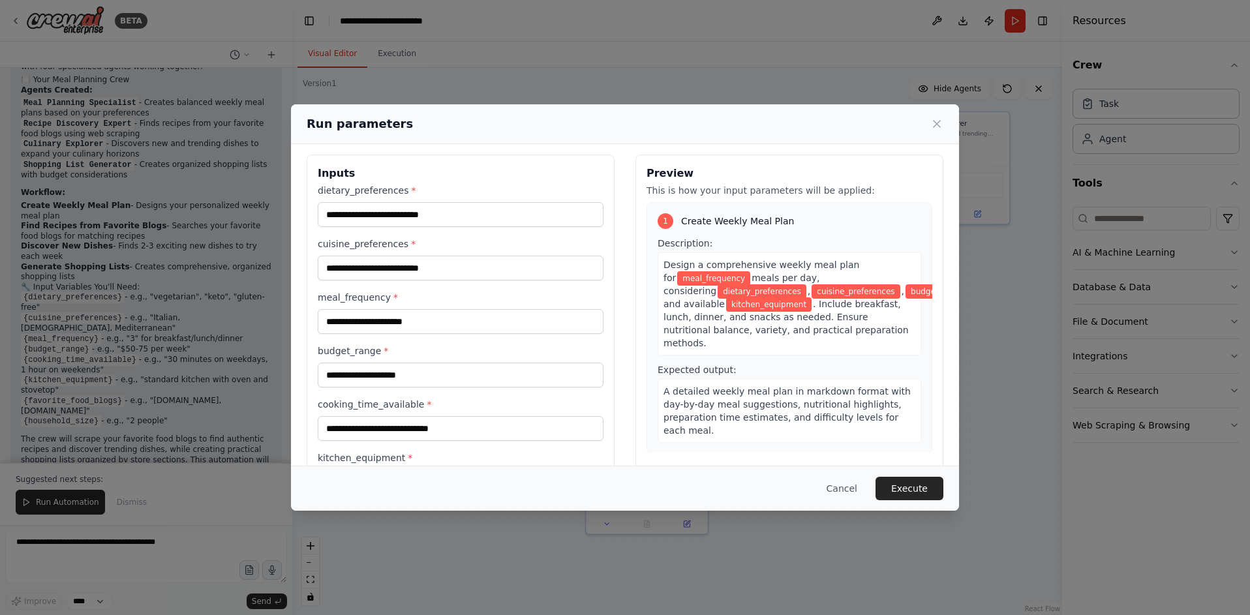
scroll to position [0, 0]
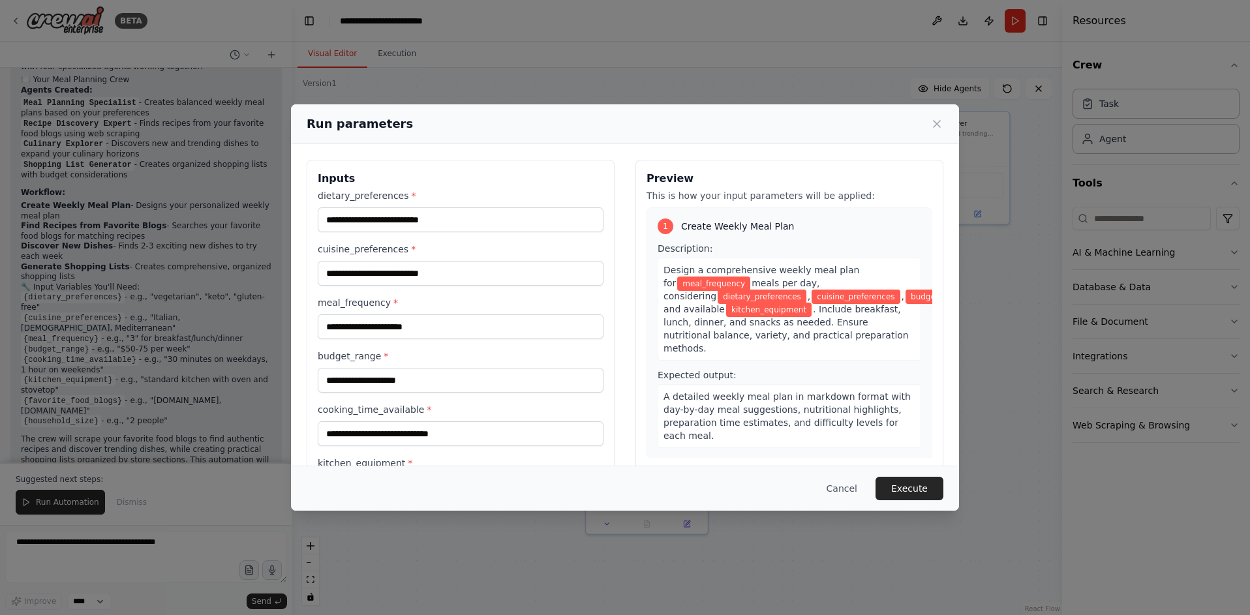
drag, startPoint x: 393, startPoint y: 206, endPoint x: 388, endPoint y: 221, distance: 16.5
click at [393, 207] on div "dietary_preferences *" at bounding box center [461, 210] width 286 height 43
click at [388, 221] on input "dietary_preferences *" at bounding box center [461, 220] width 286 height 25
paste input "**********"
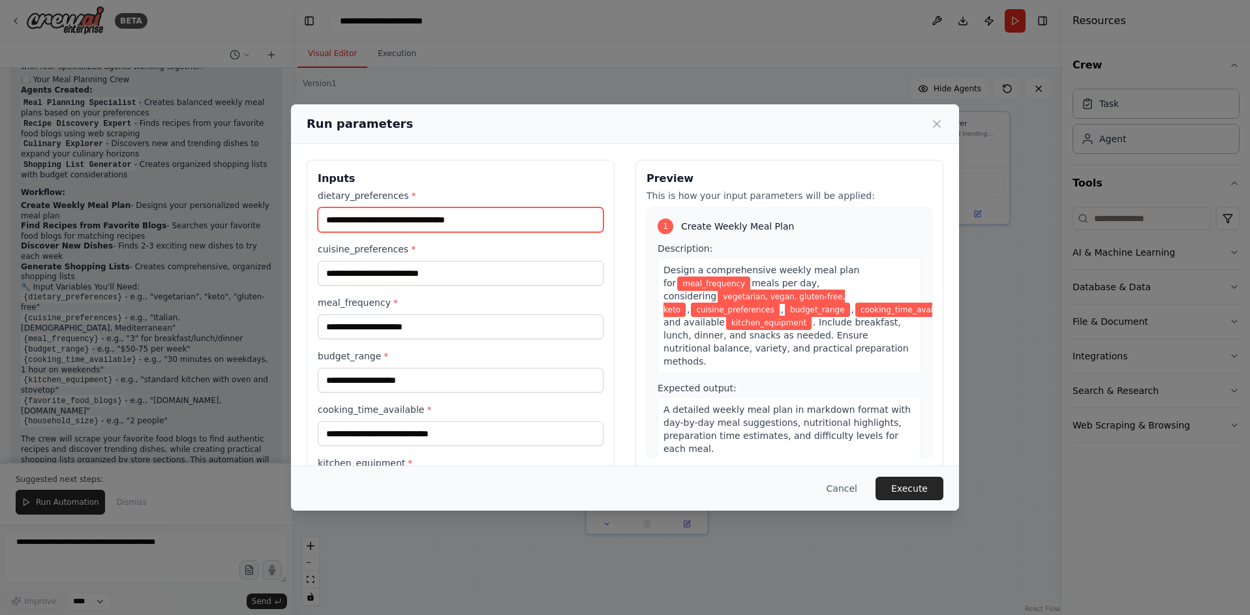
type input "**********"
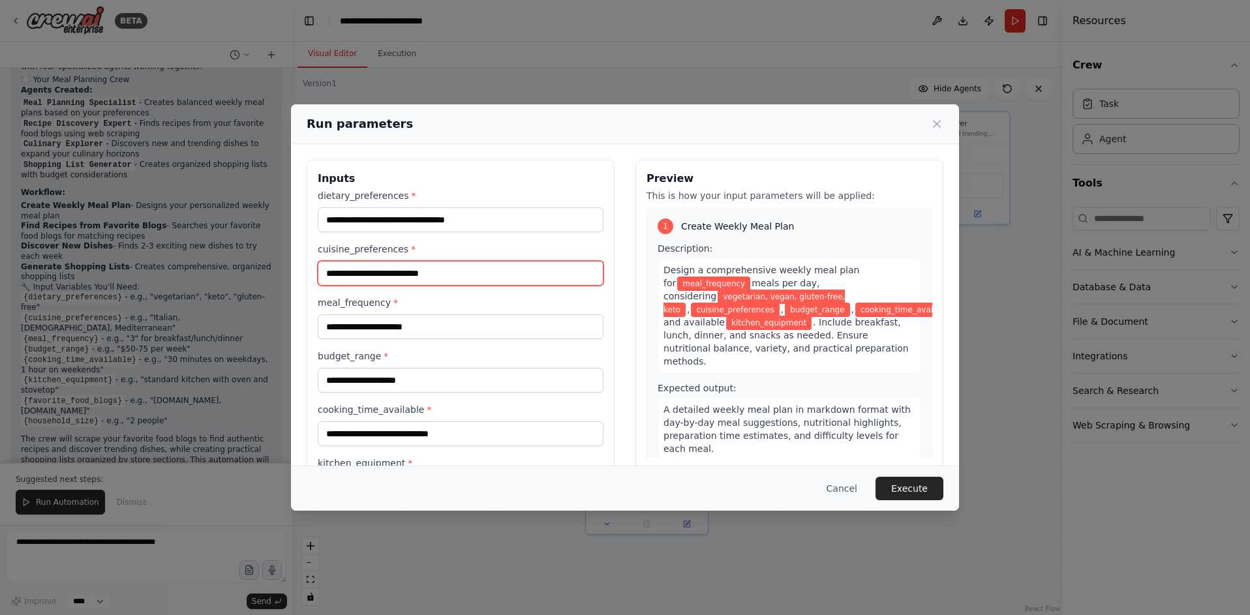
click at [375, 268] on input "cuisine_preferences *" at bounding box center [461, 273] width 286 height 25
paste input "**********"
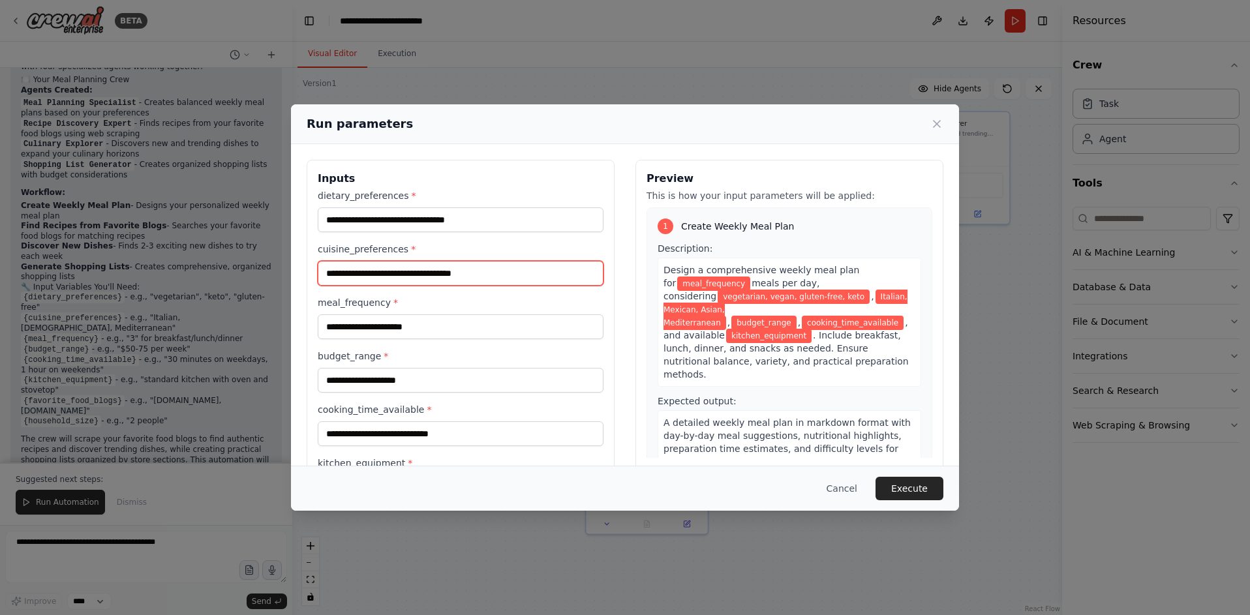
type input "**********"
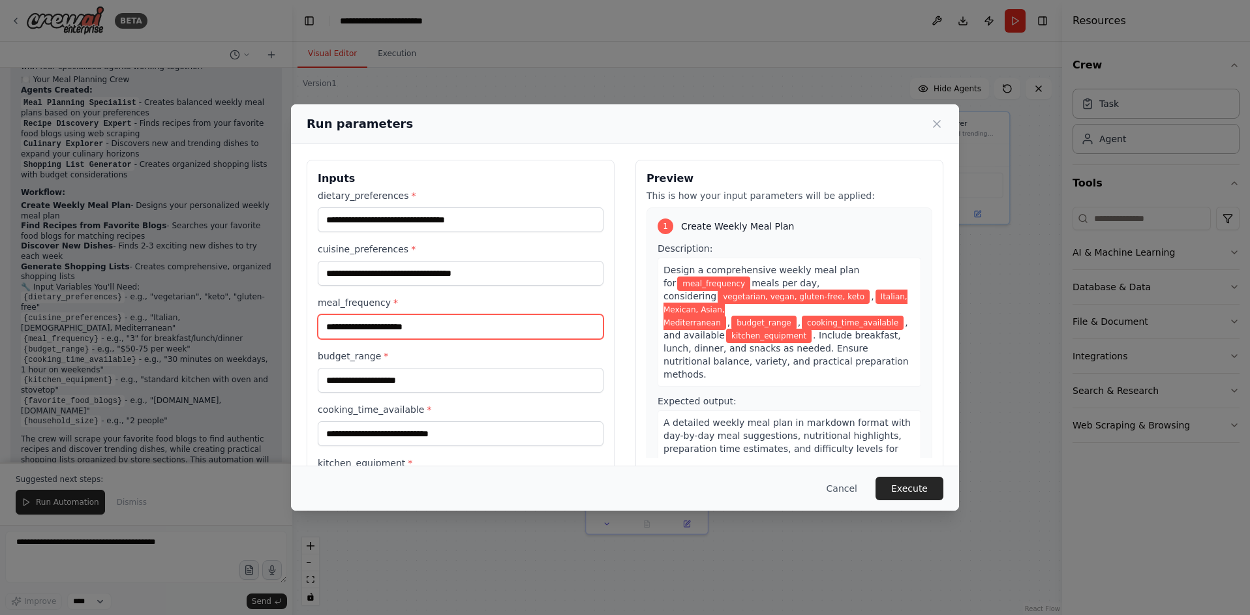
click at [371, 331] on input "meal_frequency *" at bounding box center [461, 327] width 286 height 25
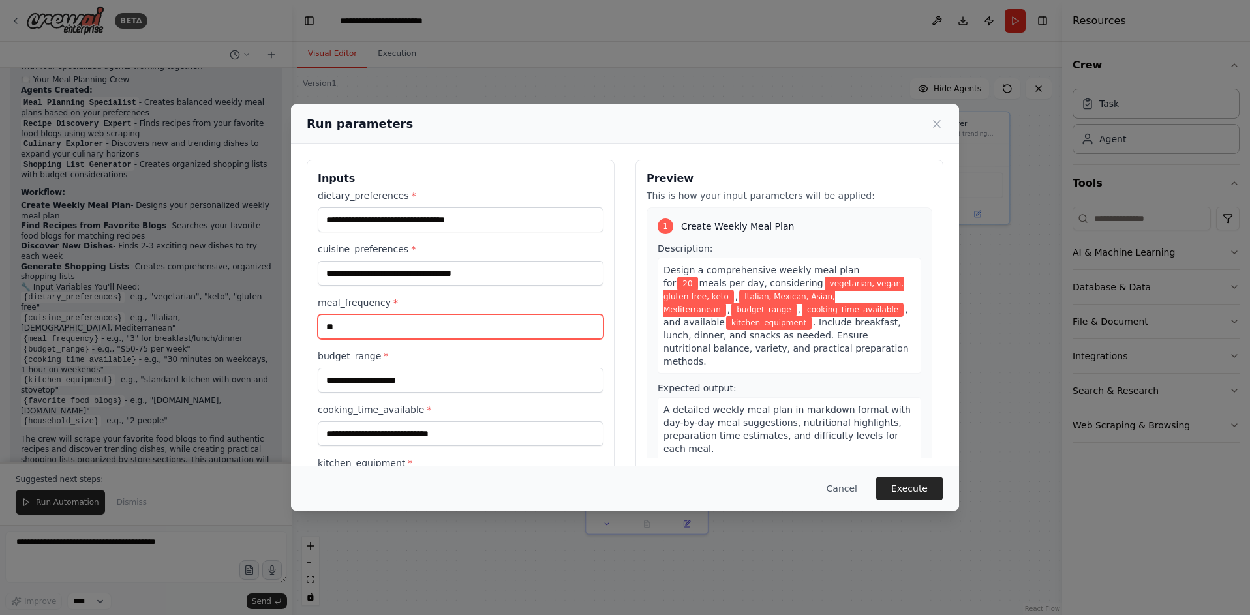
type input "**"
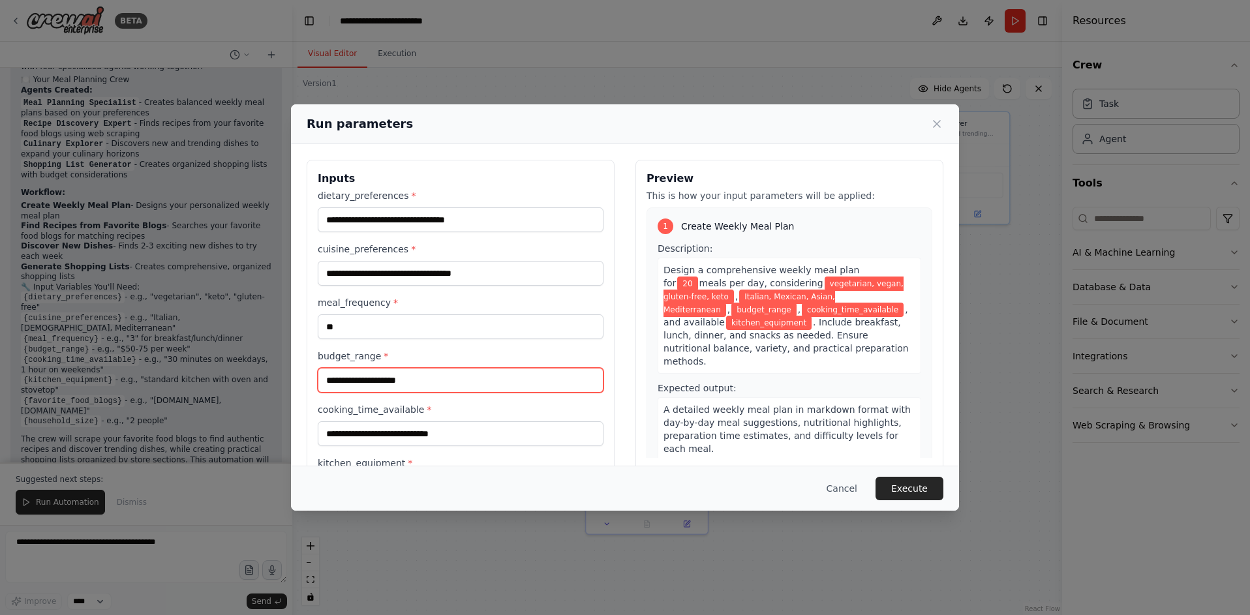
click at [371, 382] on input "budget_range *" at bounding box center [461, 380] width 286 height 25
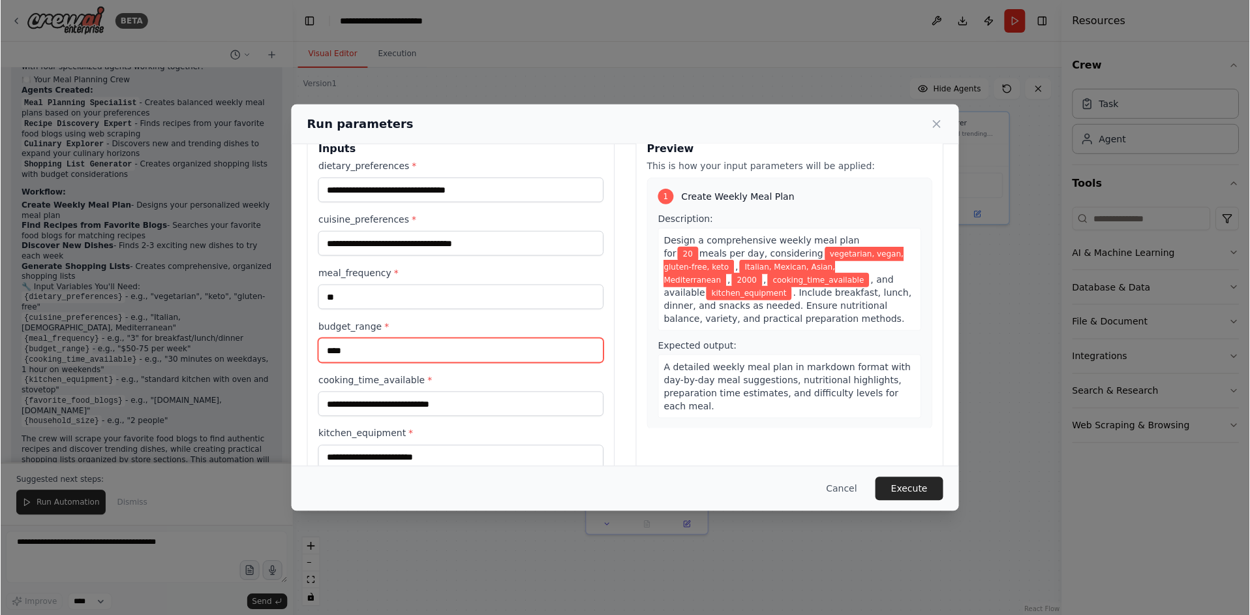
scroll to position [65, 0]
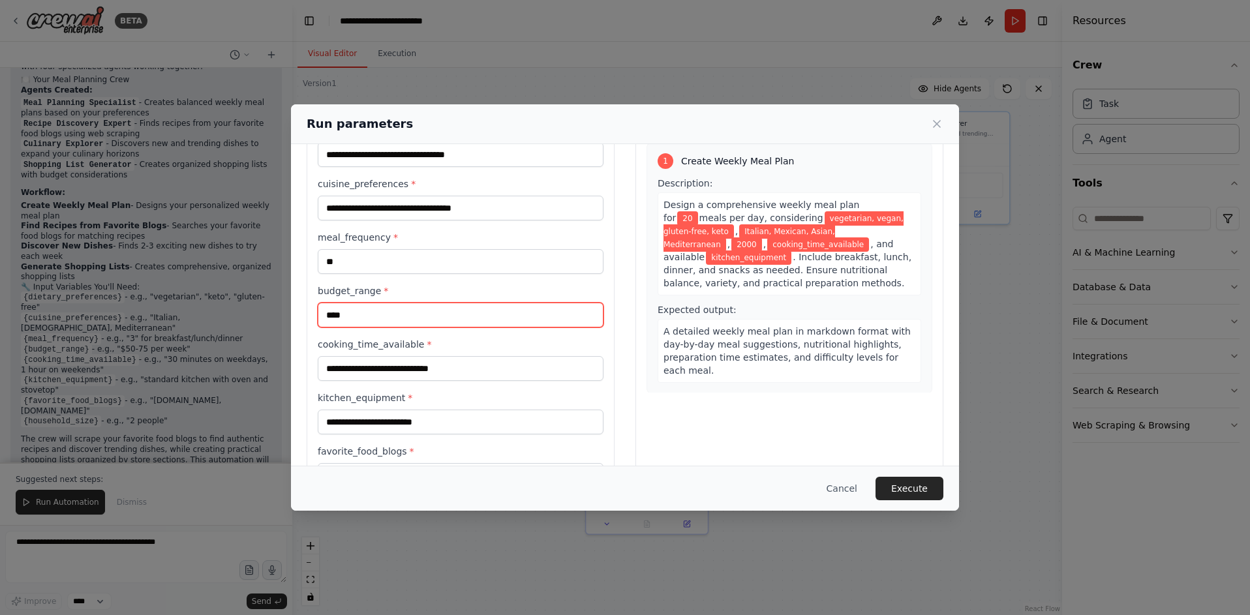
type input "****"
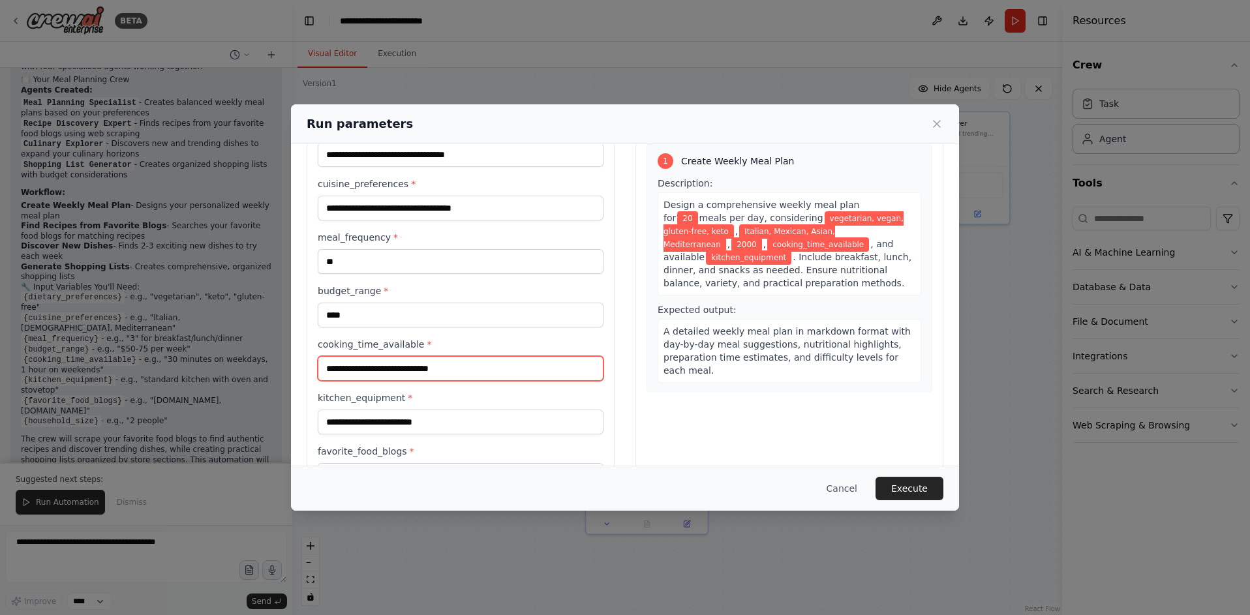
click at [374, 366] on input "cooking_time_available *" at bounding box center [461, 368] width 286 height 25
type input "*******"
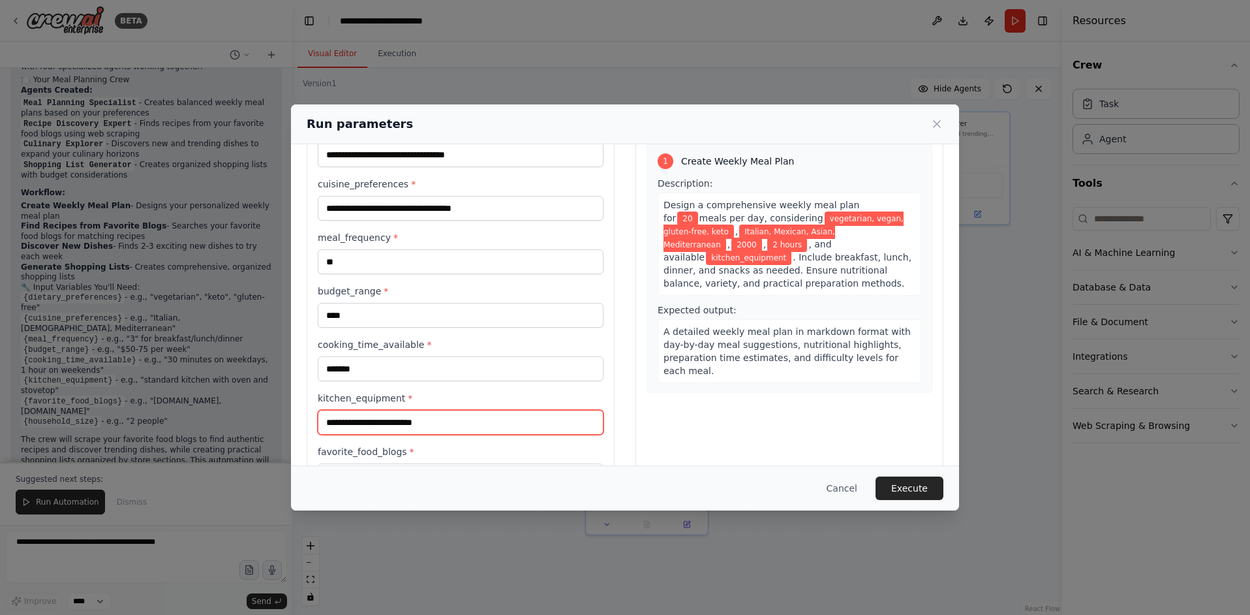
click at [388, 429] on input "kitchen_equipment *" at bounding box center [461, 422] width 286 height 25
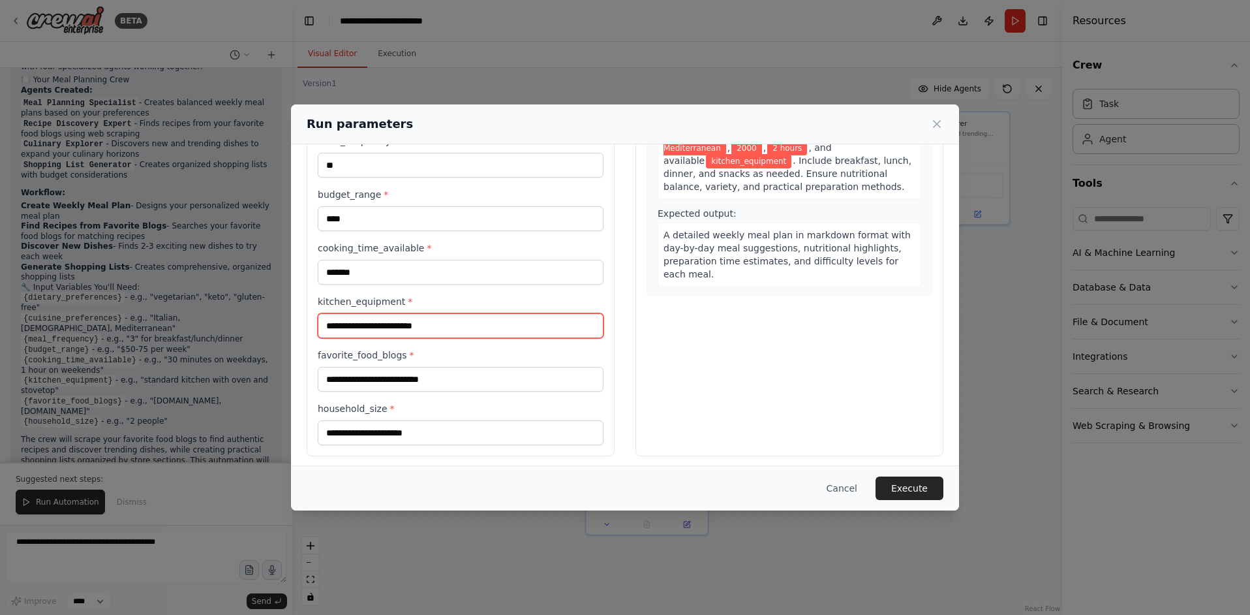
scroll to position [168, 0]
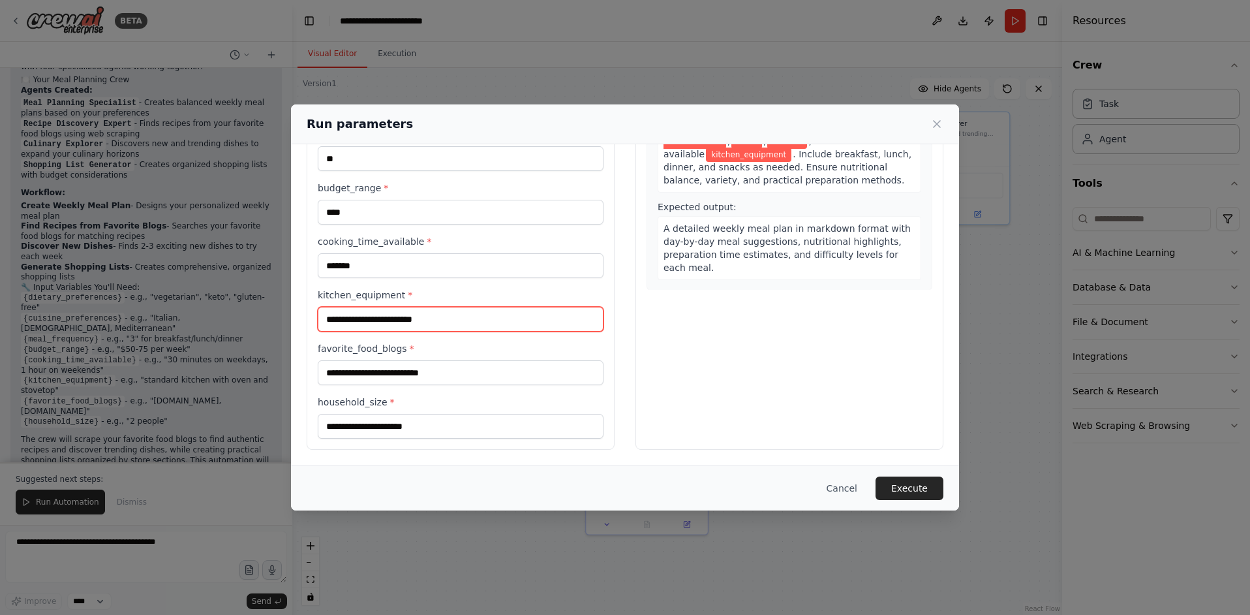
paste input "**********"
type input "**********"
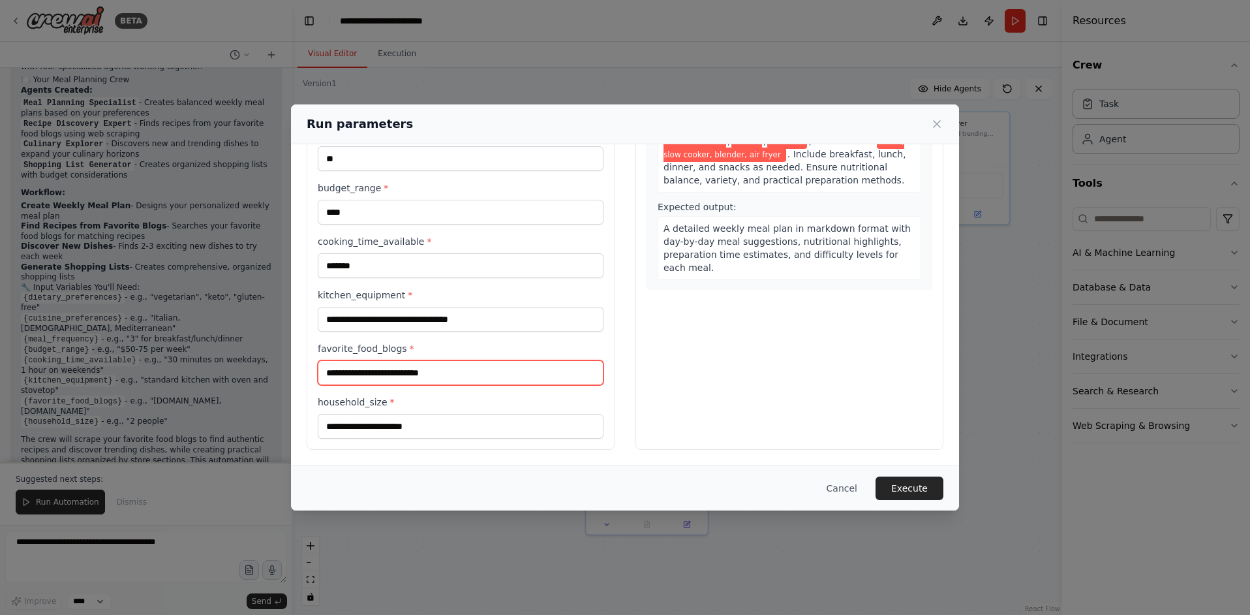
click at [379, 378] on input "favorite_food_blogs *" at bounding box center [461, 372] width 286 height 25
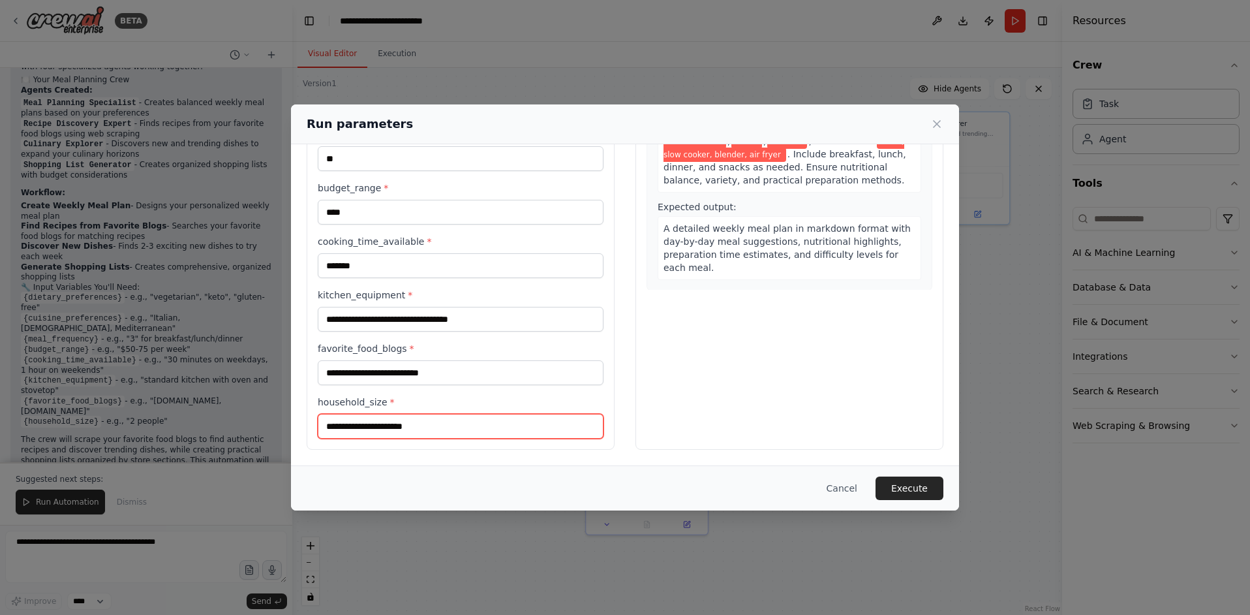
click at [399, 428] on input "household_size *" at bounding box center [461, 426] width 286 height 25
type input "*"
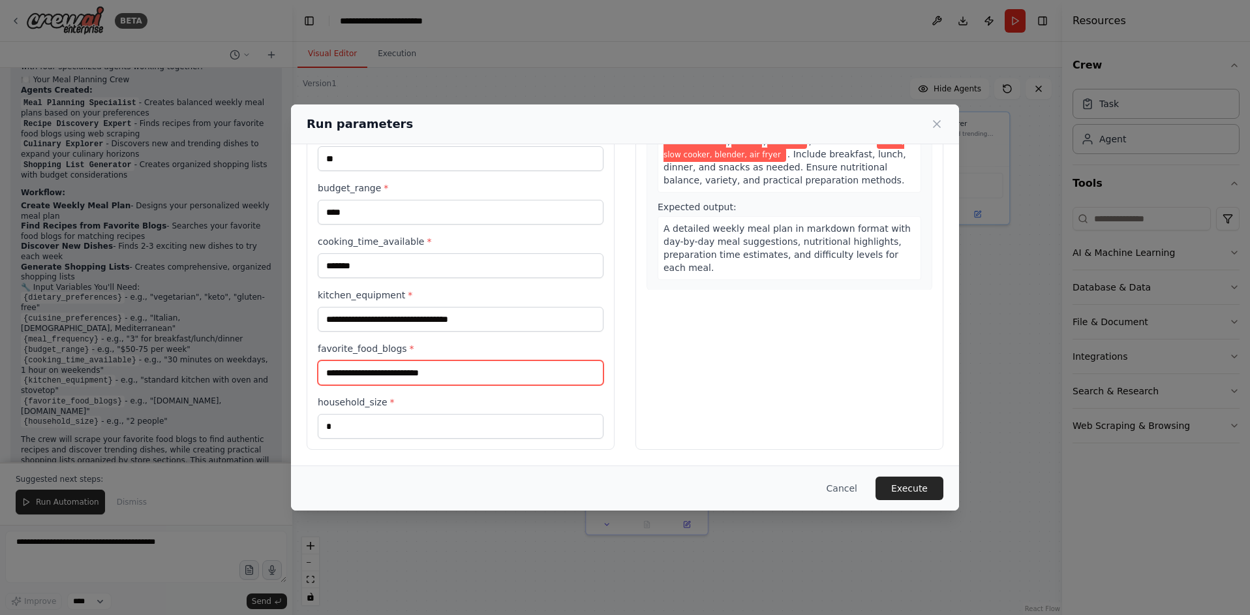
click at [406, 375] on input "favorite_food_blogs *" at bounding box center [461, 372] width 286 height 25
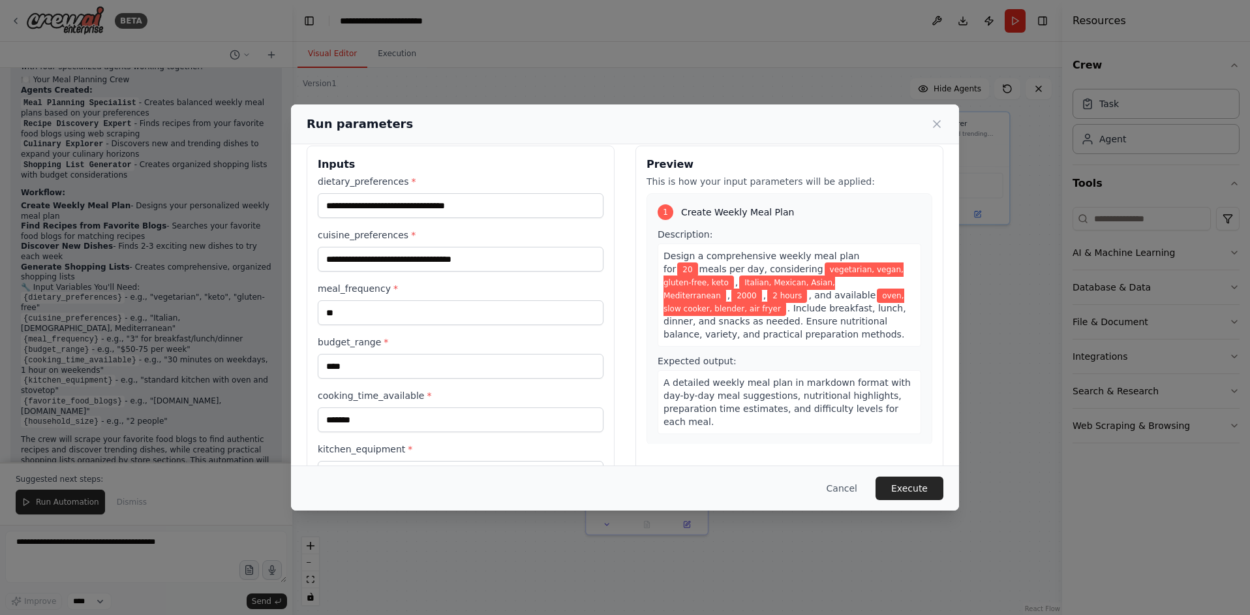
scroll to position [0, 0]
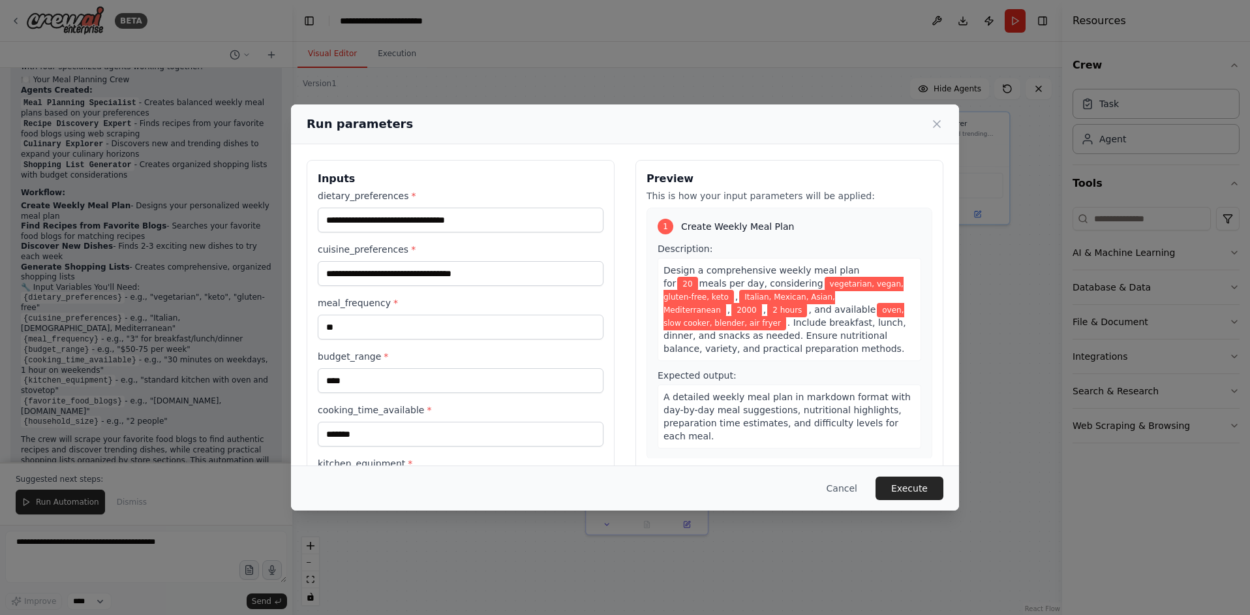
click at [765, 305] on span "oven, slow cooker, blender, air fryer" at bounding box center [784, 316] width 241 height 27
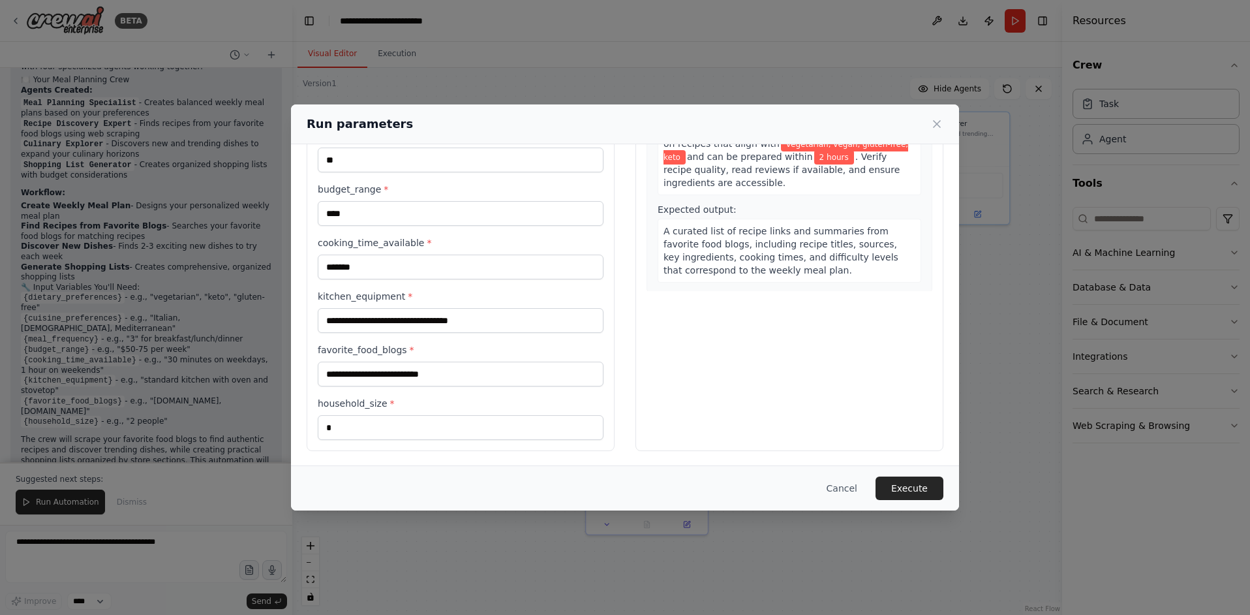
scroll to position [168, 0]
click at [464, 355] on label "favorite_food_blogs *" at bounding box center [461, 348] width 286 height 13
click at [464, 360] on input "favorite_food_blogs *" at bounding box center [461, 372] width 286 height 25
paste input "**********"
type input "**********"
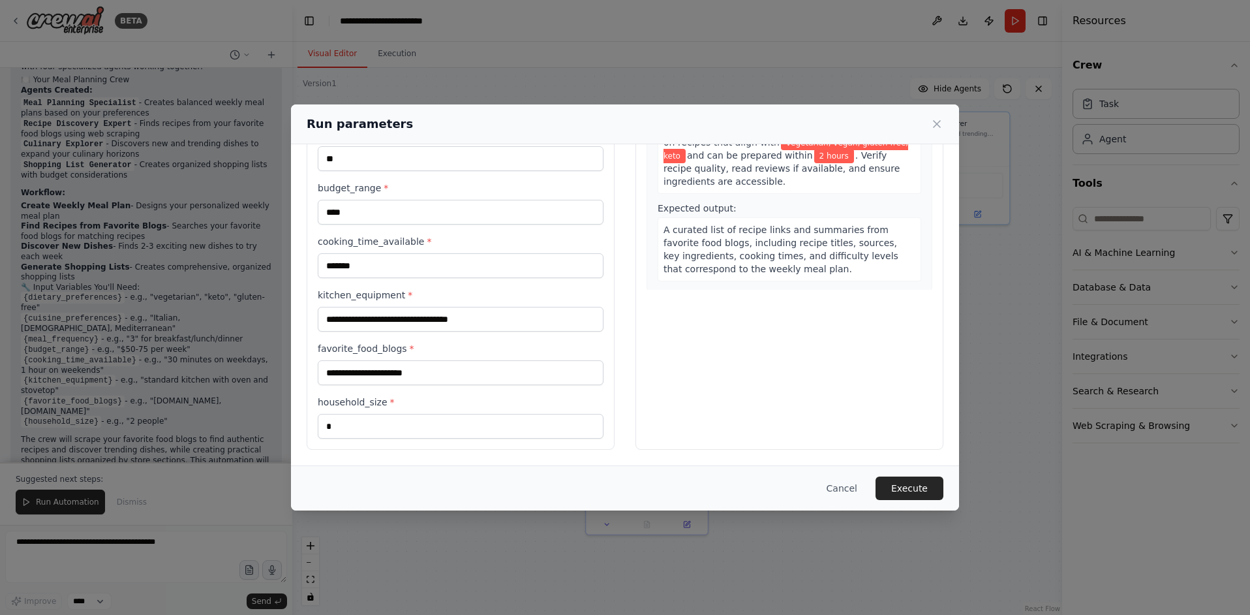
click at [974, 489] on div "**********" at bounding box center [625, 307] width 1250 height 615
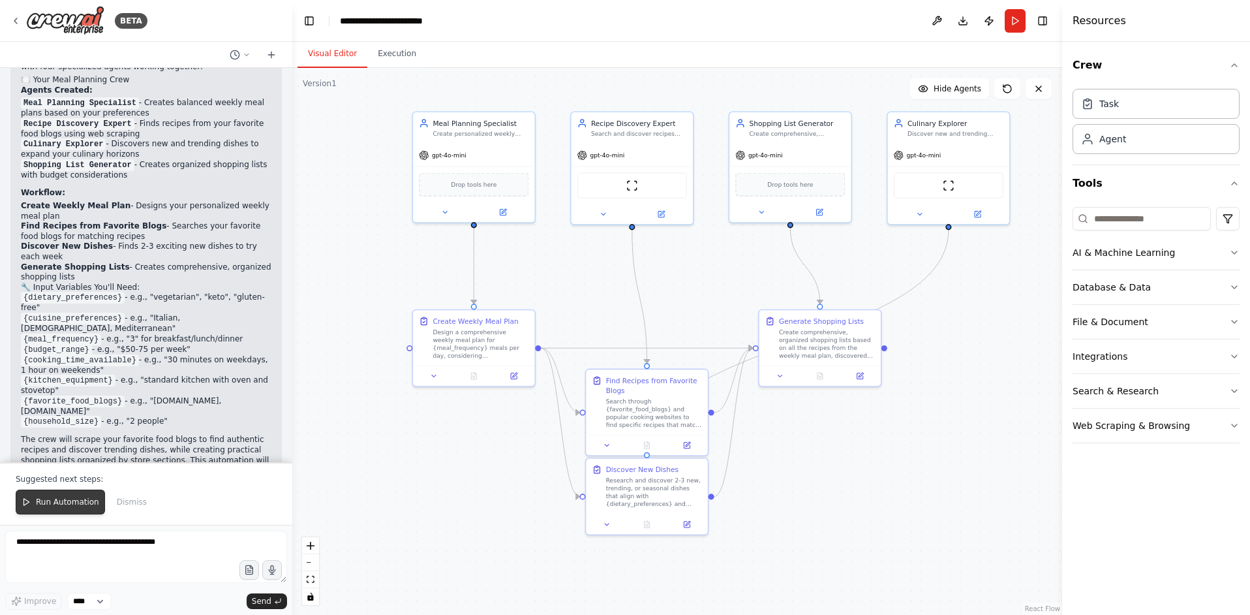
click at [44, 495] on button "Run Automation" at bounding box center [60, 501] width 89 height 25
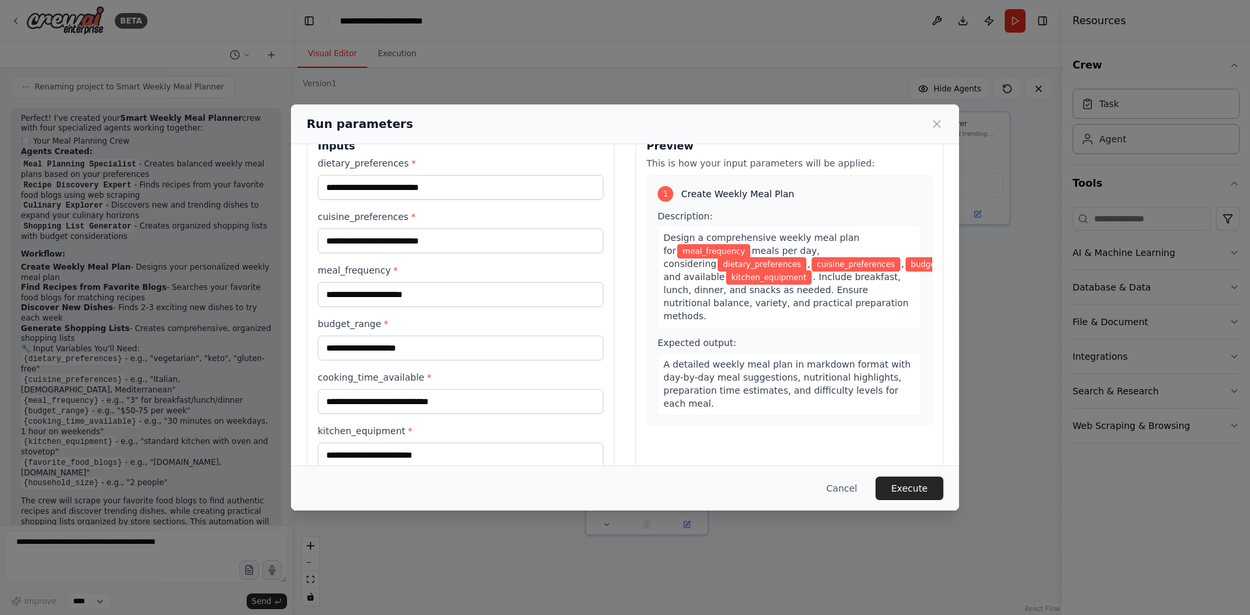
scroll to position [0, 0]
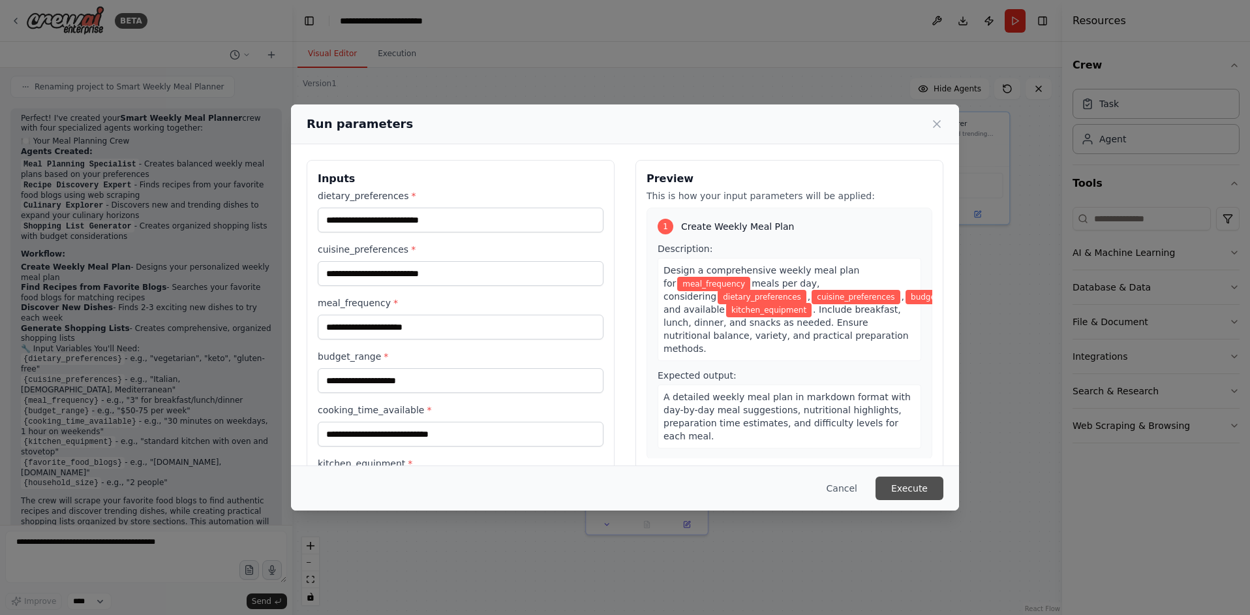
click at [910, 480] on button "Execute" at bounding box center [910, 487] width 68 height 23
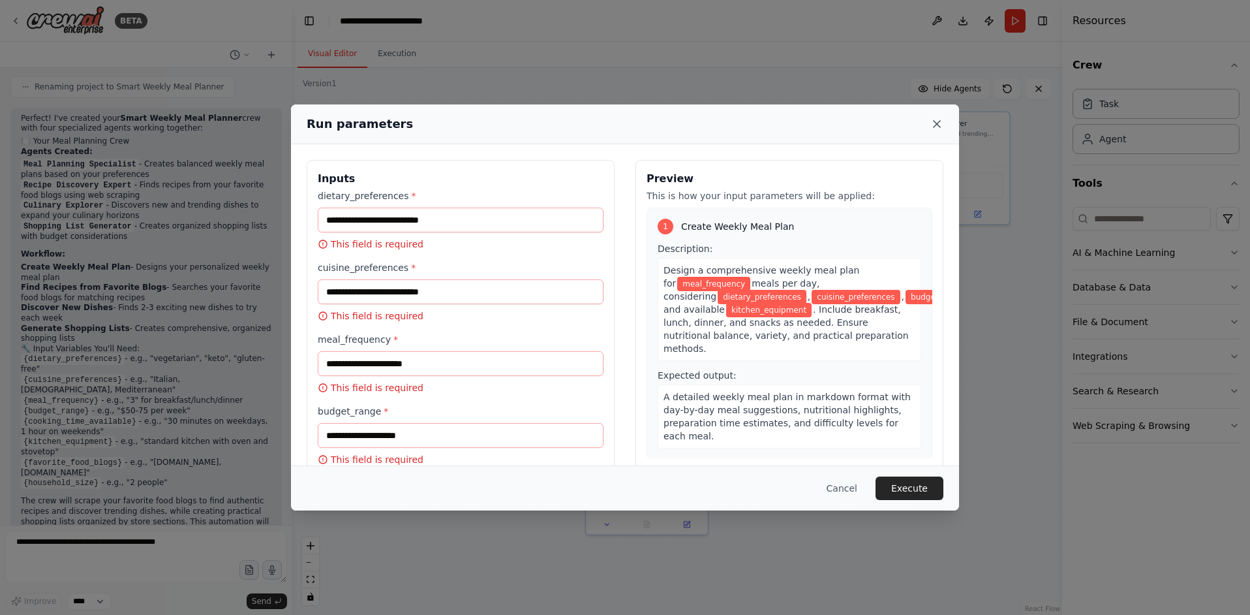
click at [932, 125] on icon at bounding box center [937, 123] width 13 height 13
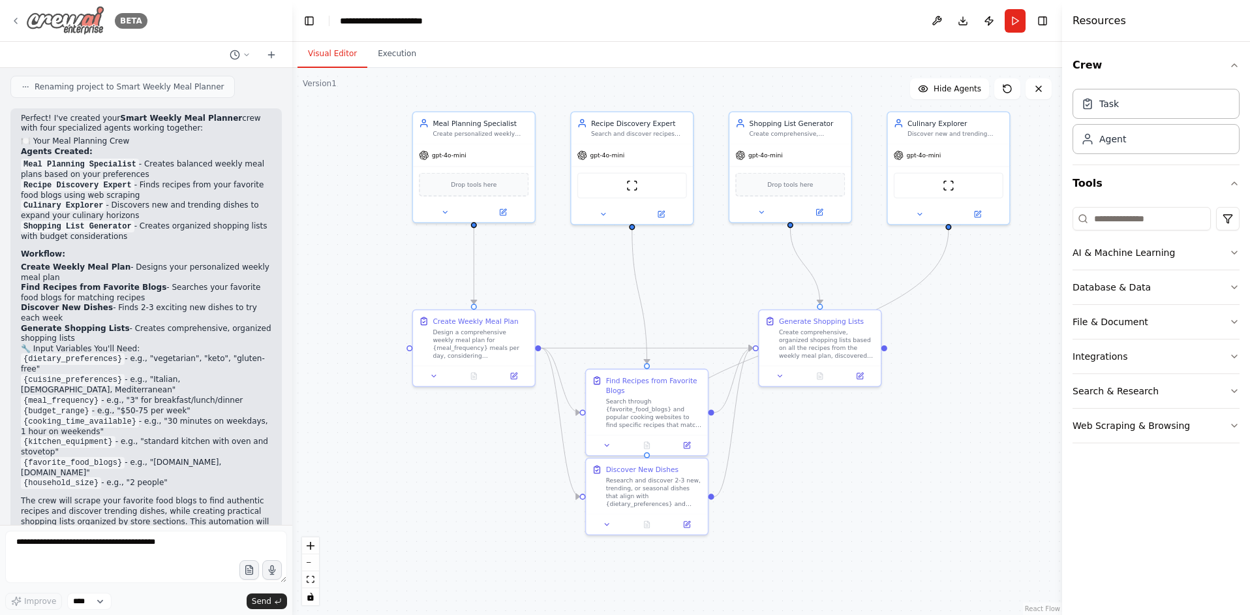
click at [12, 18] on icon at bounding box center [15, 21] width 10 height 10
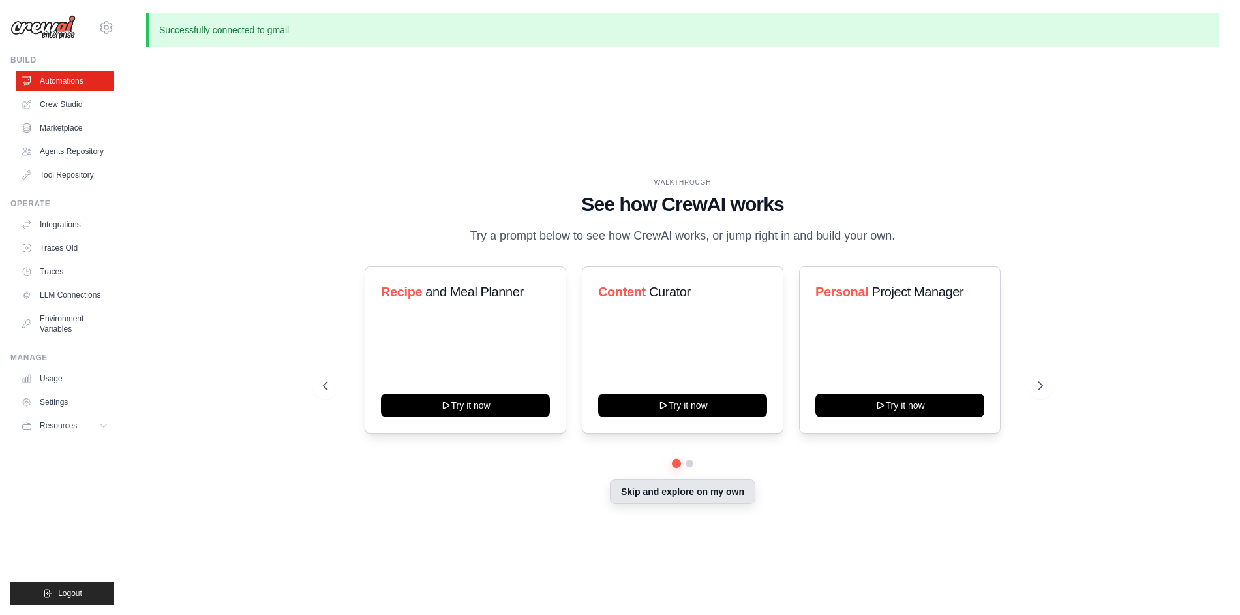
click at [653, 499] on button "Skip and explore on my own" at bounding box center [683, 491] width 146 height 25
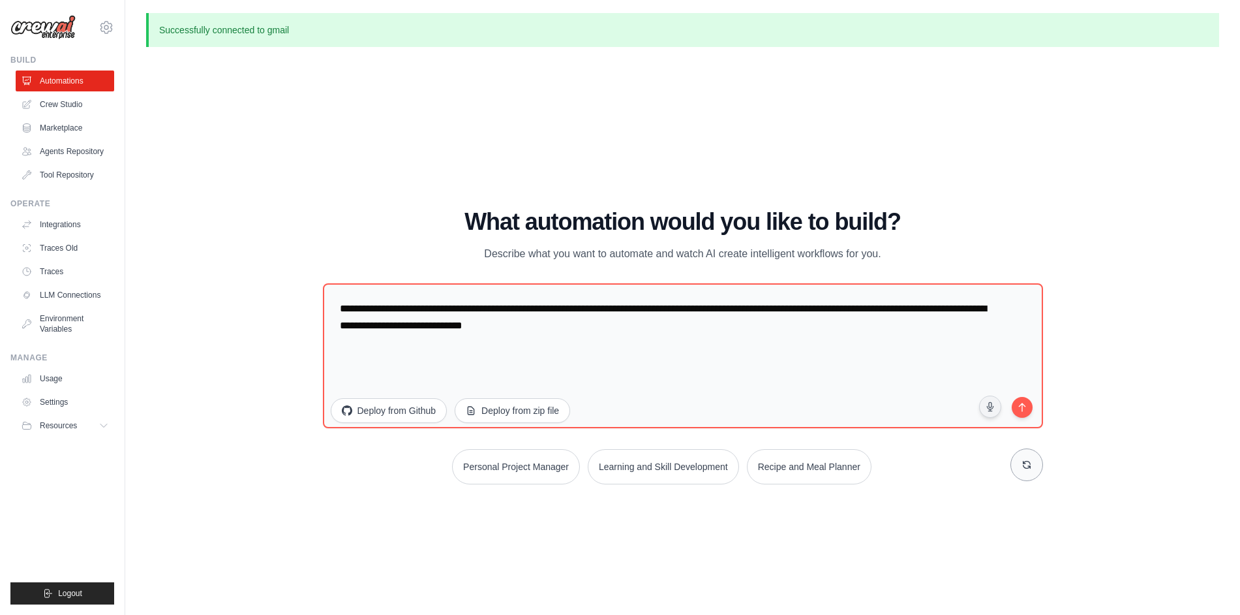
click at [1021, 466] on button at bounding box center [1027, 464] width 33 height 33
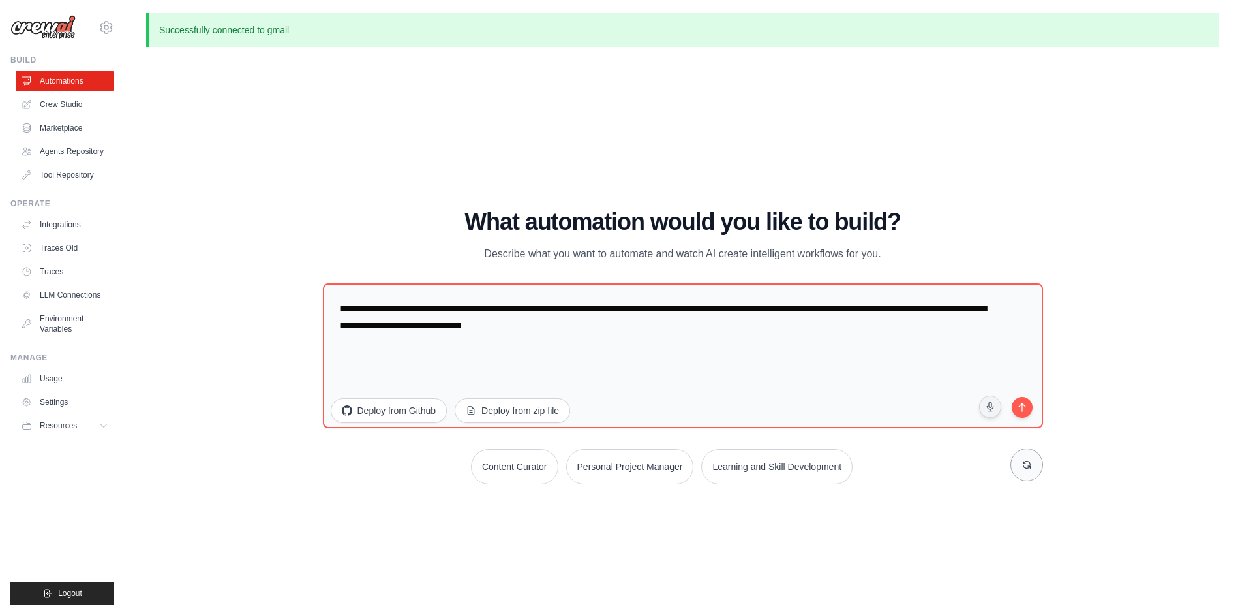
click at [1021, 466] on button at bounding box center [1027, 464] width 33 height 33
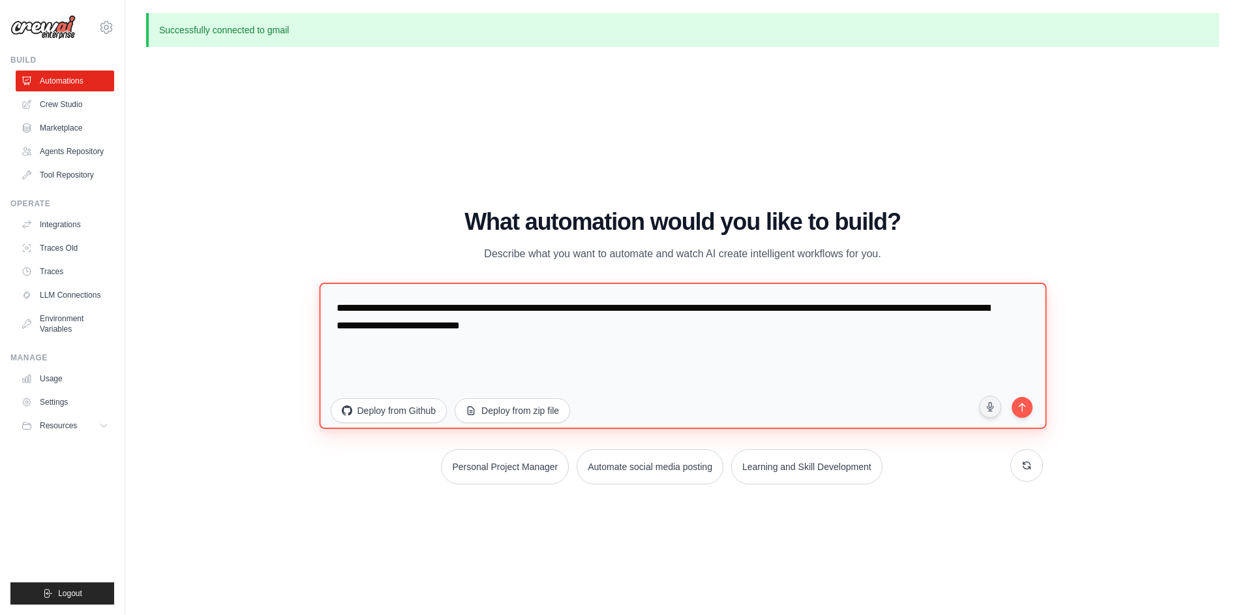
drag, startPoint x: 622, startPoint y: 354, endPoint x: 319, endPoint y: 282, distance: 311.3
click at [319, 282] on div "WALKTHROUGH See how CrewAI works Try a prompt below to see how CrewAI works, or…" at bounding box center [683, 352] width 752 height 286
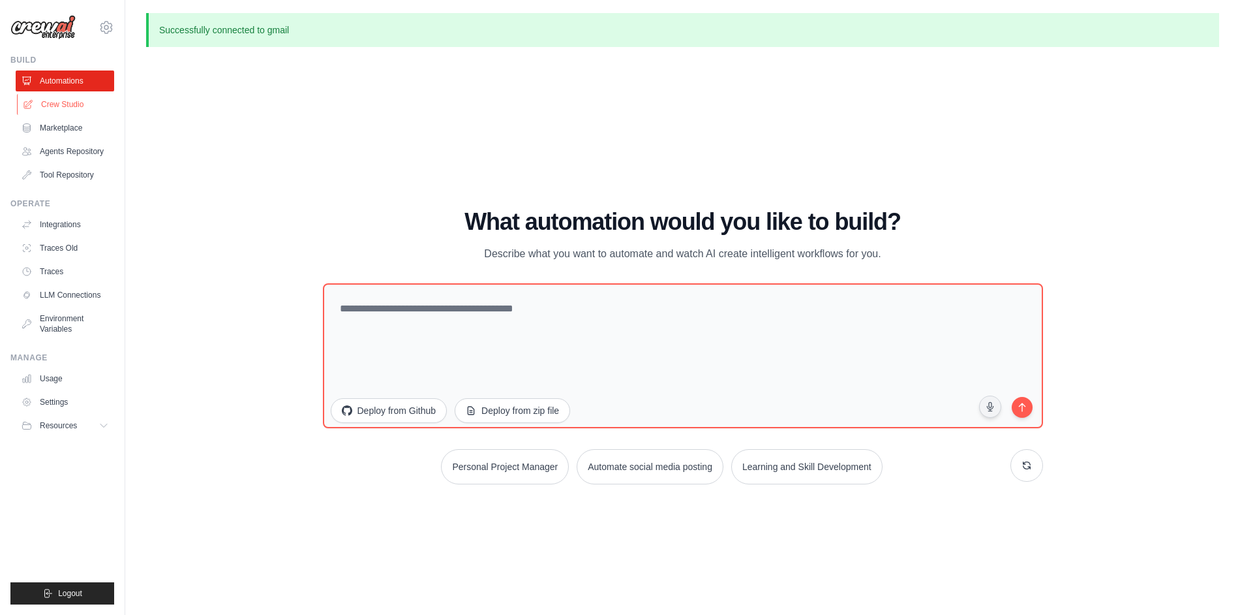
click at [59, 102] on link "Crew Studio" at bounding box center [66, 104] width 99 height 21
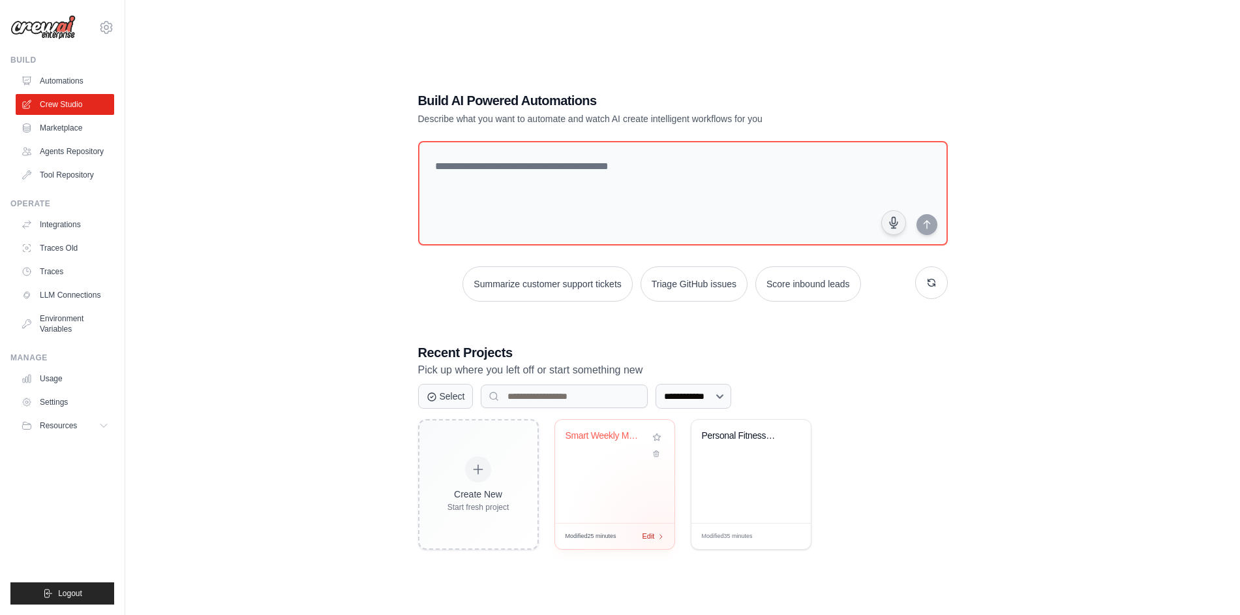
click at [660, 534] on icon at bounding box center [661, 535] width 7 height 7
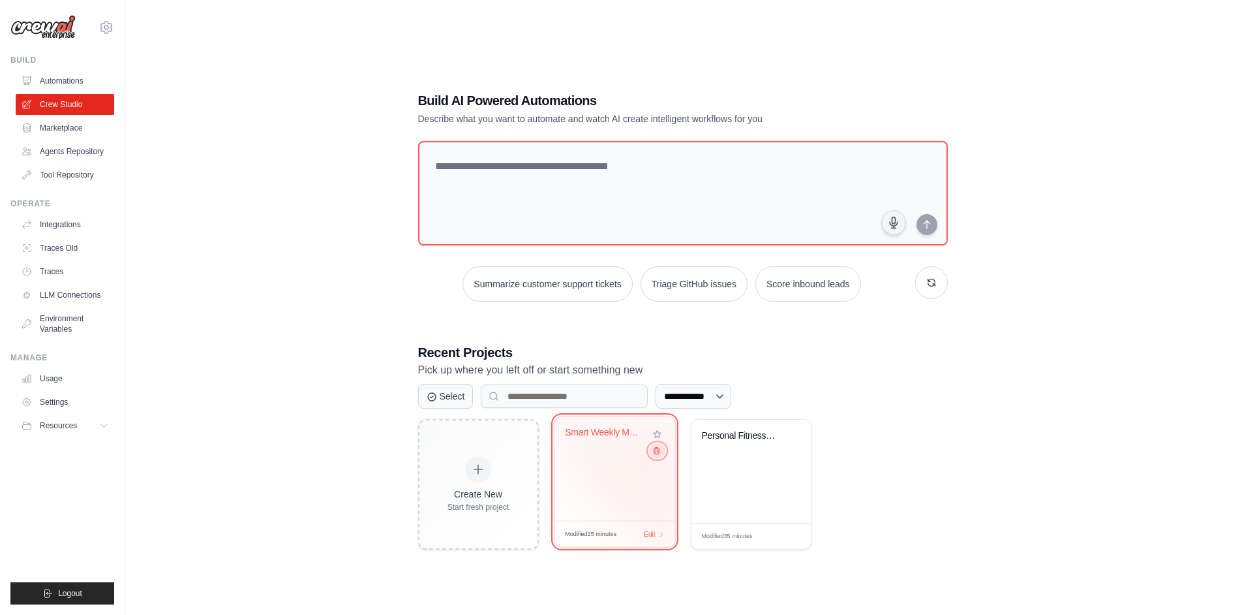
click at [656, 454] on icon at bounding box center [657, 451] width 6 height 7
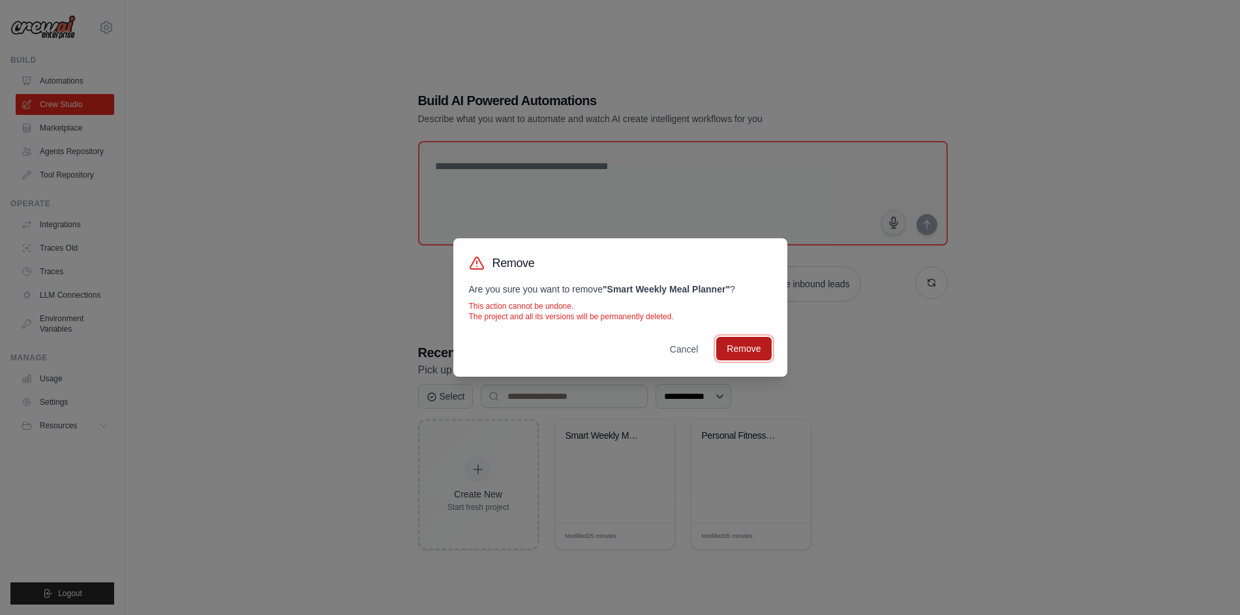
click at [748, 348] on button "Remove" at bounding box center [743, 348] width 55 height 23
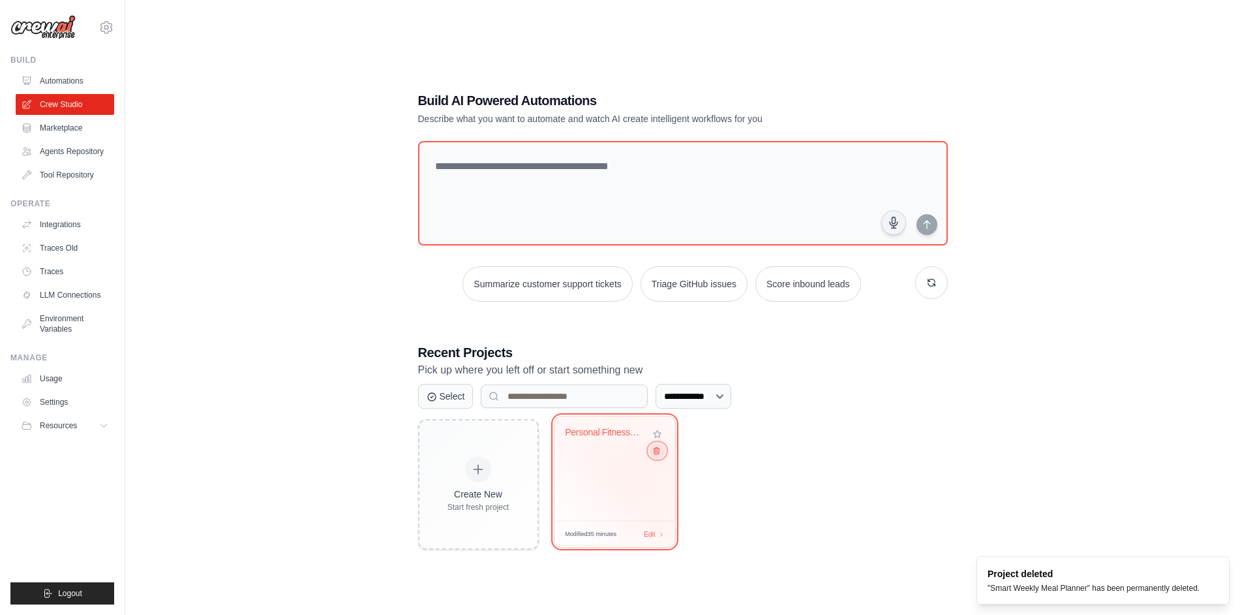
click at [656, 457] on button at bounding box center [657, 450] width 16 height 14
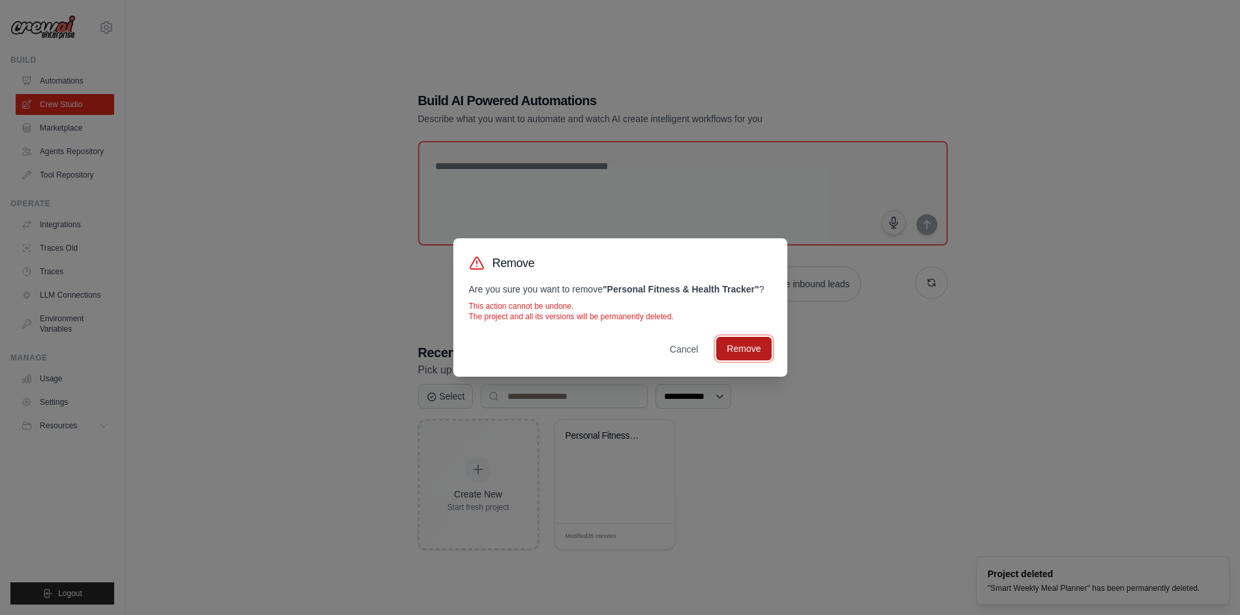
click at [731, 337] on button "Remove" at bounding box center [743, 348] width 55 height 23
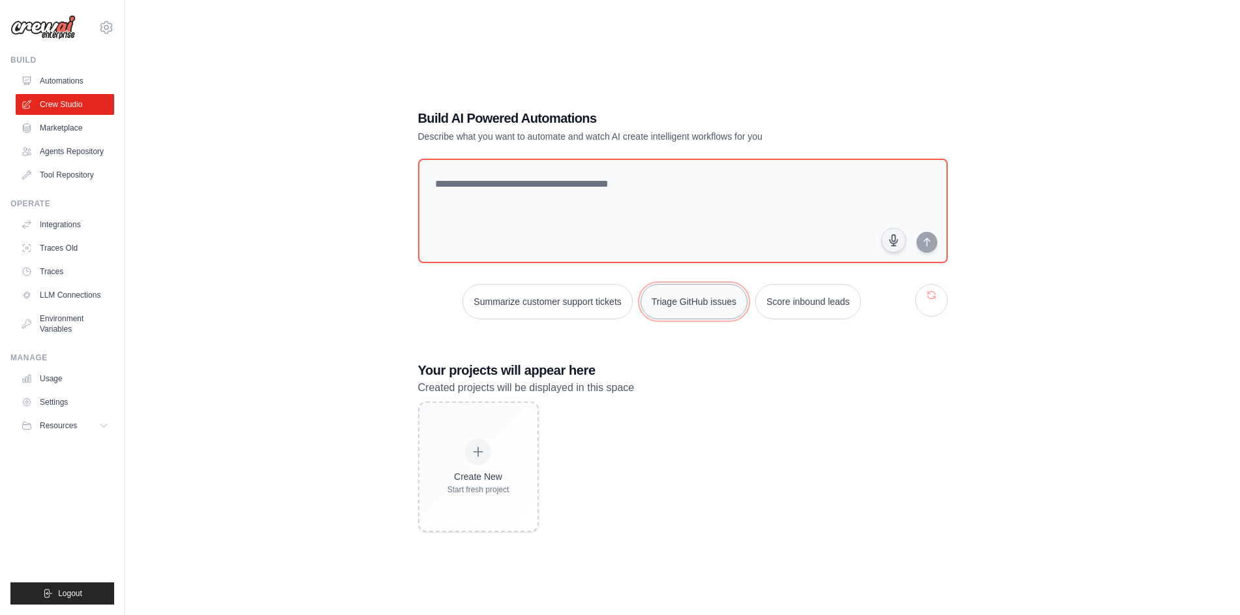
click at [709, 311] on button "Triage GitHub issues" at bounding box center [694, 301] width 107 height 35
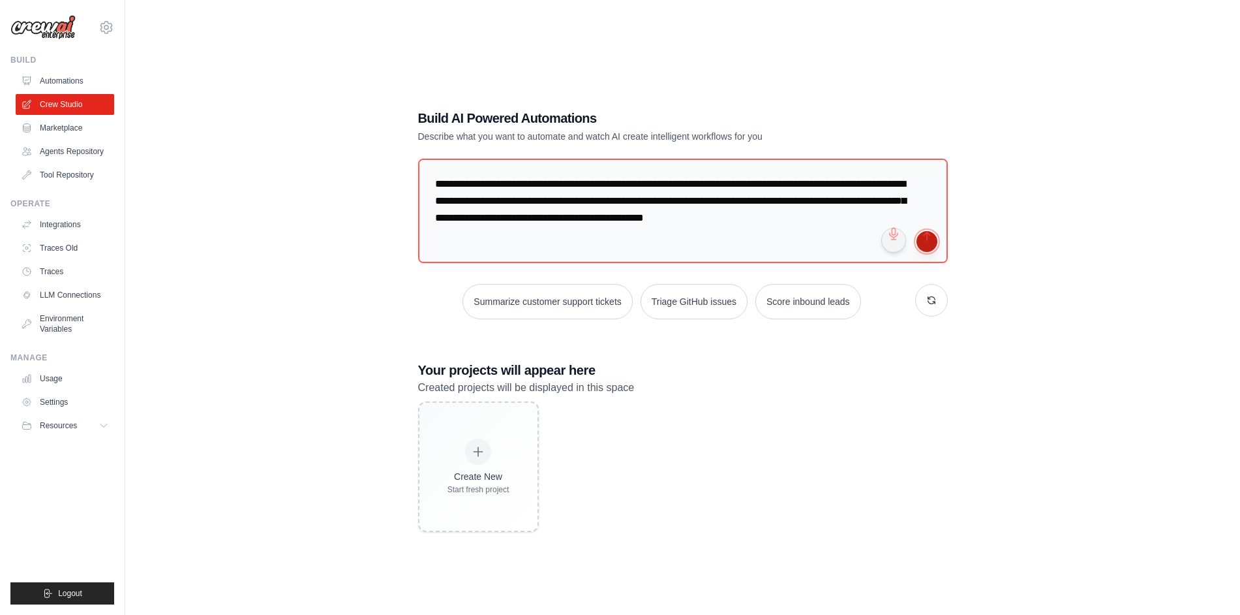
click at [931, 249] on button "submit" at bounding box center [927, 241] width 21 height 21
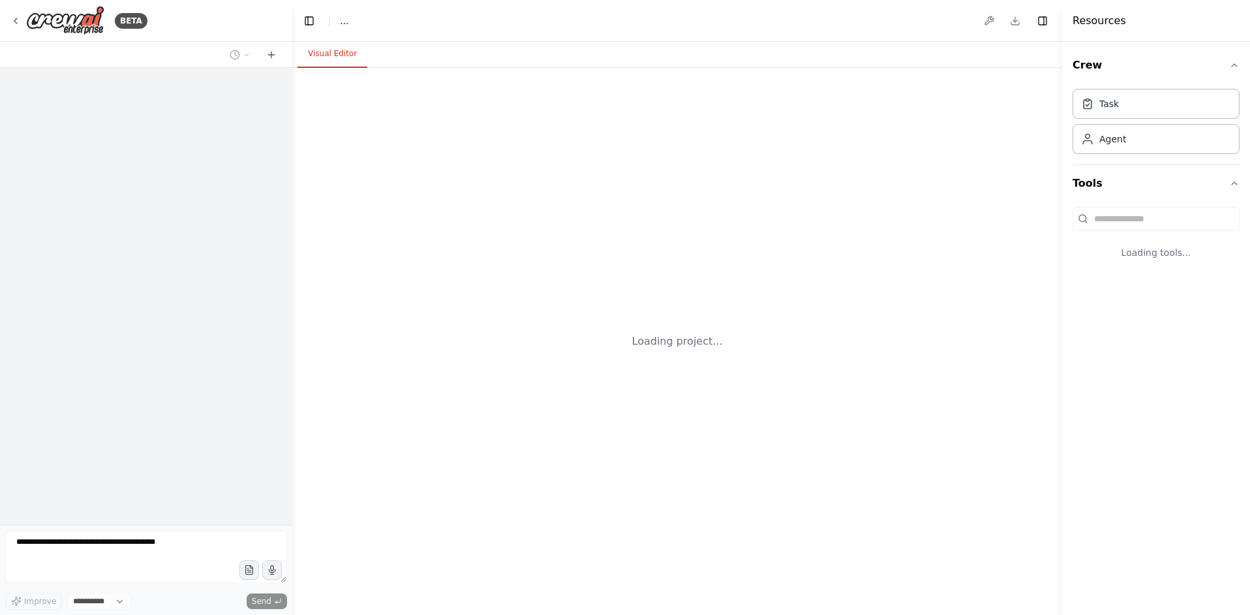
select select "****"
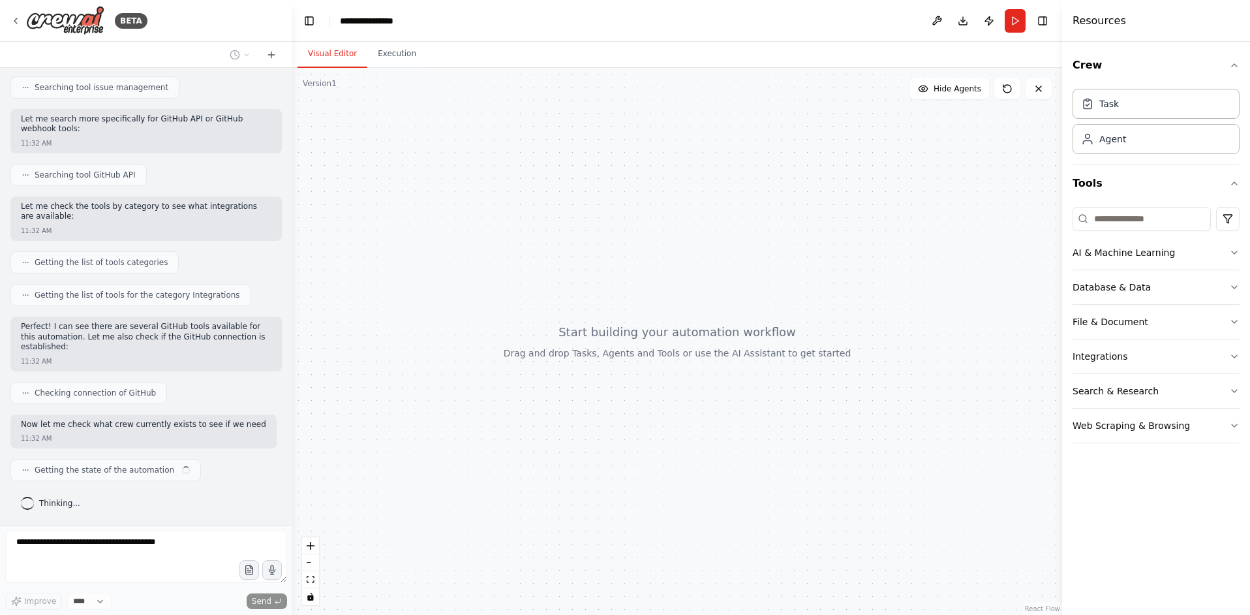
scroll to position [352, 0]
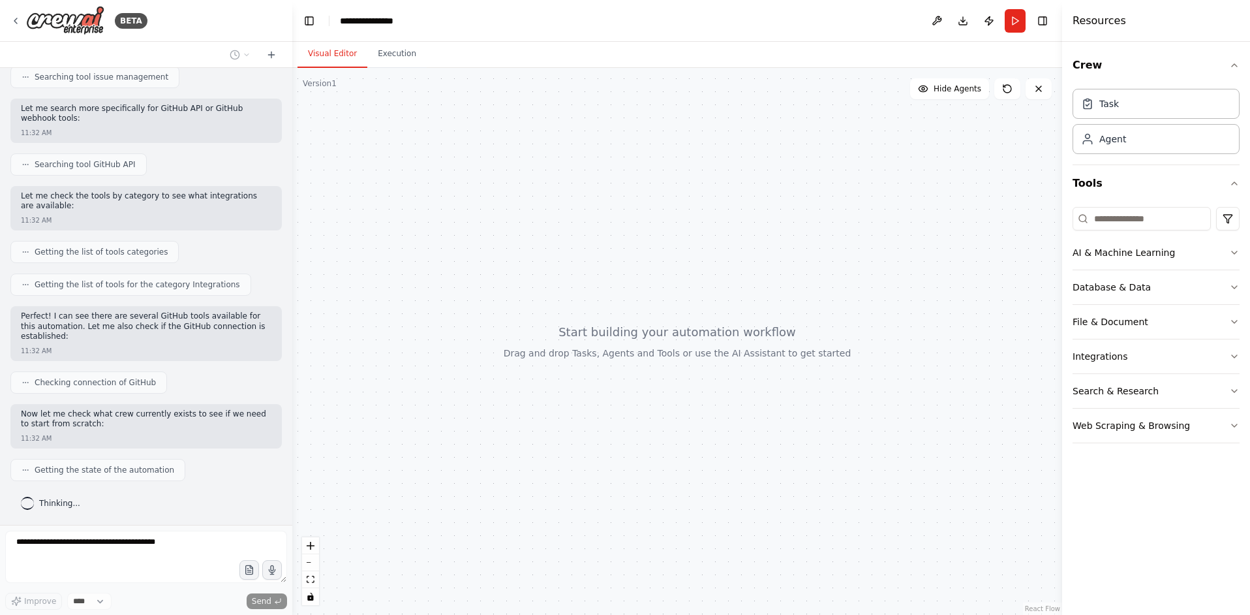
drag, startPoint x: 572, startPoint y: 408, endPoint x: 593, endPoint y: 261, distance: 148.9
click at [593, 261] on div at bounding box center [677, 341] width 770 height 547
drag, startPoint x: 593, startPoint y: 261, endPoint x: 584, endPoint y: 295, distance: 35.1
click at [584, 295] on div at bounding box center [677, 341] width 770 height 547
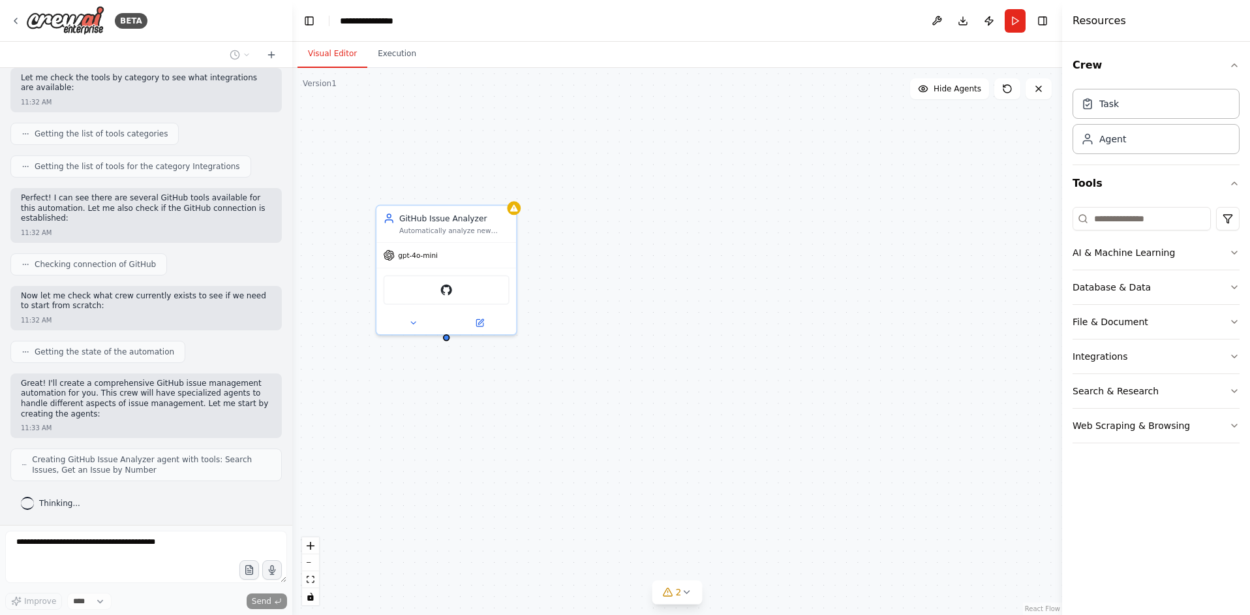
scroll to position [513, 0]
drag, startPoint x: 695, startPoint y: 271, endPoint x: 688, endPoint y: 393, distance: 122.9
click at [686, 396] on div "GitHub Issue Analyzer Automatically analyze new GitHub issues in the {repositor…" at bounding box center [677, 341] width 770 height 547
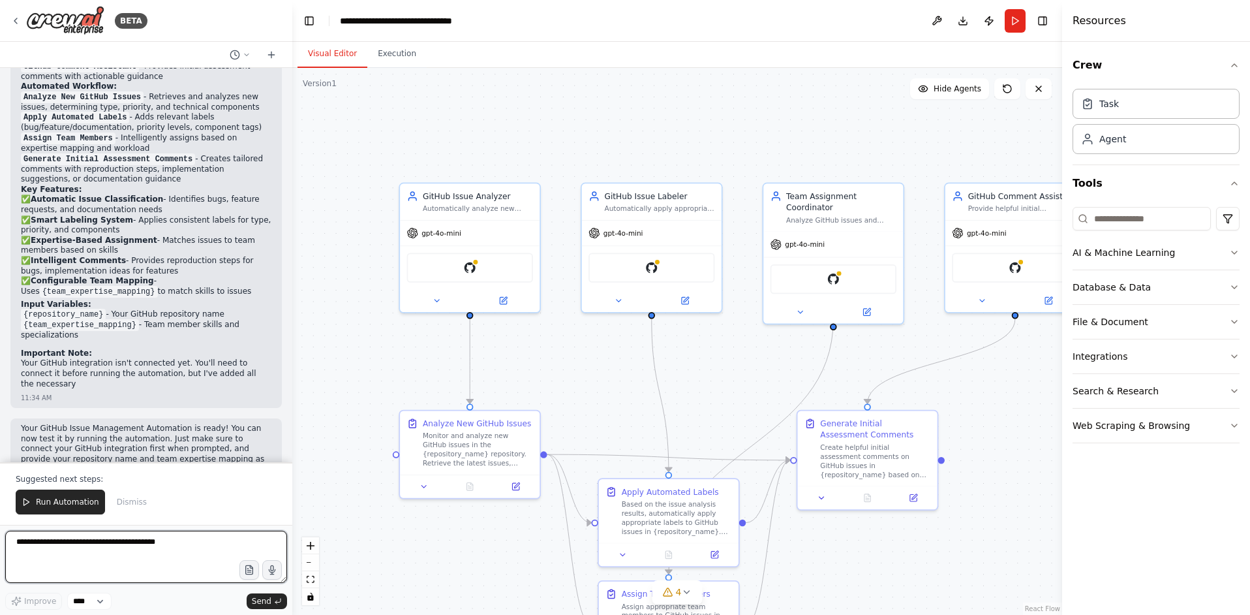
scroll to position [1436, 0]
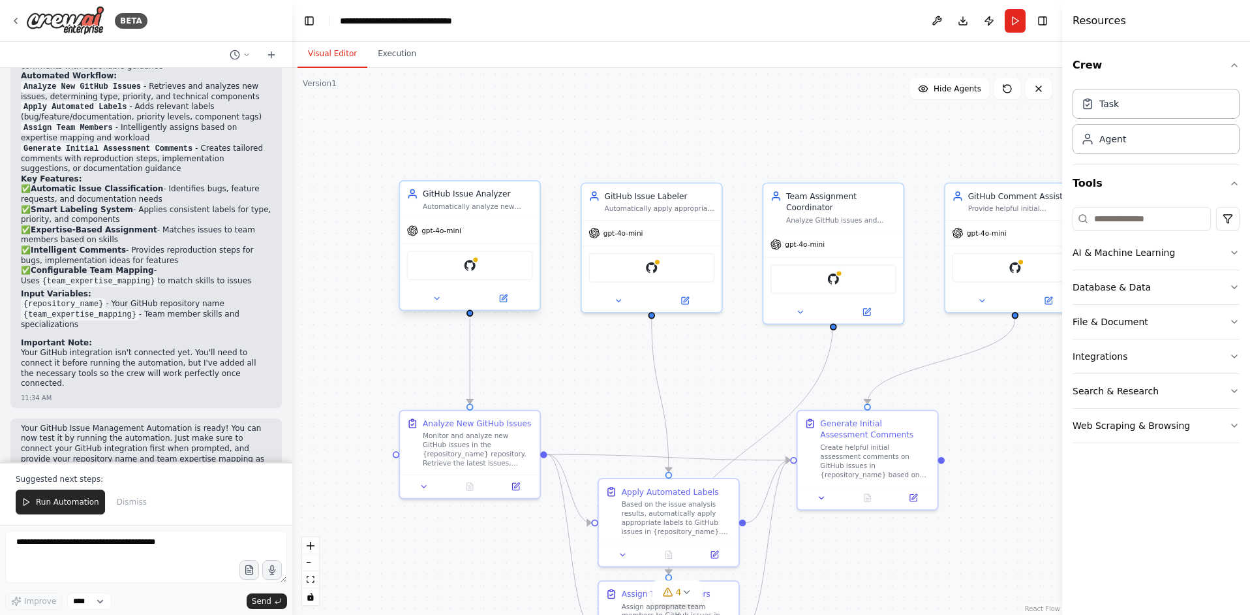
click at [468, 275] on div "GitHub" at bounding box center [470, 265] width 126 height 29
click at [446, 304] on button at bounding box center [437, 299] width 64 height 14
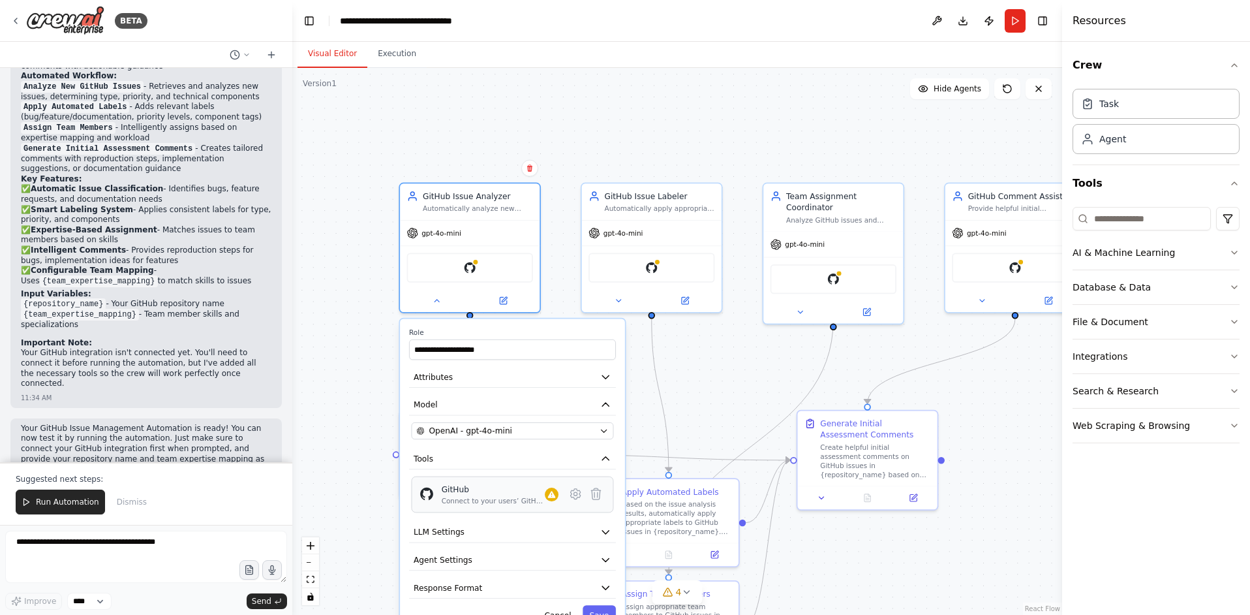
click at [572, 506] on div "GitHub Connect to your users’ GitHub accounts" at bounding box center [513, 494] width 202 height 37
click at [742, 398] on div "**********" at bounding box center [677, 341] width 770 height 547
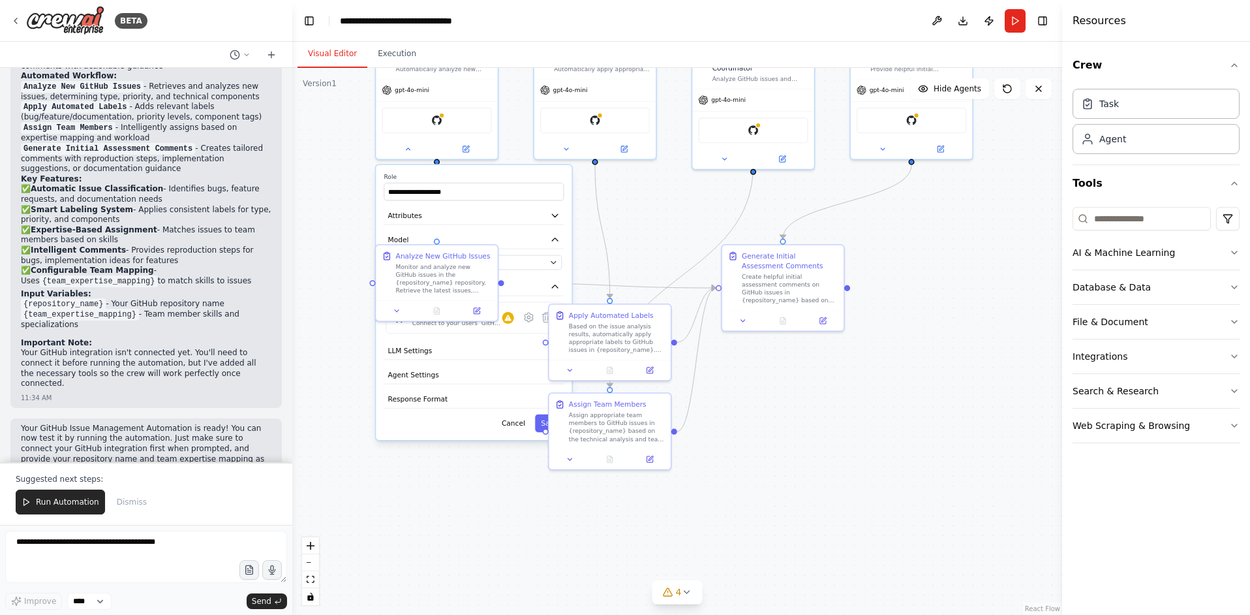
drag, startPoint x: 723, startPoint y: 405, endPoint x: 657, endPoint y: 239, distance: 177.8
click at [657, 239] on div "**********" at bounding box center [677, 341] width 770 height 547
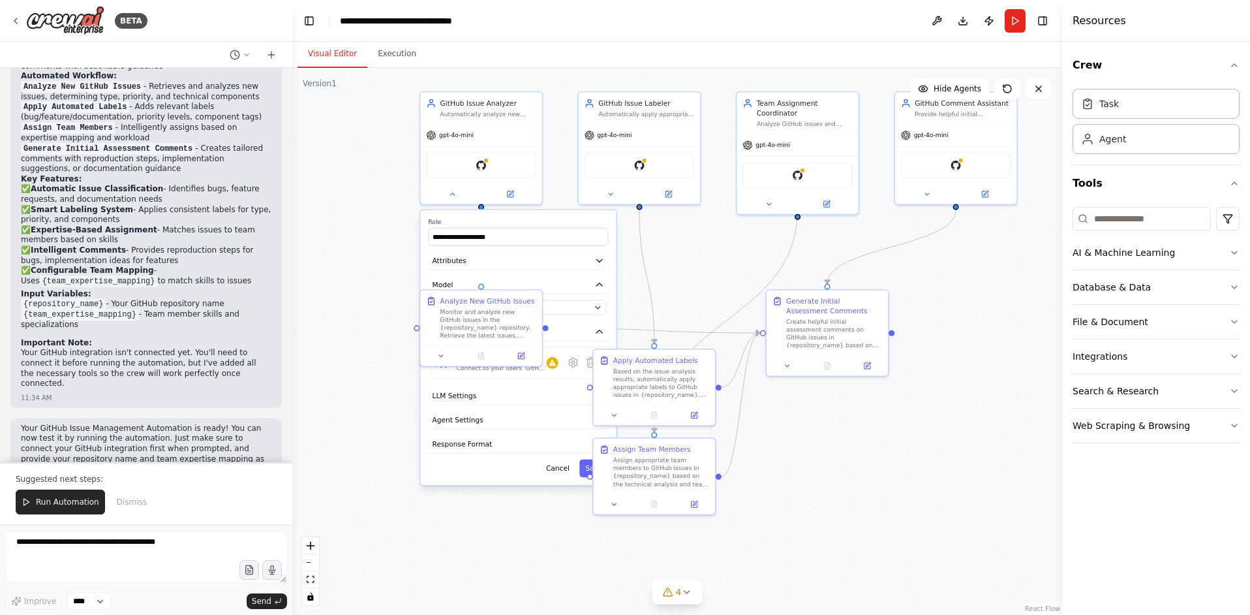
drag, startPoint x: 786, startPoint y: 432, endPoint x: 837, endPoint y: 482, distance: 71.5
click at [834, 476] on div "**********" at bounding box center [677, 341] width 770 height 547
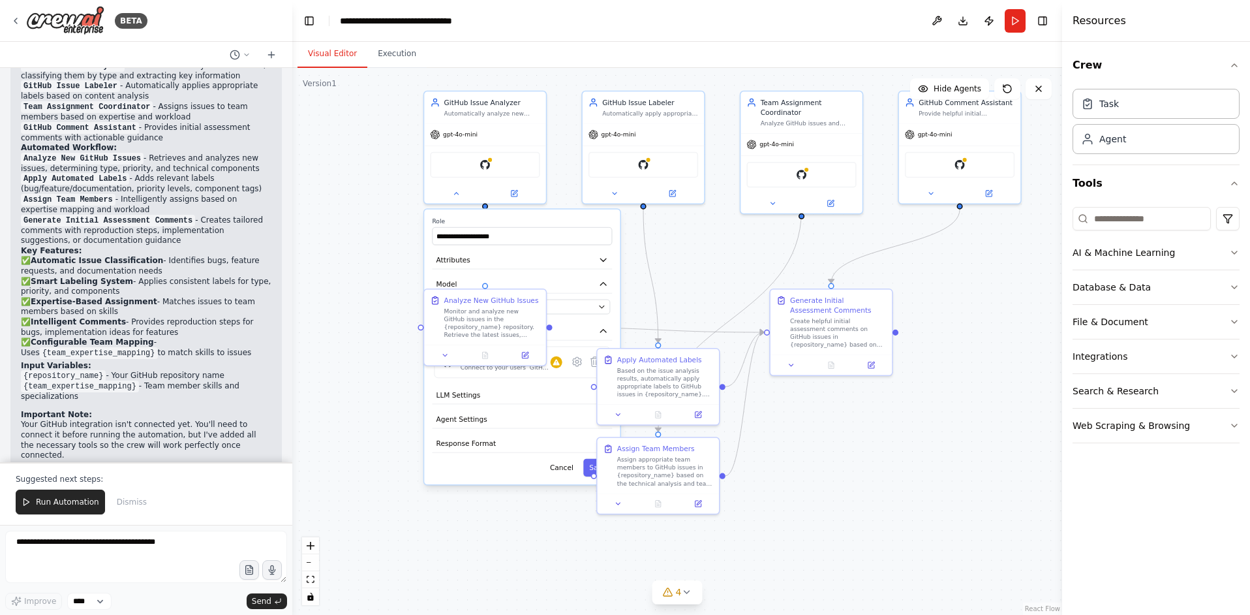
scroll to position [1109, 0]
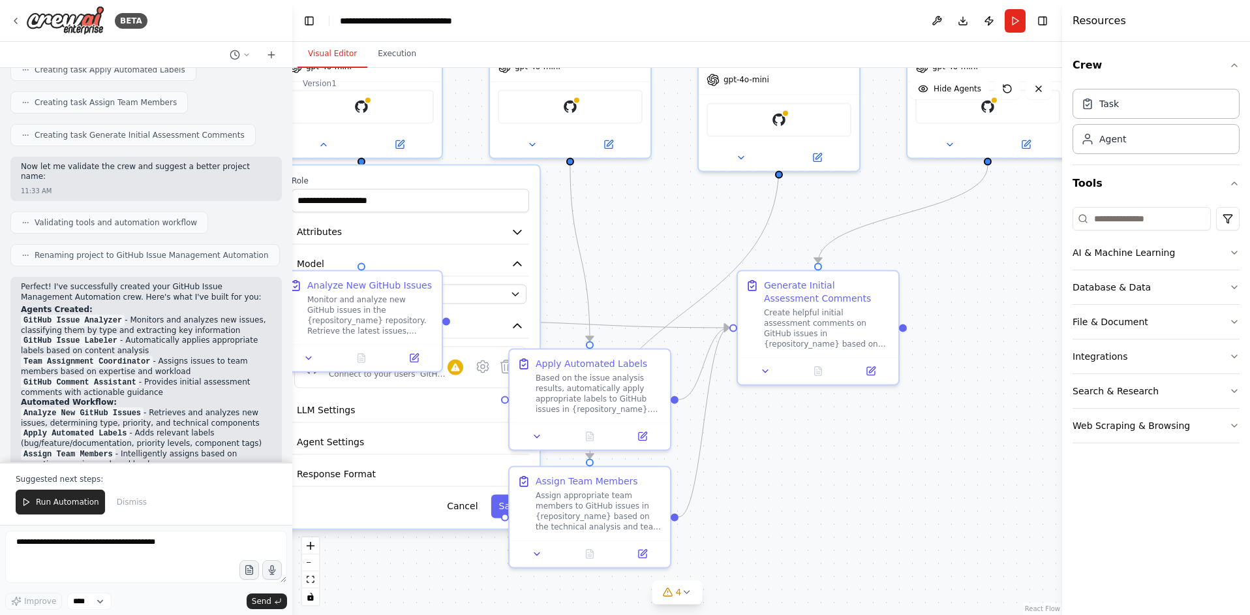
drag, startPoint x: 896, startPoint y: 446, endPoint x: 928, endPoint y: 491, distance: 55.2
click at [928, 491] on div "**********" at bounding box center [677, 341] width 770 height 547
